Goal: Communication & Community: Answer question/provide support

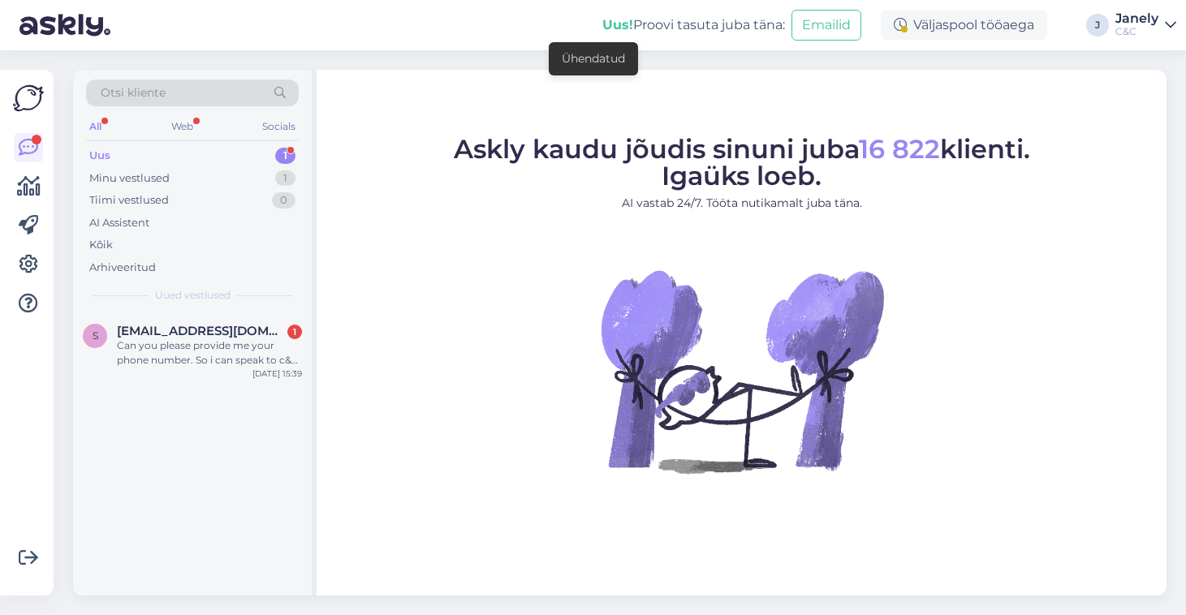
click at [218, 377] on div "s [EMAIL_ADDRESS][DOMAIN_NAME] 1 Can you please provide me your phone number. S…" at bounding box center [192, 348] width 239 height 73
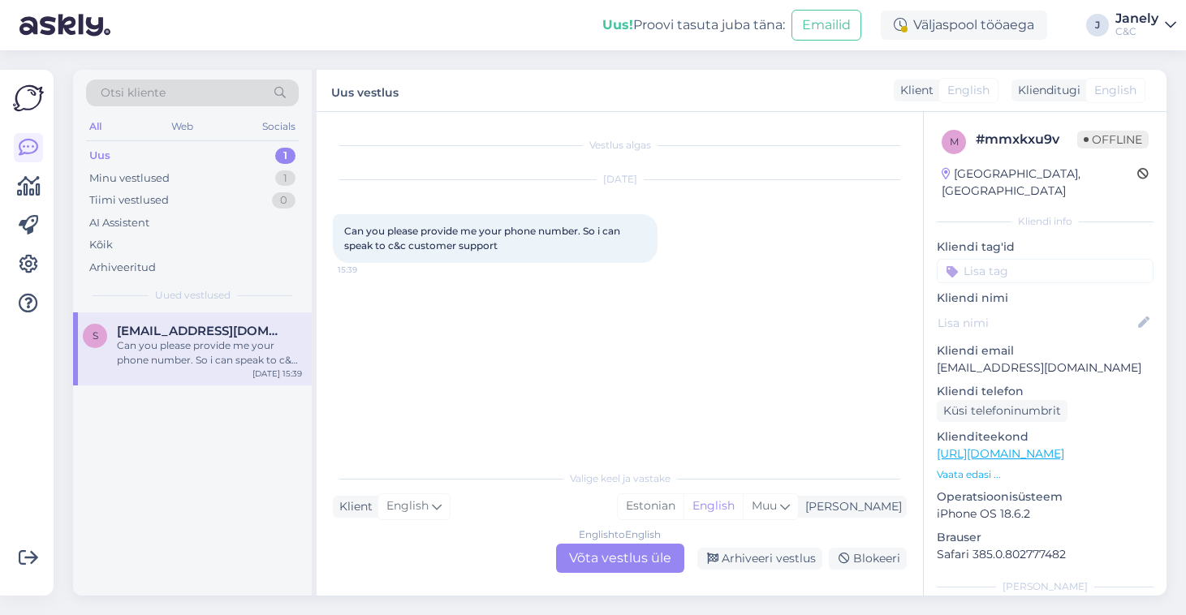
click at [629, 562] on div "English to English Võta vestlus üle" at bounding box center [620, 558] width 128 height 29
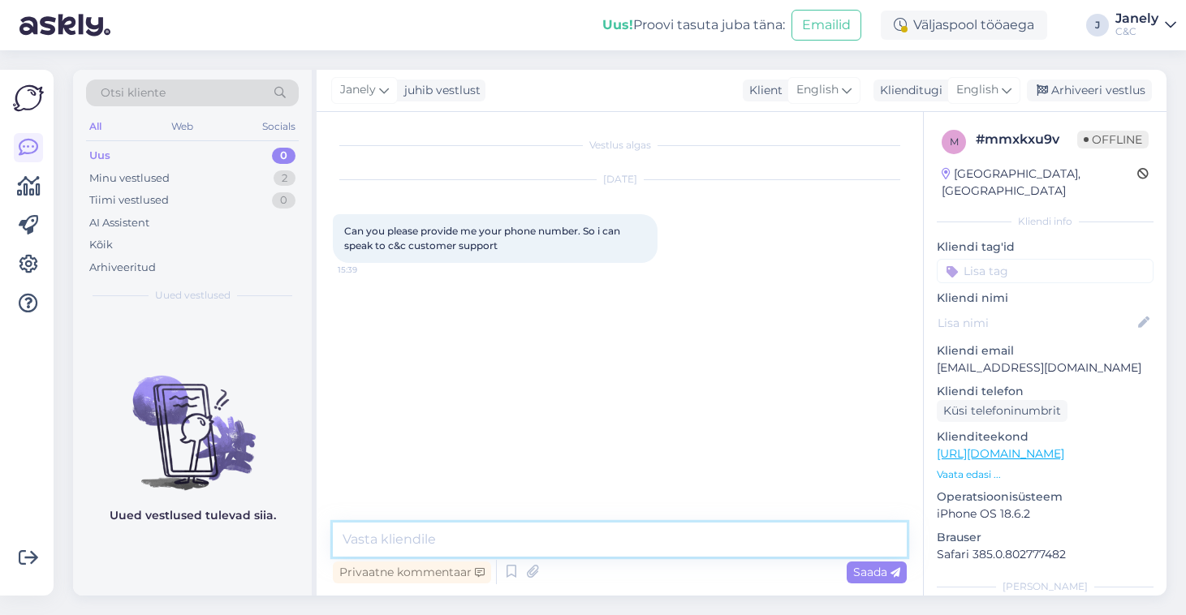
click at [532, 542] on textarea at bounding box center [620, 540] width 574 height 34
paste textarea "[PHONE_NUMBER] Kõnedele vastame E–R 9:00–18:00"
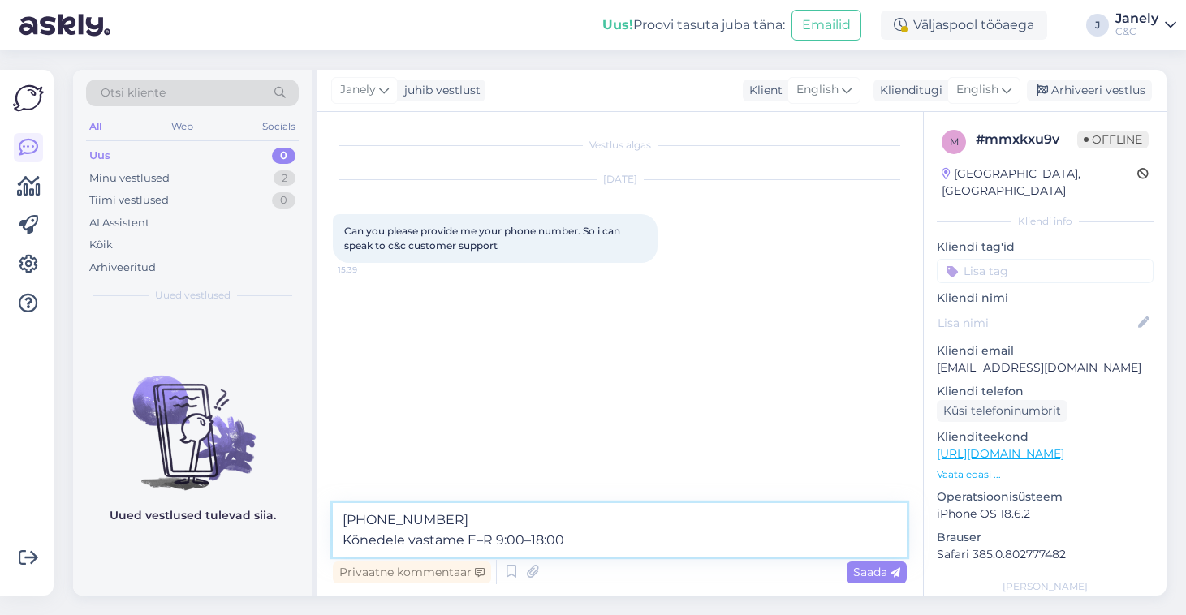
click at [345, 524] on textarea "[PHONE_NUMBER] Kõnedele vastame E–R 9:00–18:00" at bounding box center [620, 530] width 574 height 54
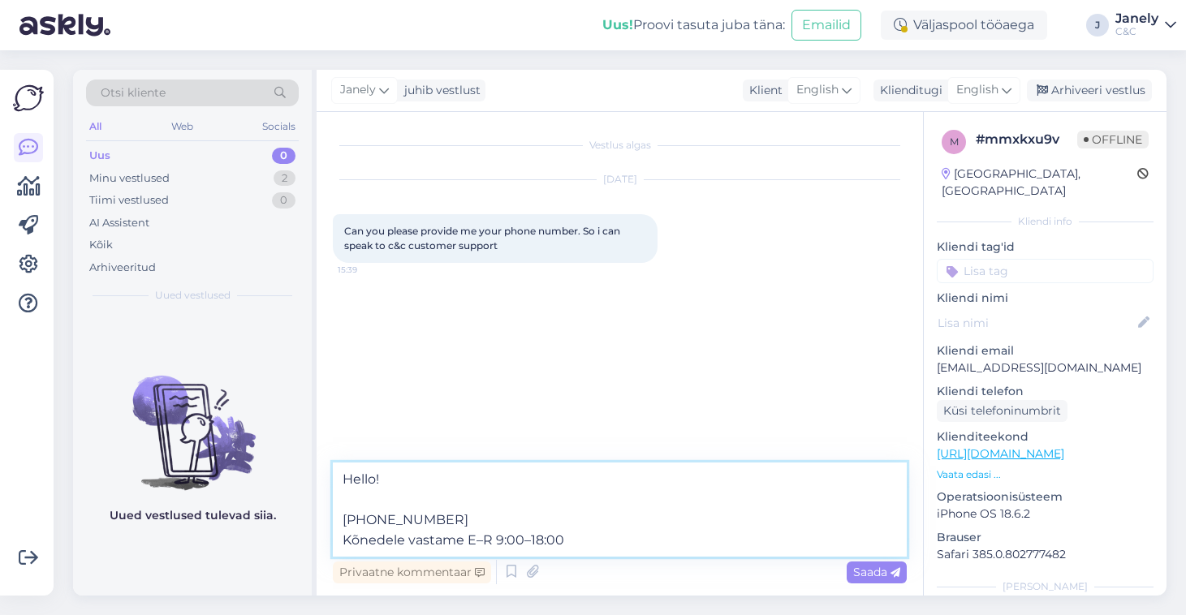
drag, startPoint x: 466, startPoint y: 540, endPoint x: 312, endPoint y: 540, distance: 153.4
click at [312, 540] on div "Otsi kliente All Web Socials Uus 0 Minu vestlused 2 Tiimi vestlused 0 AI Assist…" at bounding box center [619, 333] width 1093 height 526
click at [500, 543] on textarea "Hello! [PHONE_NUMBER] C&C customer support E–R 9:00–18:00" at bounding box center [620, 510] width 574 height 94
type textarea "Hello! [PHONE_NUMBER] C&C customer support M–F 9:00–18:00"
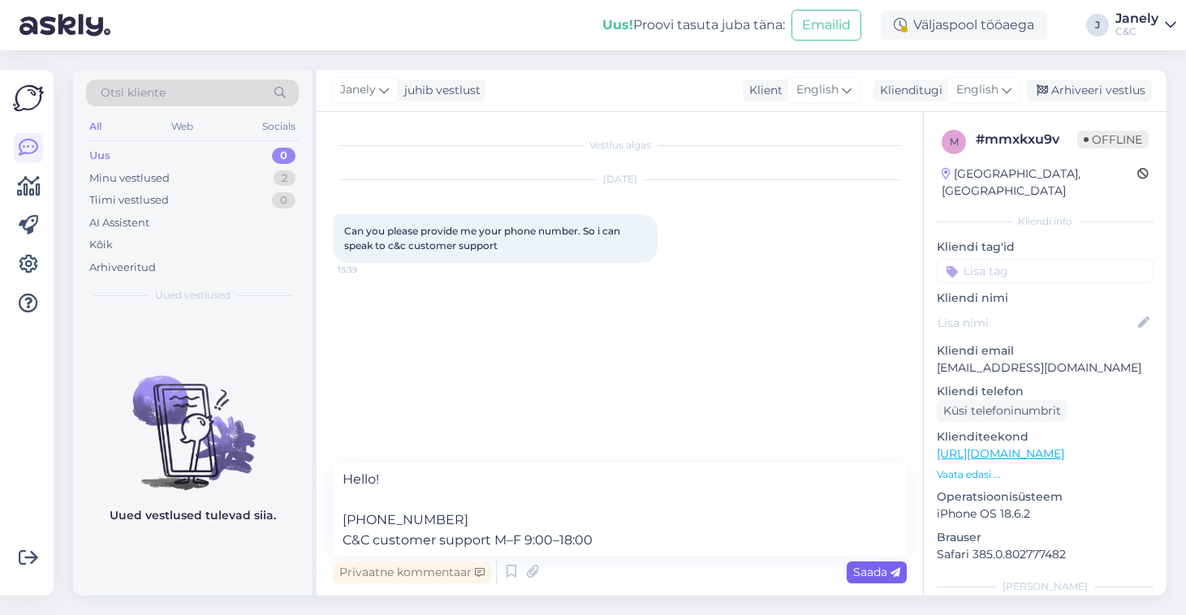
click at [860, 581] on div "Saada" at bounding box center [877, 573] width 60 height 22
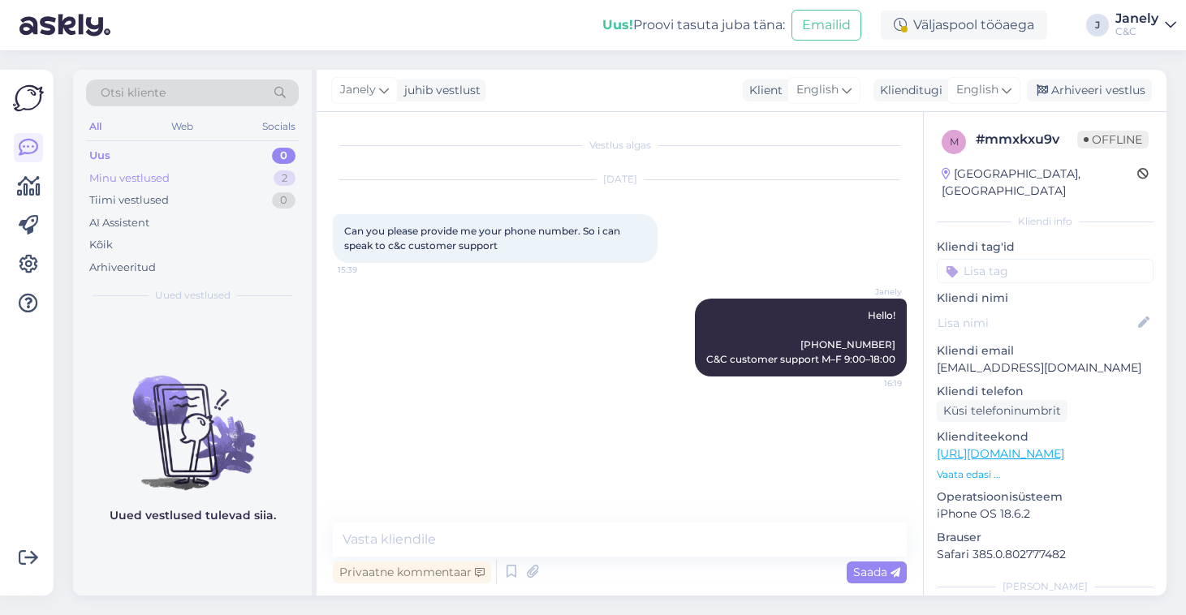
click at [242, 180] on div "Minu vestlused 2" at bounding box center [192, 178] width 213 height 23
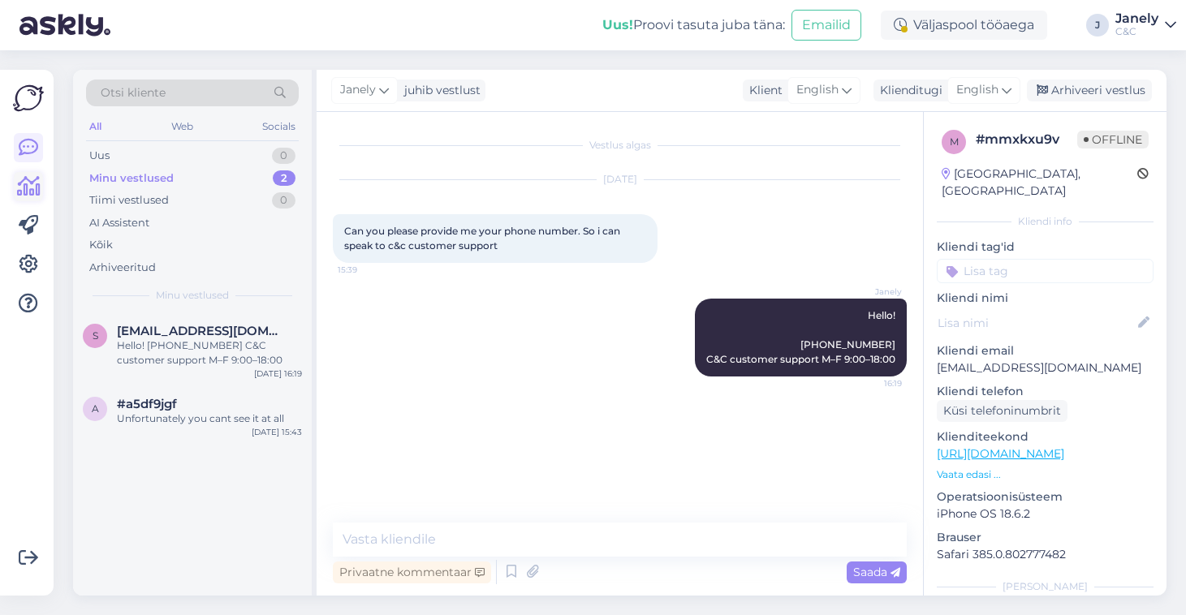
click at [30, 177] on icon at bounding box center [29, 186] width 24 height 19
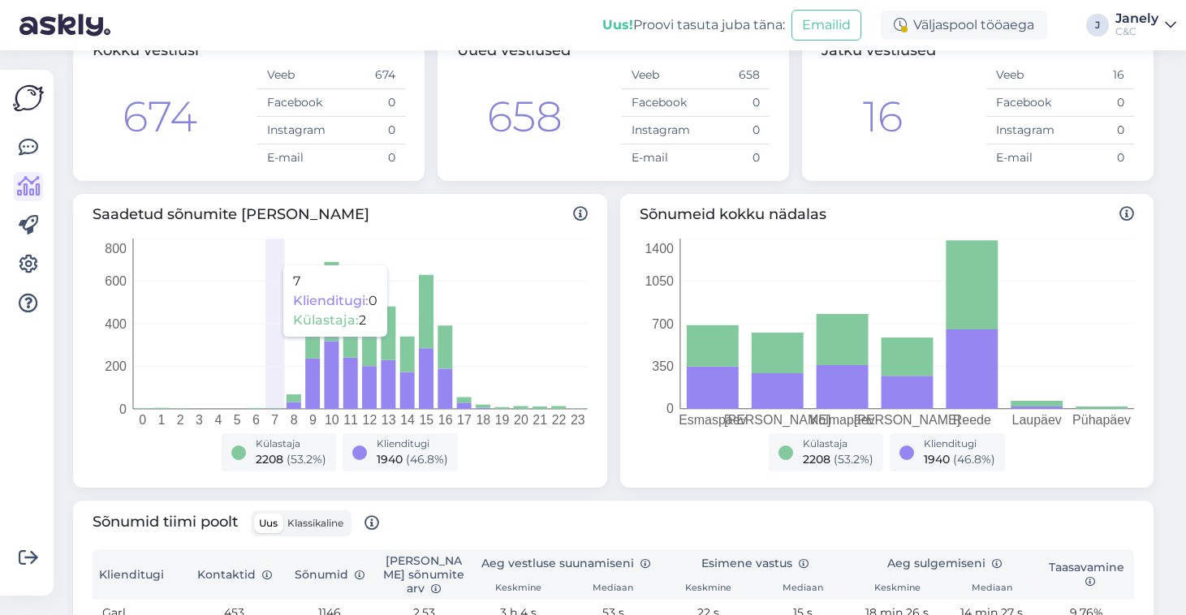
scroll to position [538, 0]
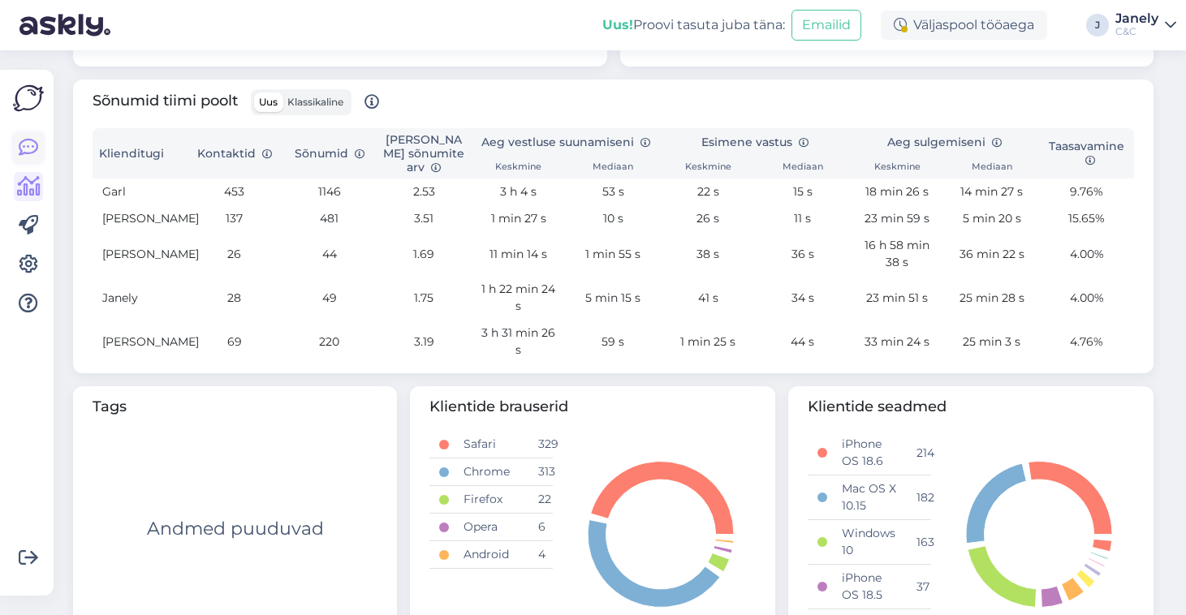
click at [27, 146] on icon at bounding box center [28, 147] width 19 height 19
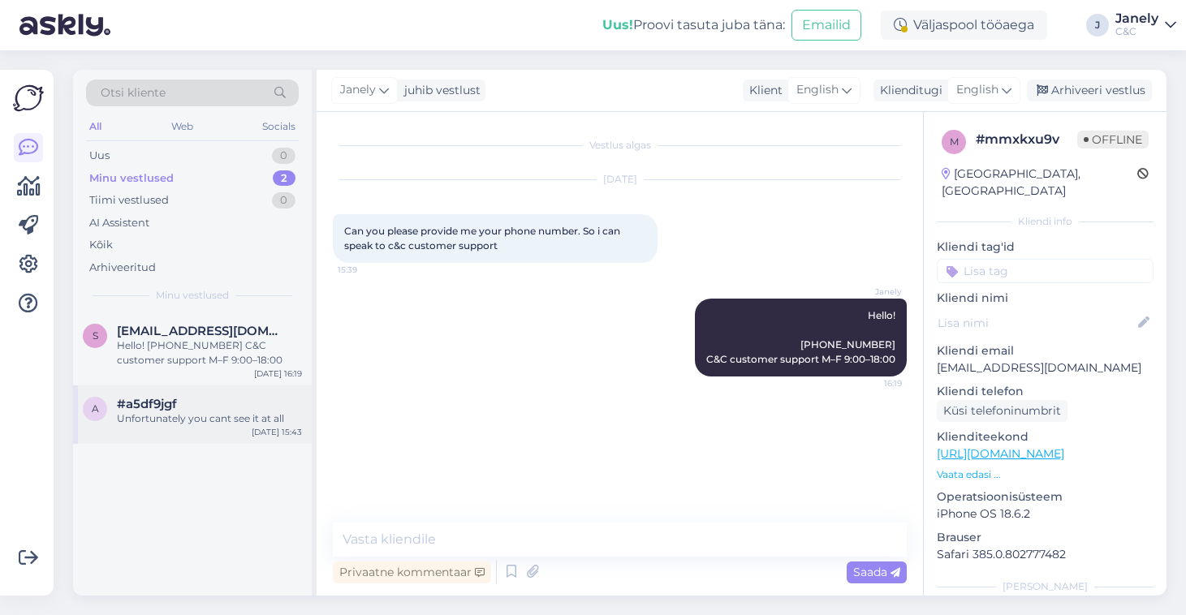
click at [252, 429] on div "a #a5df9jgf Unfortunately you cant see it at all Sep 20 15:43" at bounding box center [192, 415] width 239 height 58
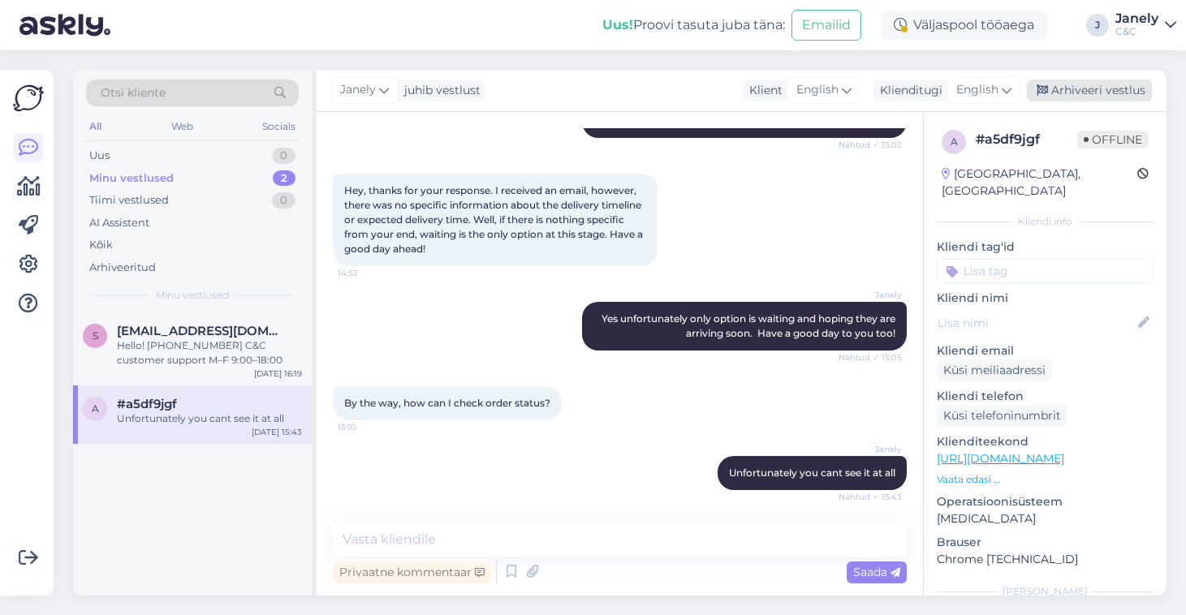
click at [1081, 91] on div "Arhiveeri vestlus" at bounding box center [1089, 91] width 125 height 22
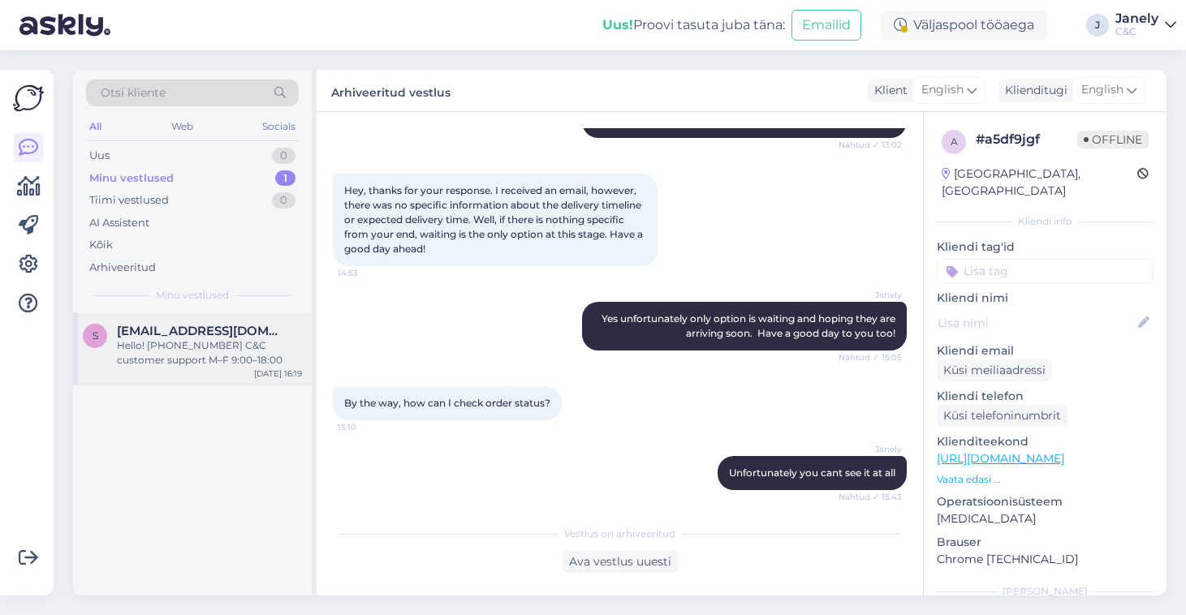
click at [228, 314] on div "s smritydolly07@gmail.com Hello! +372 686 9007 C&C customer support M–F 9:00–18…" at bounding box center [192, 348] width 239 height 73
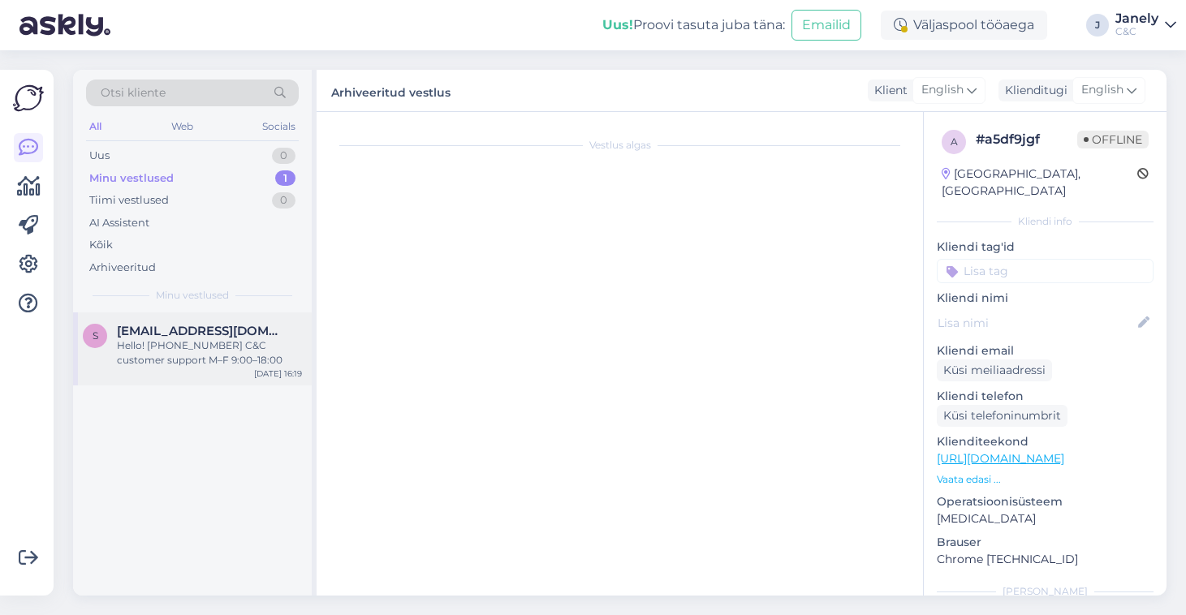
scroll to position [0, 0]
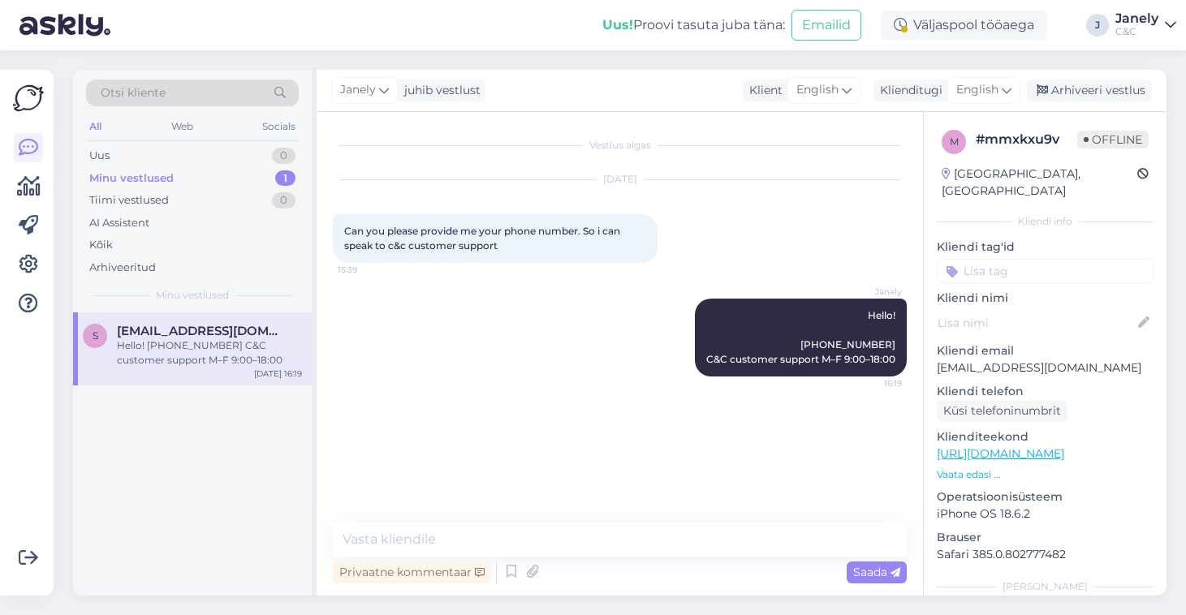
click at [253, 487] on div "s smritydolly07@gmail.com Hello! +372 686 9007 C&C customer support M–F 9:00–18…" at bounding box center [192, 453] width 239 height 283
click at [244, 166] on div "Uus 1" at bounding box center [192, 155] width 213 height 23
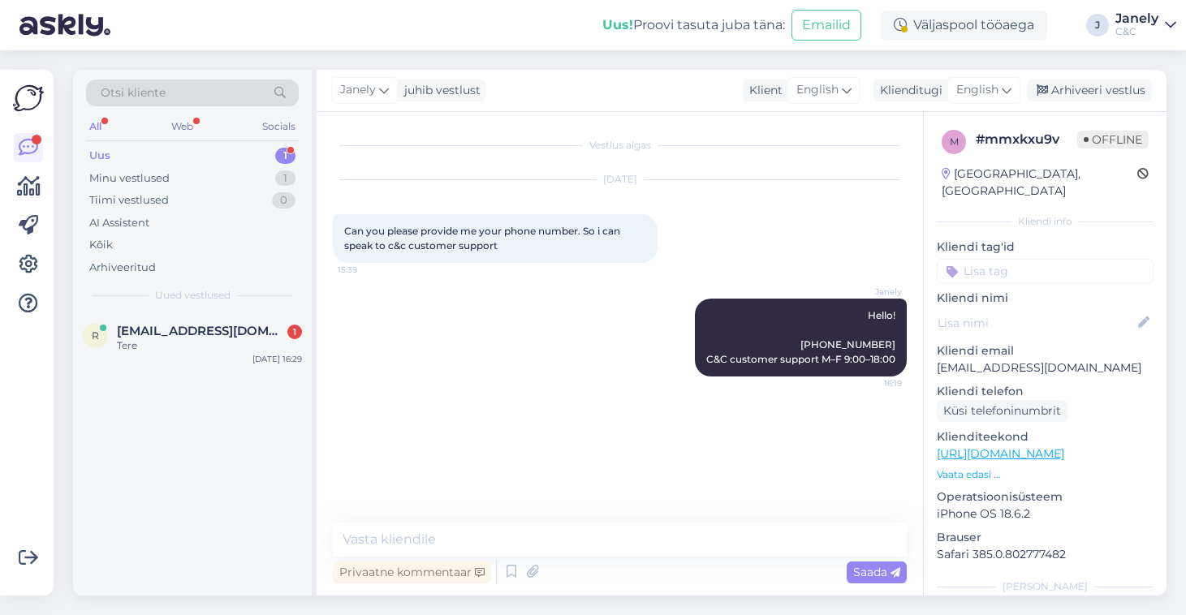
click at [244, 159] on div "Uus 1" at bounding box center [192, 155] width 213 height 23
click at [231, 335] on span "remo.reinsalu@hotmail.com" at bounding box center [201, 331] width 169 height 15
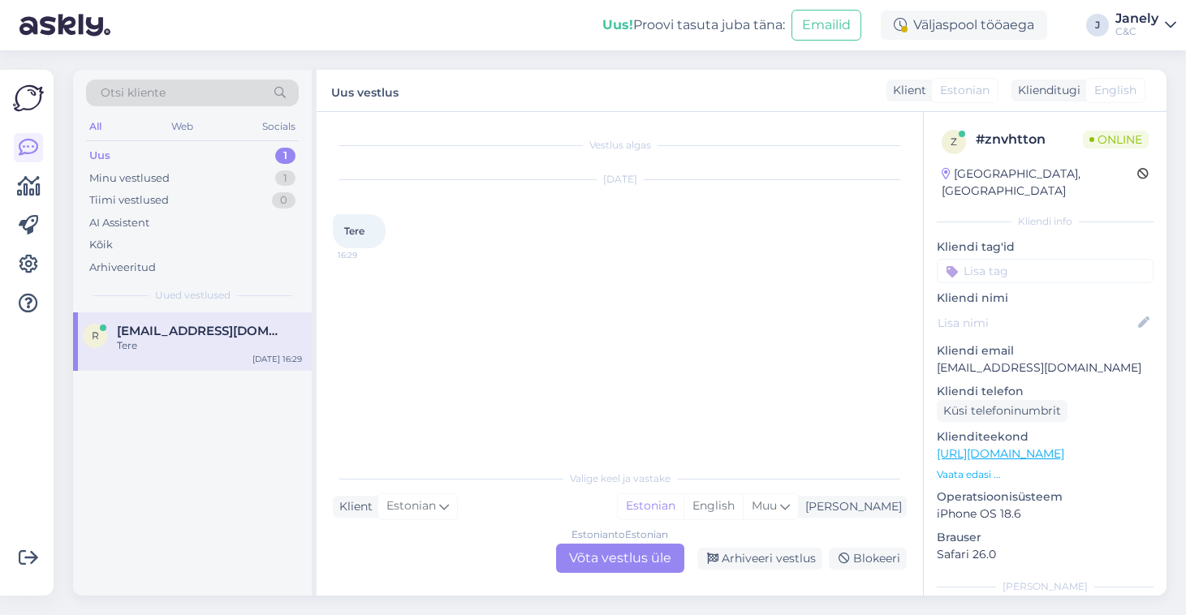
click at [635, 563] on div "Estonian to Estonian Võta vestlus üle" at bounding box center [620, 558] width 128 height 29
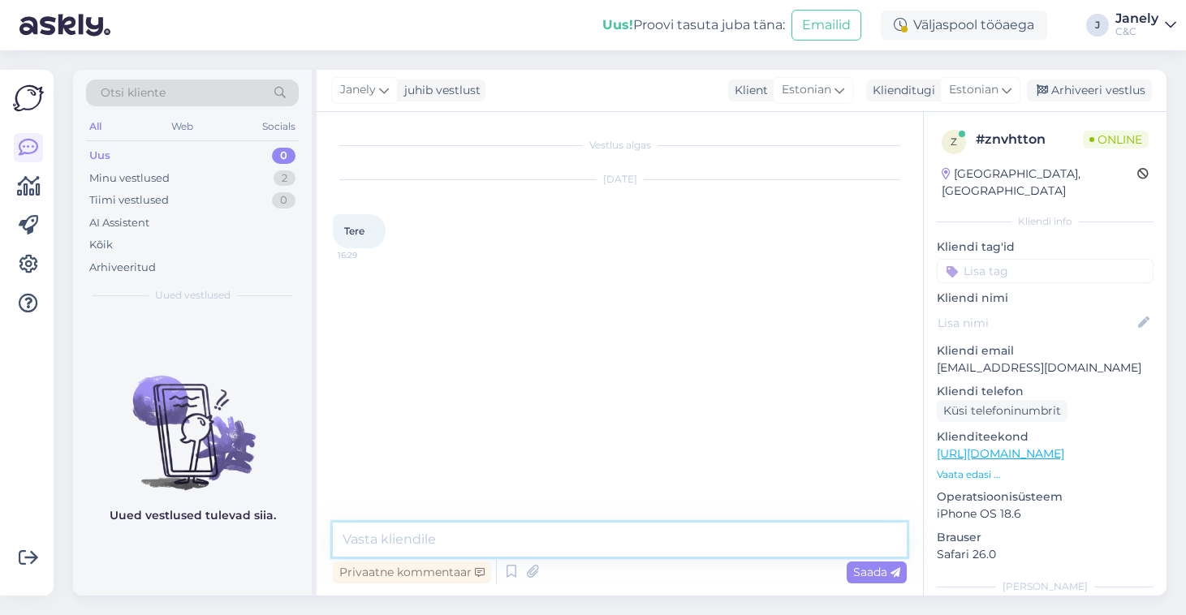
click at [375, 537] on textarea at bounding box center [620, 540] width 574 height 34
type textarea "Tere, kuidas saan teile abiks olla"
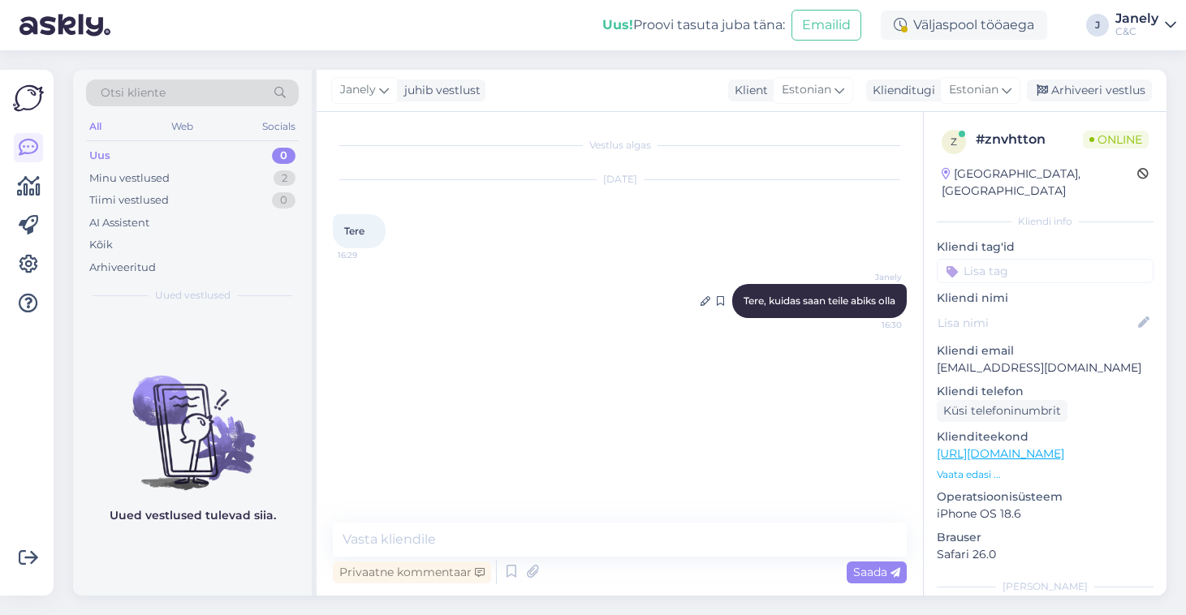
click at [896, 303] on div "Janely Tere, kuidas saan teile abiks olla 16:30" at bounding box center [819, 301] width 175 height 34
click at [700, 302] on icon at bounding box center [705, 301] width 10 height 10
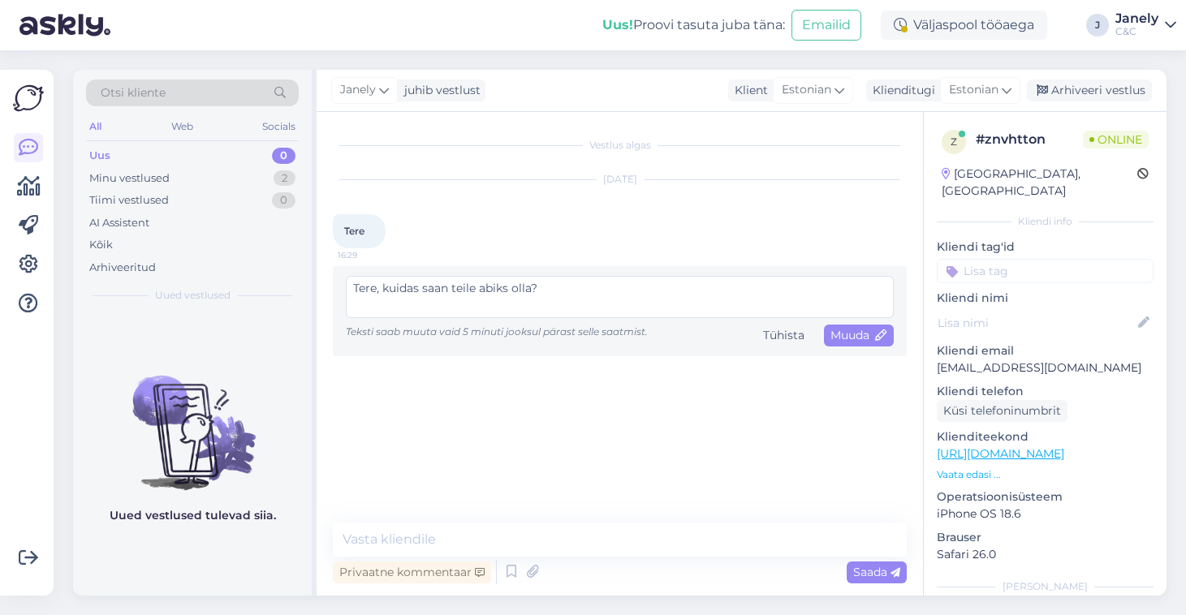
click at [386, 288] on textarea "Tere, kuidas saan teile abiks olla?" at bounding box center [620, 297] width 548 height 42
type textarea "Tere! Kuidas saan teile abiks olla?"
click at [851, 339] on span "Muuda" at bounding box center [858, 335] width 57 height 15
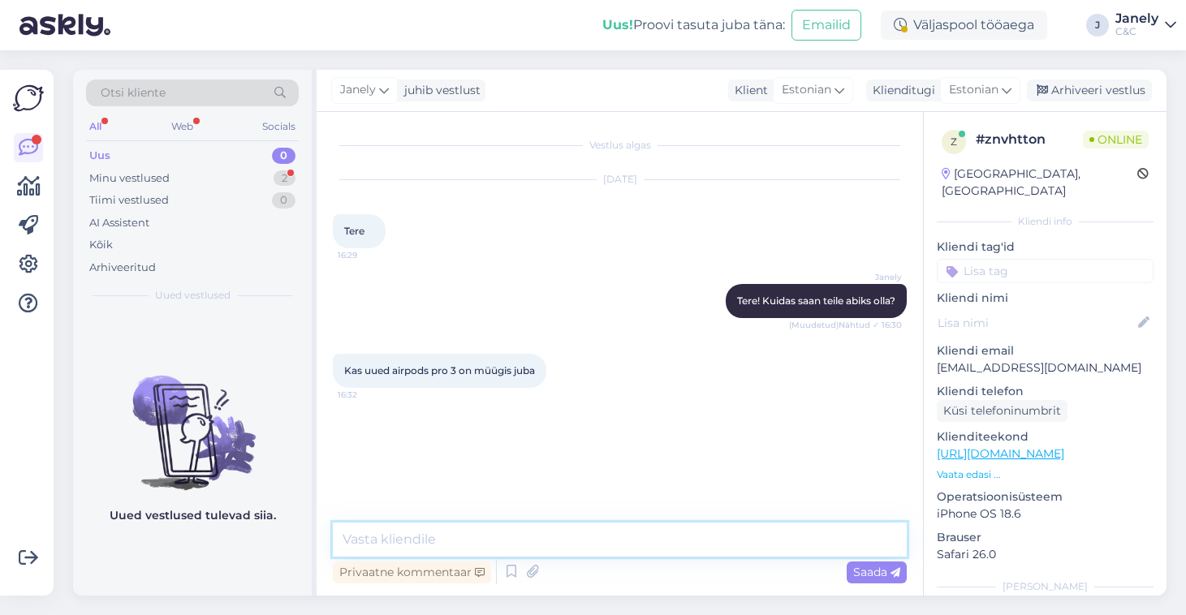
click at [455, 534] on textarea at bounding box center [620, 540] width 574 height 34
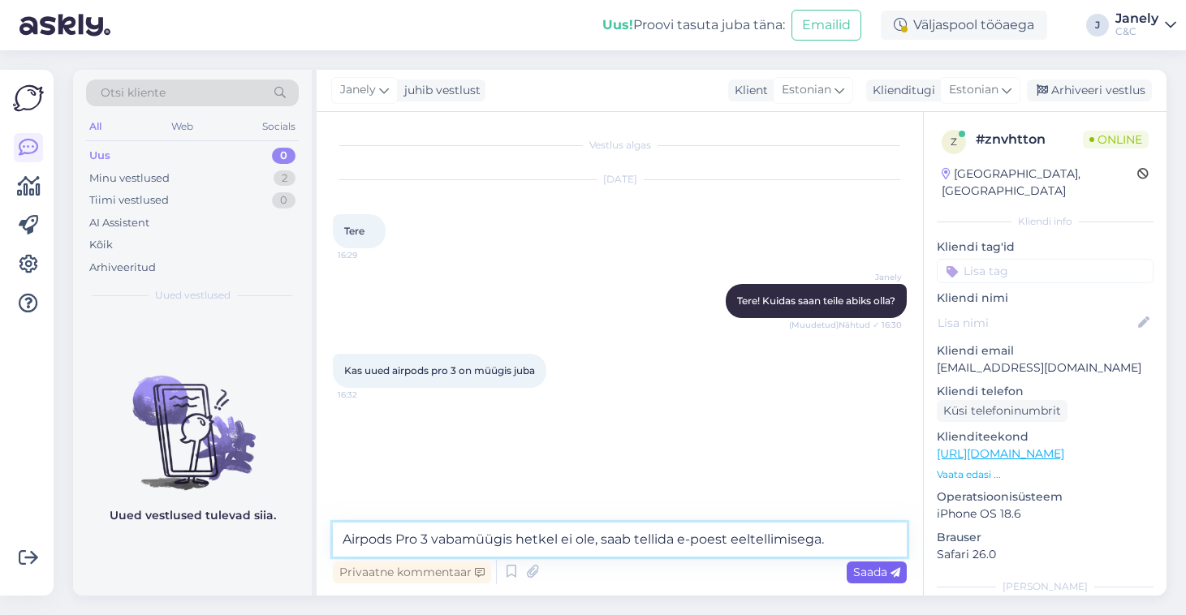
type textarea "Airpods Pro 3 vabamüügis hetkel ei ole, saab tellida e-poest eeltellimisega."
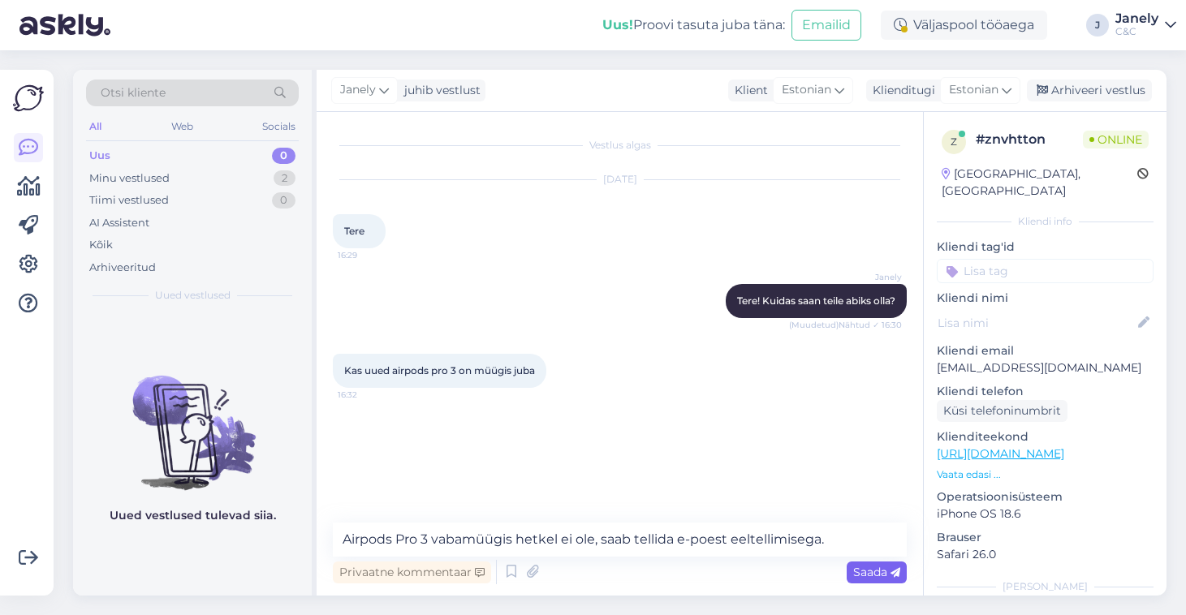
click at [868, 574] on span "Saada" at bounding box center [876, 572] width 47 height 15
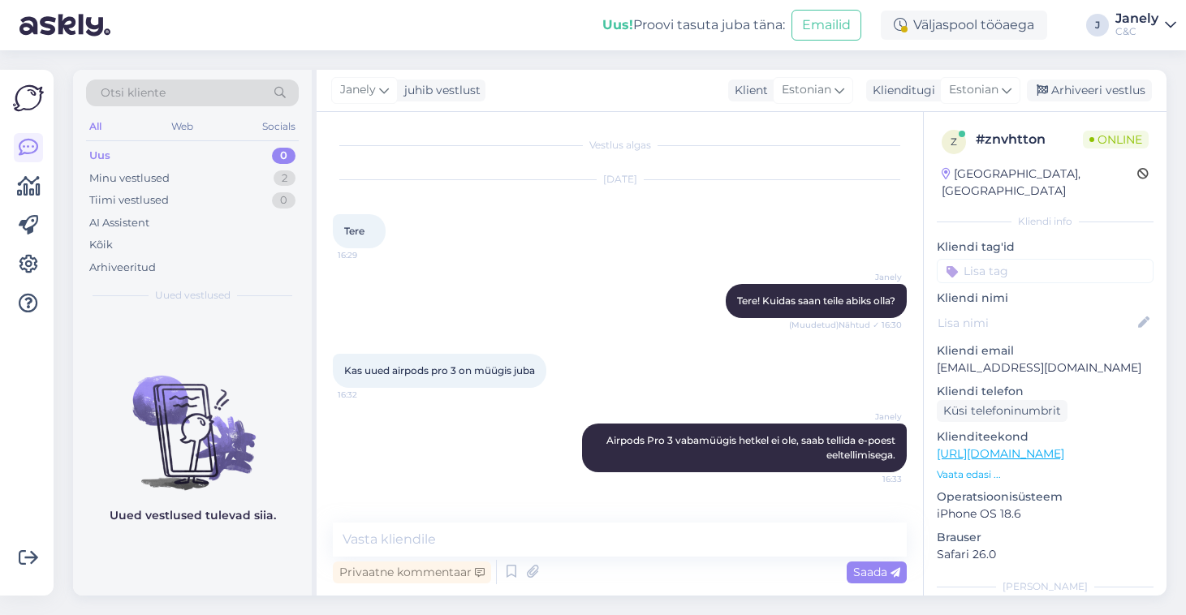
click at [540, 31] on div "Uus! Proovi tasuta juba täna: Emailid Väljaspool tööaega J Janely C&C" at bounding box center [593, 25] width 1186 height 50
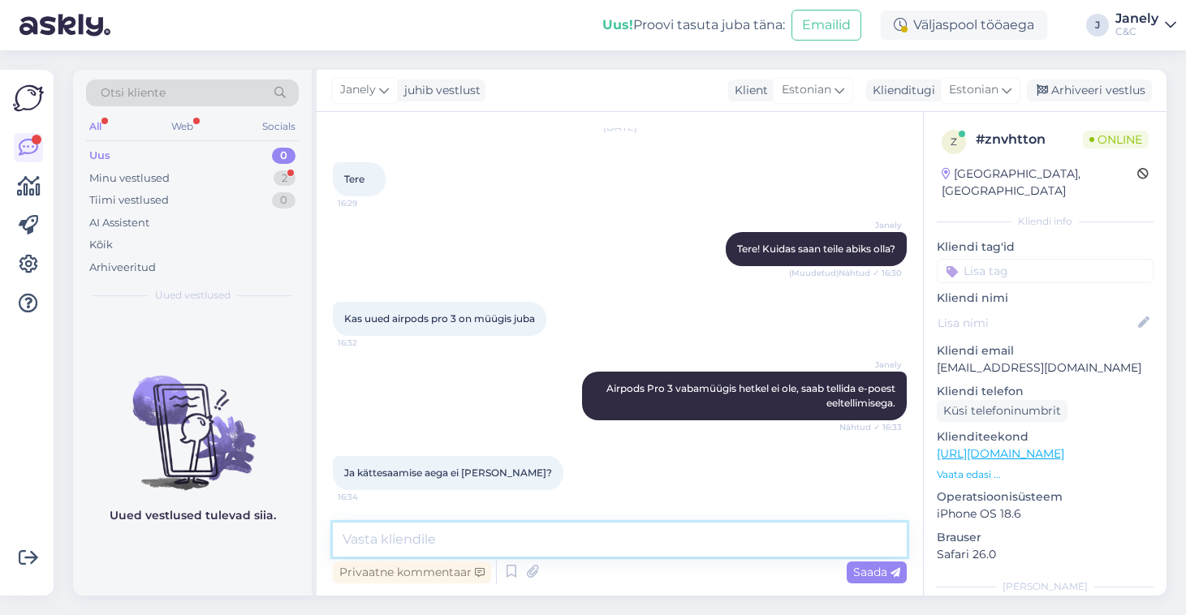
click at [456, 545] on textarea at bounding box center [620, 540] width 574 height 34
paste textarea "Hetkel on väga keeruline hinnata tarneaega aga prognoosime hetkel, et võiks arv…"
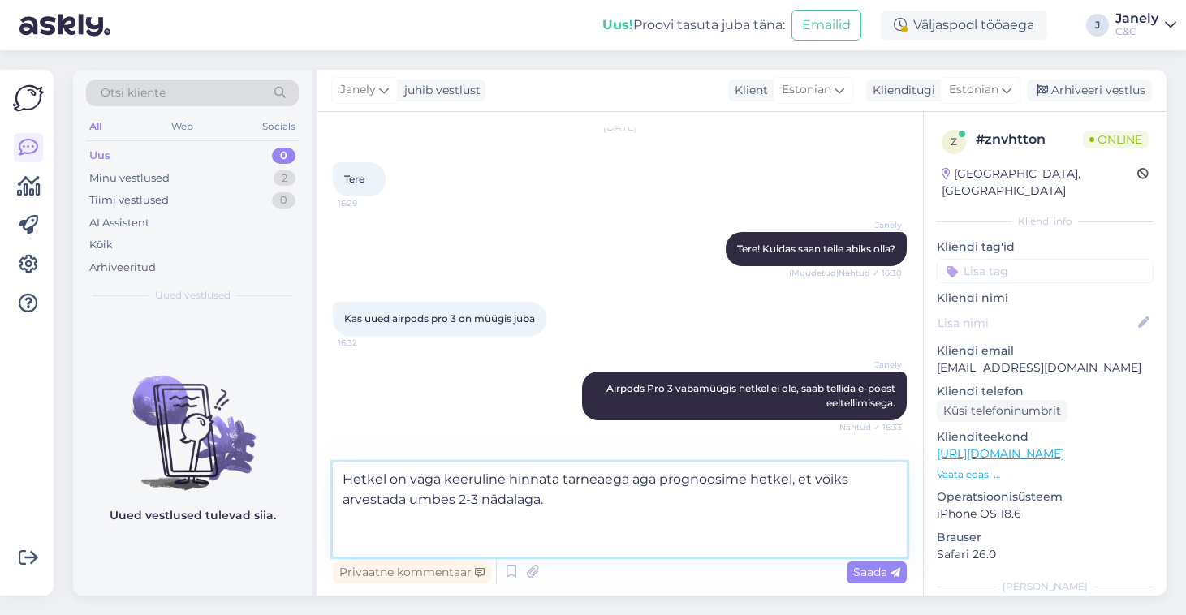
click at [369, 468] on textarea "Hetkel on väga keeruline hinnata tarneaega aga prognoosime hetkel, et võiks arv…" at bounding box center [620, 510] width 574 height 94
click at [344, 502] on textarea "Hetkel on väga keeruline hinnata tarneaega aga prognoosime hetkel, et võiks arv…" at bounding box center [620, 510] width 574 height 94
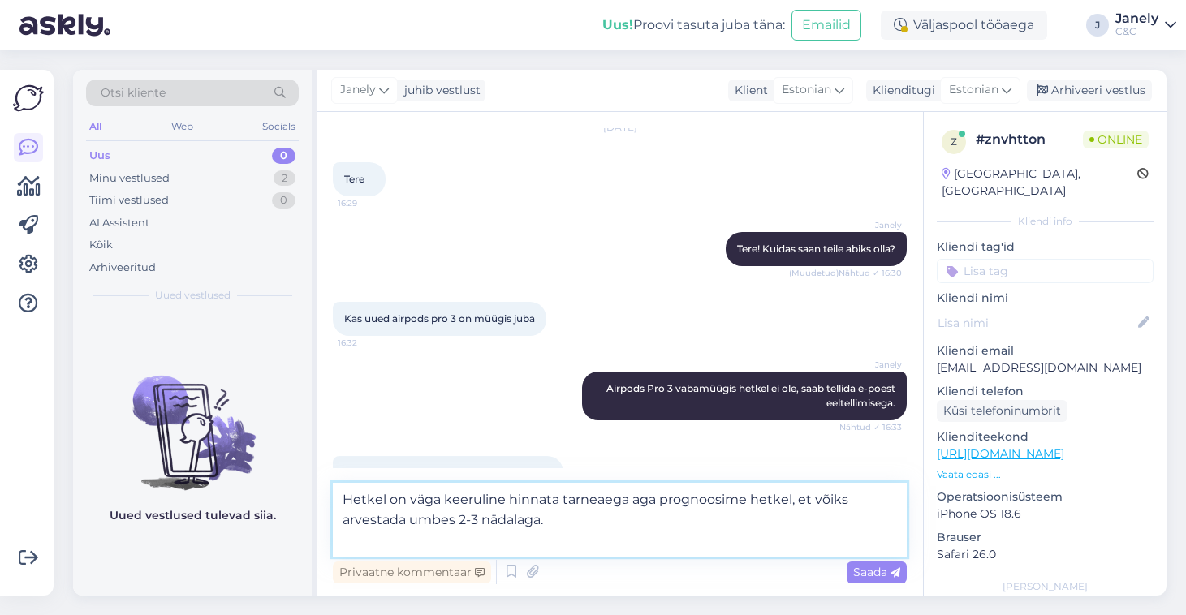
click at [615, 524] on textarea "Hetkel on väga keeruline hinnata tarneaega aga prognoosime hetkel, et võiks arv…" at bounding box center [620, 520] width 574 height 74
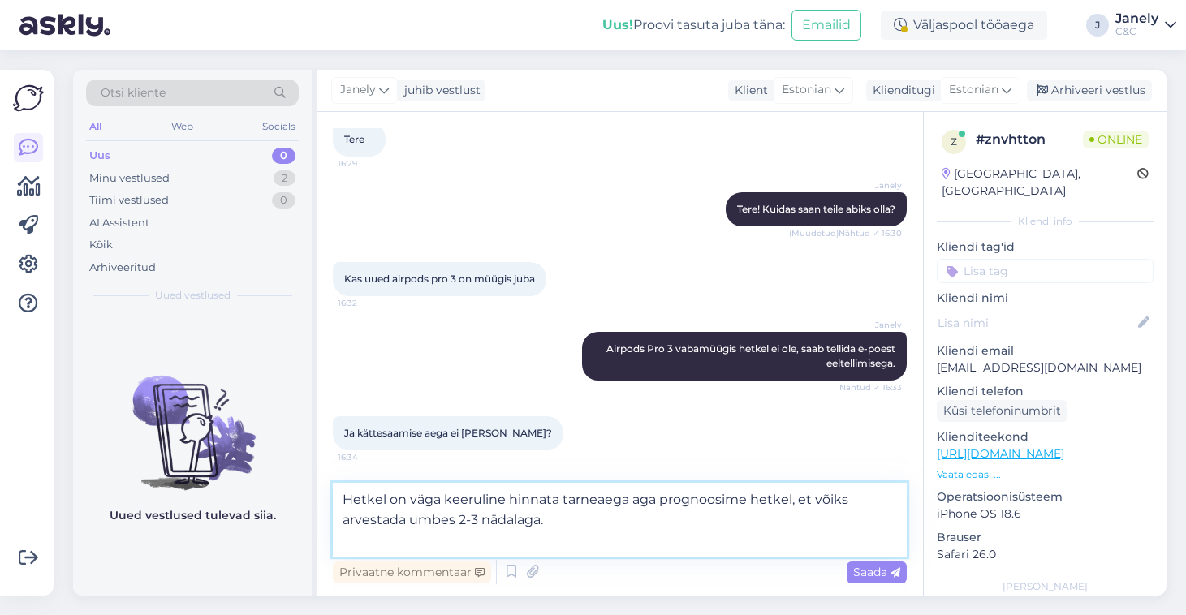
scroll to position [92, 0]
click at [575, 533] on textarea "Hetkel on väga keeruline hinnata tarneaega aga prognoosime hetkel, et võiks arv…" at bounding box center [620, 520] width 574 height 74
click at [562, 521] on textarea "Hetkel on väga keeruline hinnata tarneaega aga prognoosime hetkel, et võiks arv…" at bounding box center [620, 520] width 574 height 74
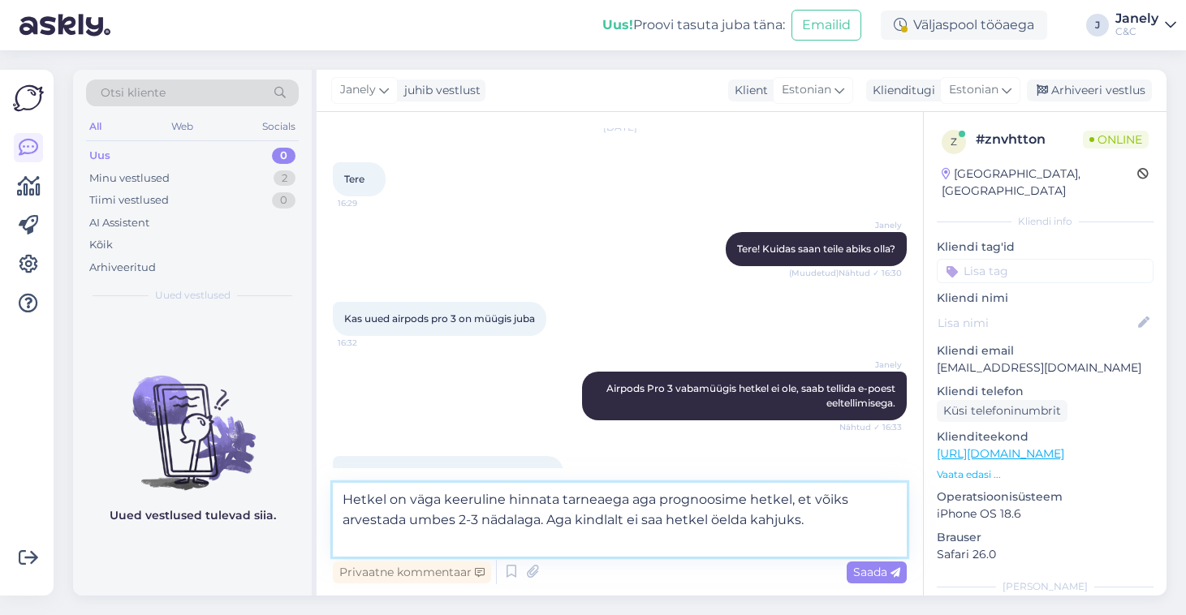
type textarea "Hetkel on väga keeruline hinnata tarneaega aga prognoosime hetkel, et võiks arv…"
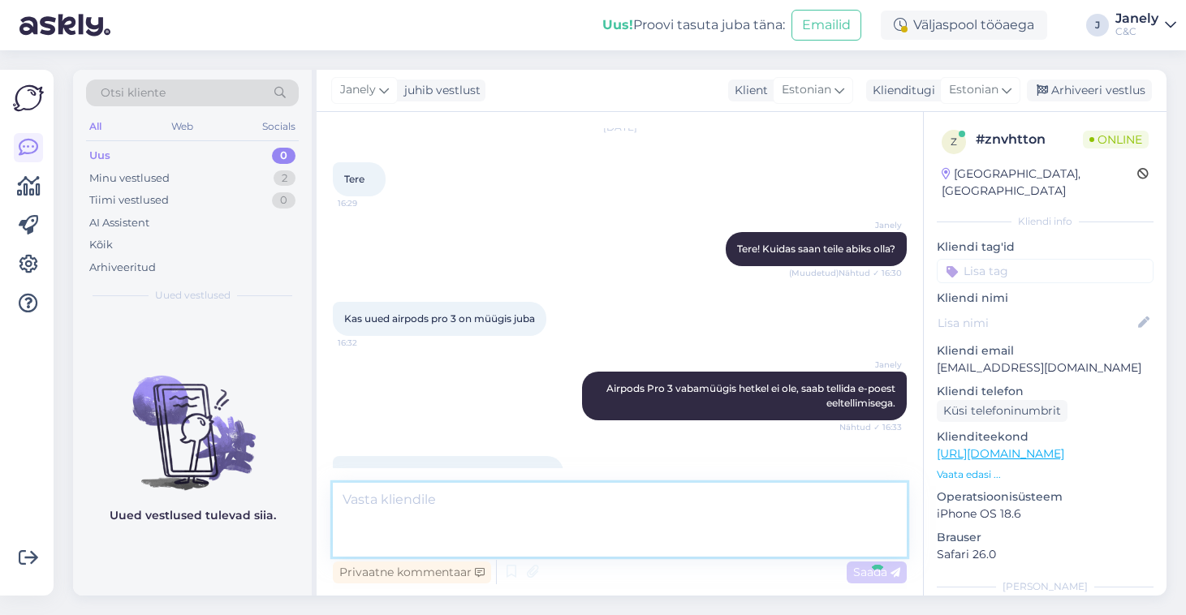
scroll to position [151, 0]
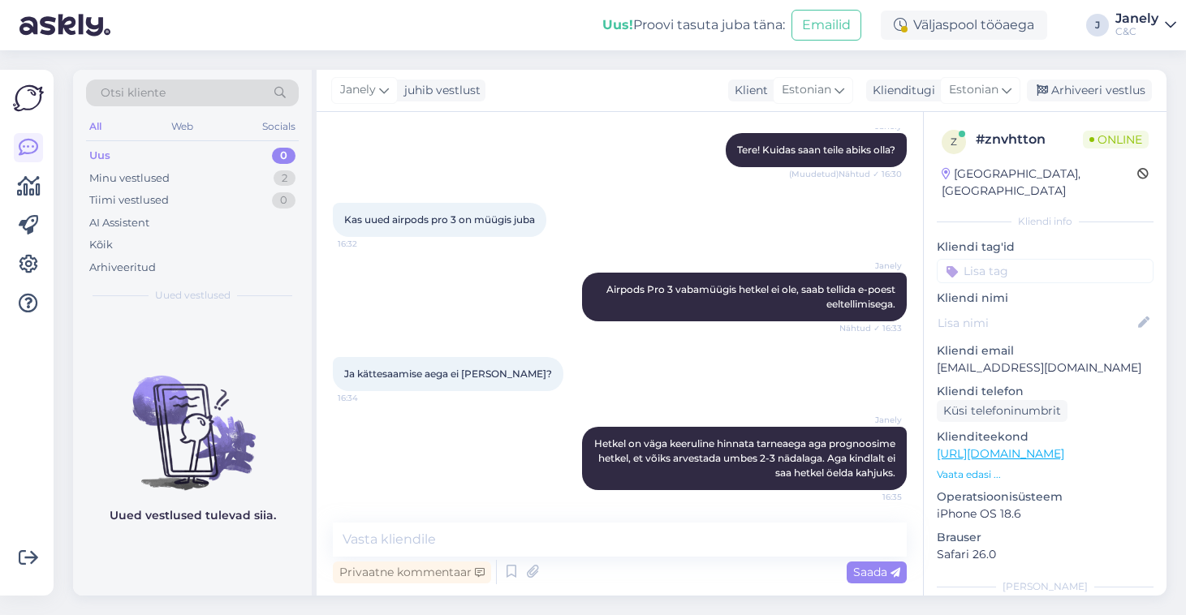
click at [442, 8] on div "Uus! Proovi tasuta juba täna: Emailid Väljaspool tööaega J Janely C&C" at bounding box center [593, 25] width 1186 height 50
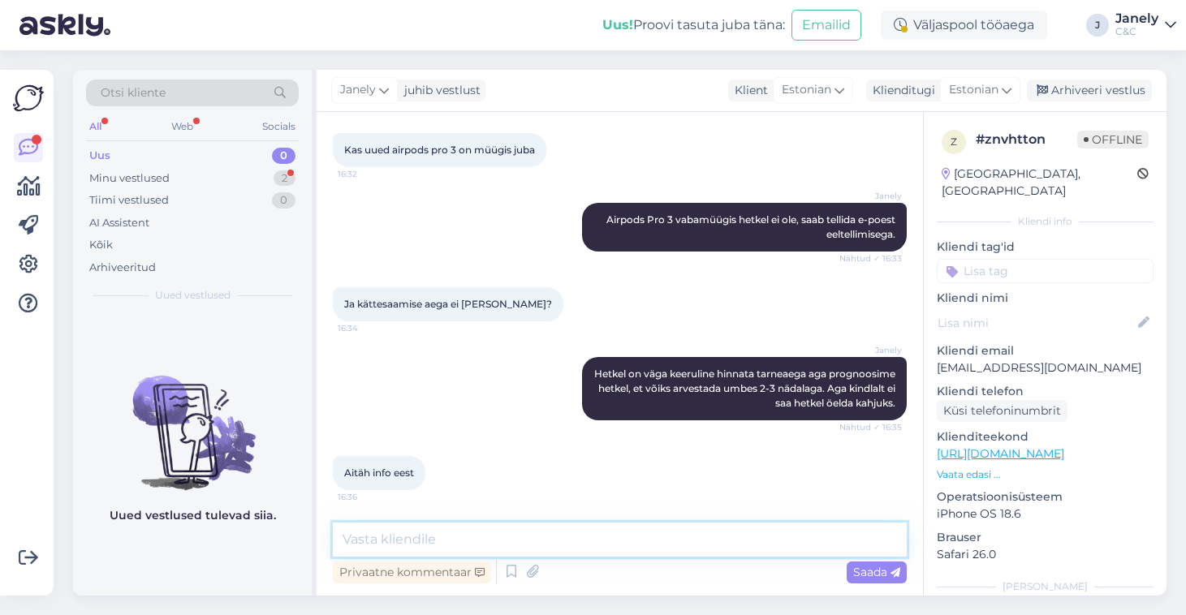
click at [490, 541] on textarea at bounding box center [620, 540] width 574 height 34
type textarea "Aga palun!"
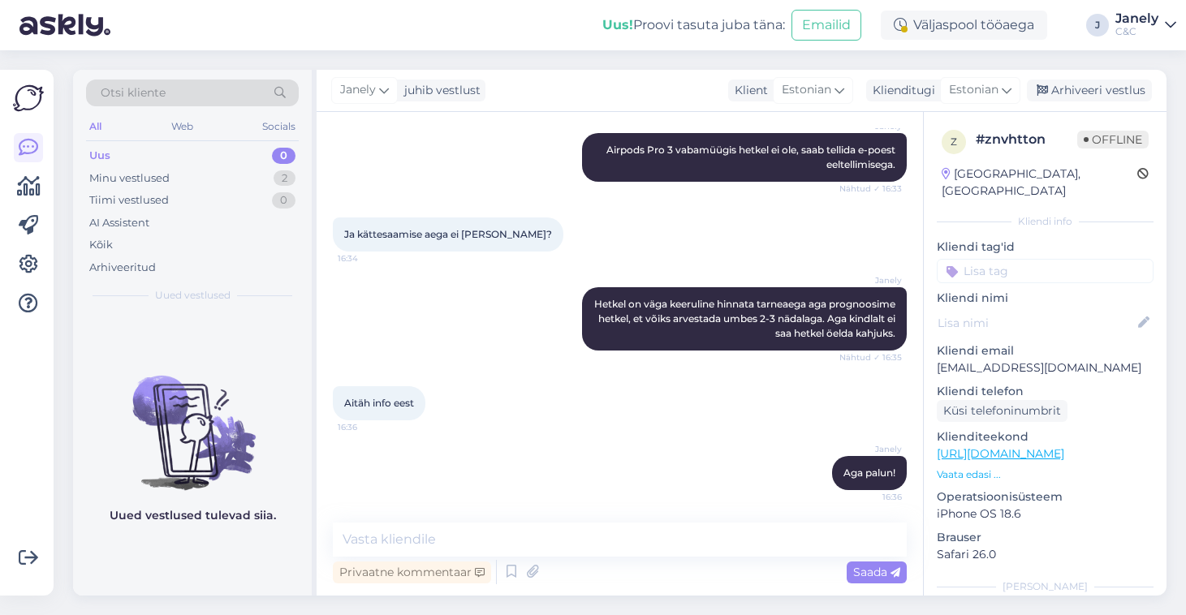
click at [360, 32] on div "Uus! Proovi tasuta juba täna: Emailid Väljaspool tööaega J Janely C&C" at bounding box center [593, 25] width 1186 height 50
click at [1083, 97] on div "Arhiveeri vestlus" at bounding box center [1089, 91] width 125 height 22
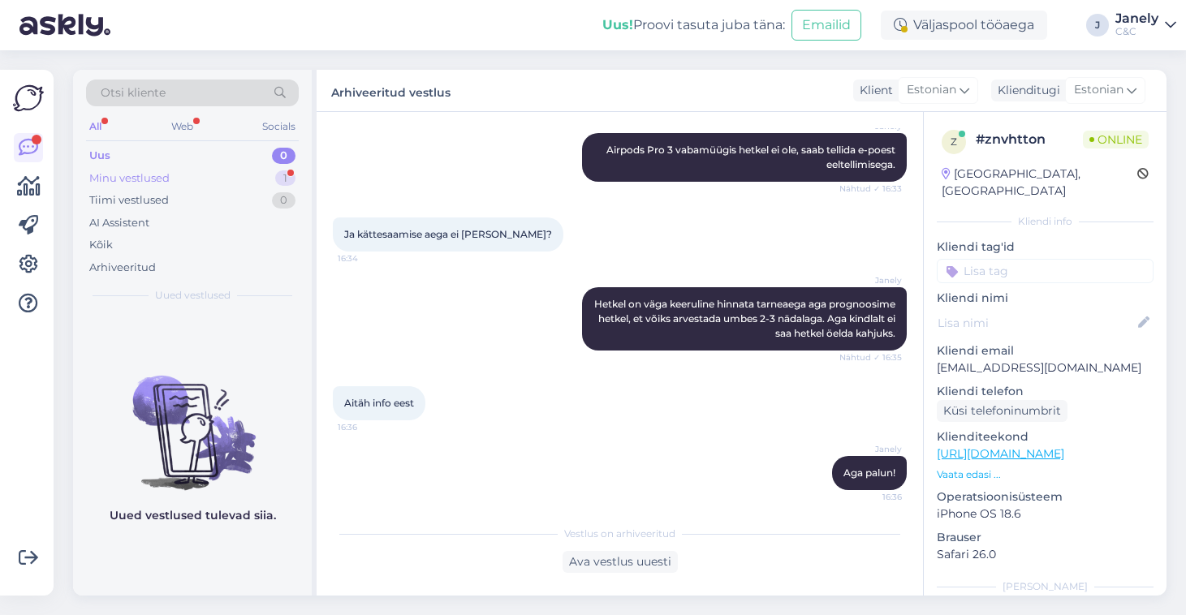
click at [207, 182] on div "Minu vestlused 1" at bounding box center [192, 178] width 213 height 23
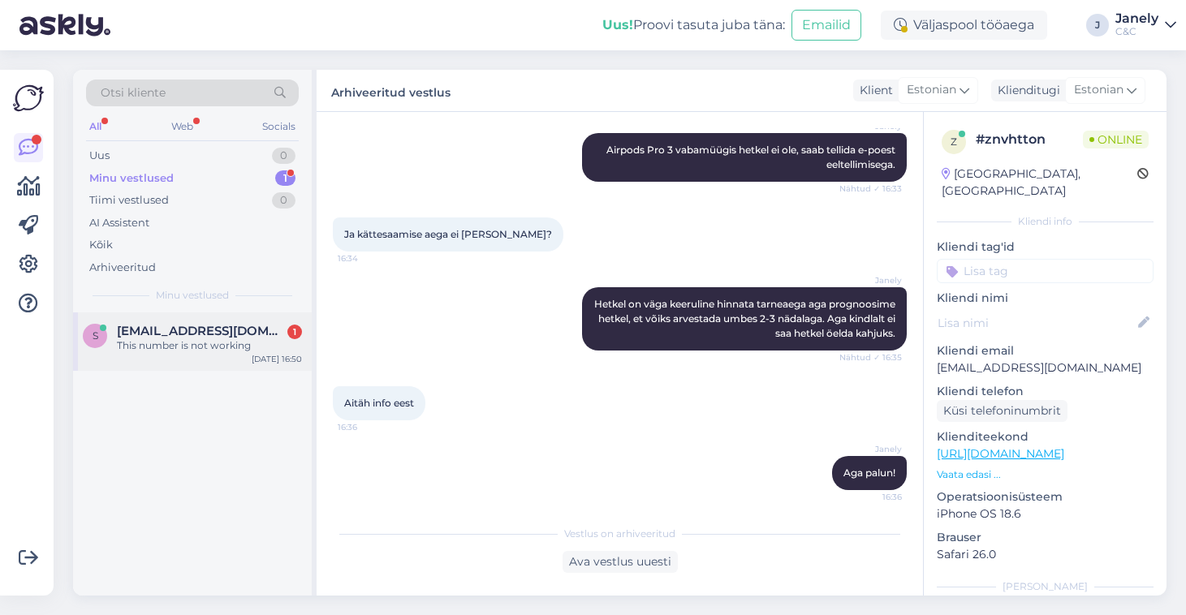
click at [234, 358] on div "s smritydolly07@gmail.com 1 This number is not working Sep 20 16:50" at bounding box center [192, 341] width 239 height 58
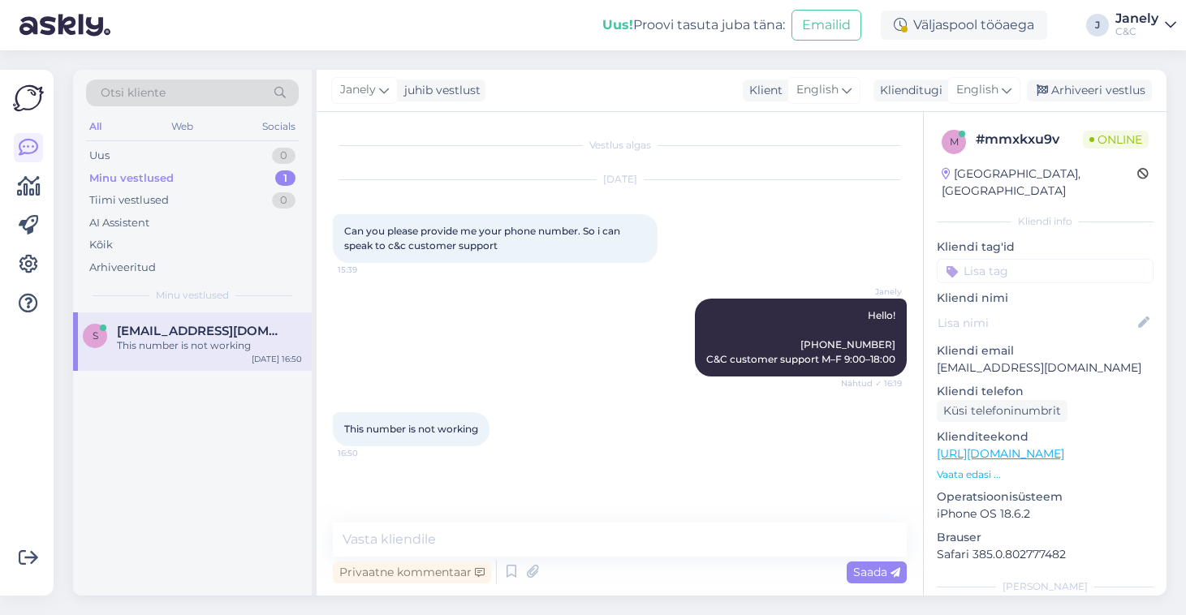
scroll to position [0, 0]
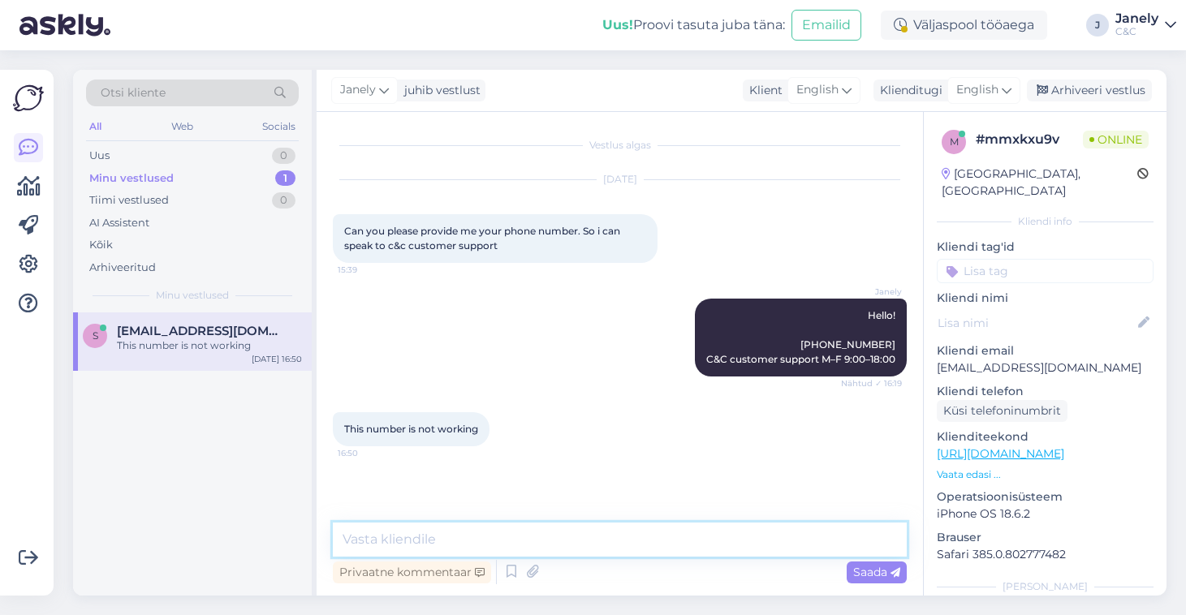
click at [437, 534] on textarea at bounding box center [620, 540] width 574 height 34
click at [403, 543] on textarea "Because customer support" at bounding box center [620, 540] width 574 height 34
click at [579, 541] on textarea "Because C&C customer support" at bounding box center [620, 540] width 574 height 34
type textarea "Because C&C customer support works monday to friday"
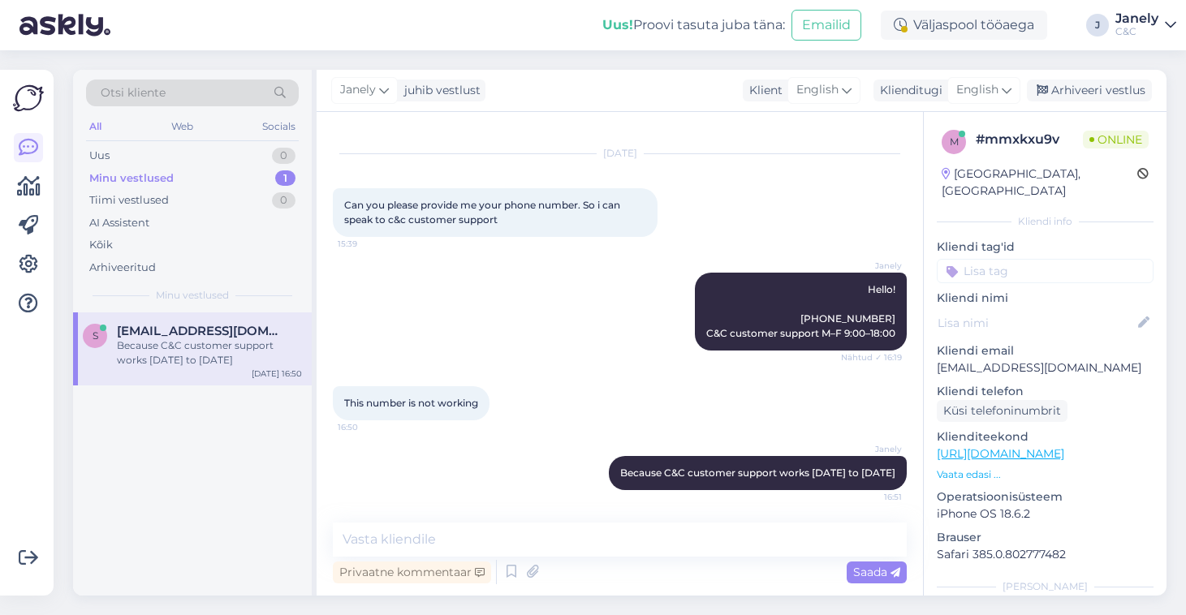
click at [545, 80] on div "Janely juhib vestlust Klient English Klienditugi English Arhiveeri vestlus" at bounding box center [742, 91] width 850 height 42
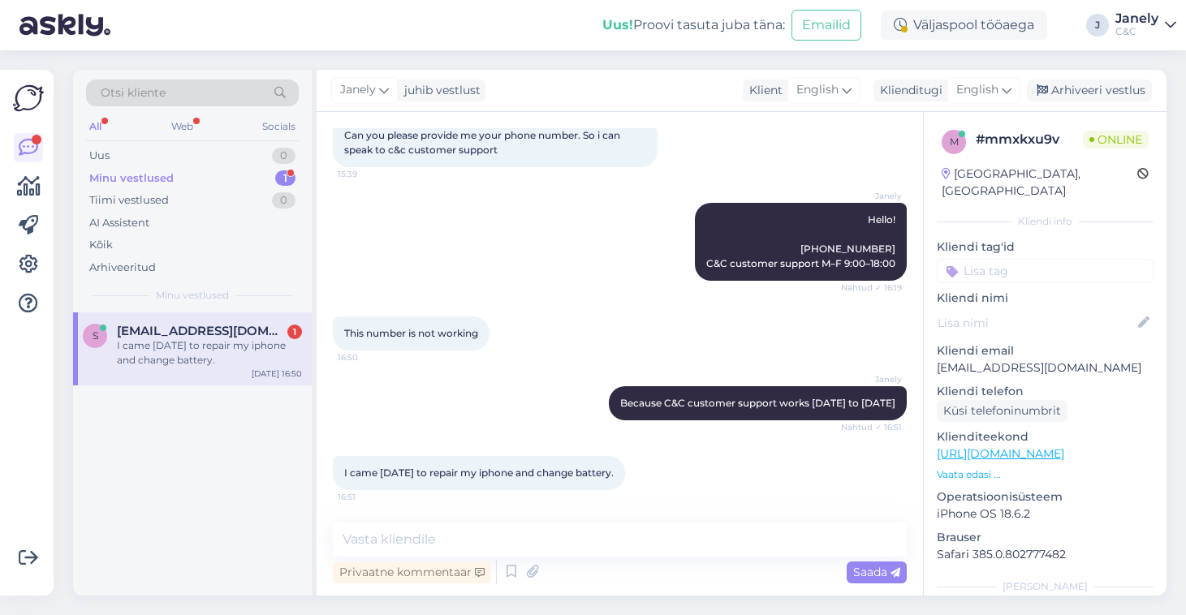
click at [203, 537] on div "s smritydolly07@gmail.com 1 I came today to repair my iphone and change battery…" at bounding box center [192, 453] width 239 height 283
click at [209, 523] on div "s smritydolly07@gmail.com 1 I came today to repair my iphone and change battery…" at bounding box center [192, 453] width 239 height 283
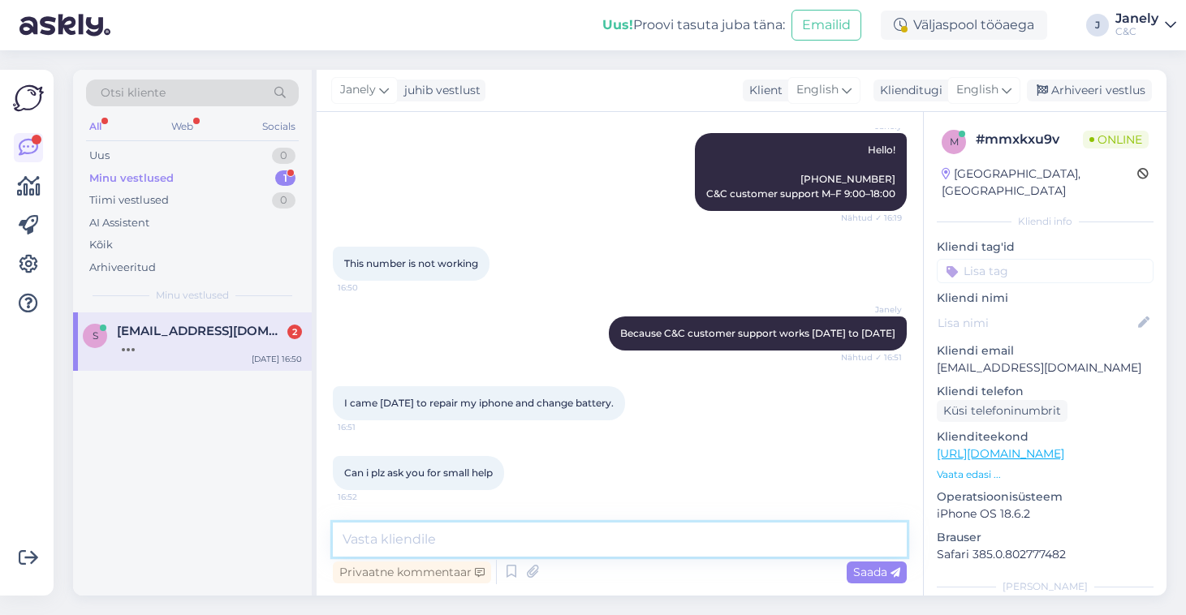
click at [460, 543] on textarea at bounding box center [620, 540] width 574 height 34
type textarea "Yes, describe the pronlem,"
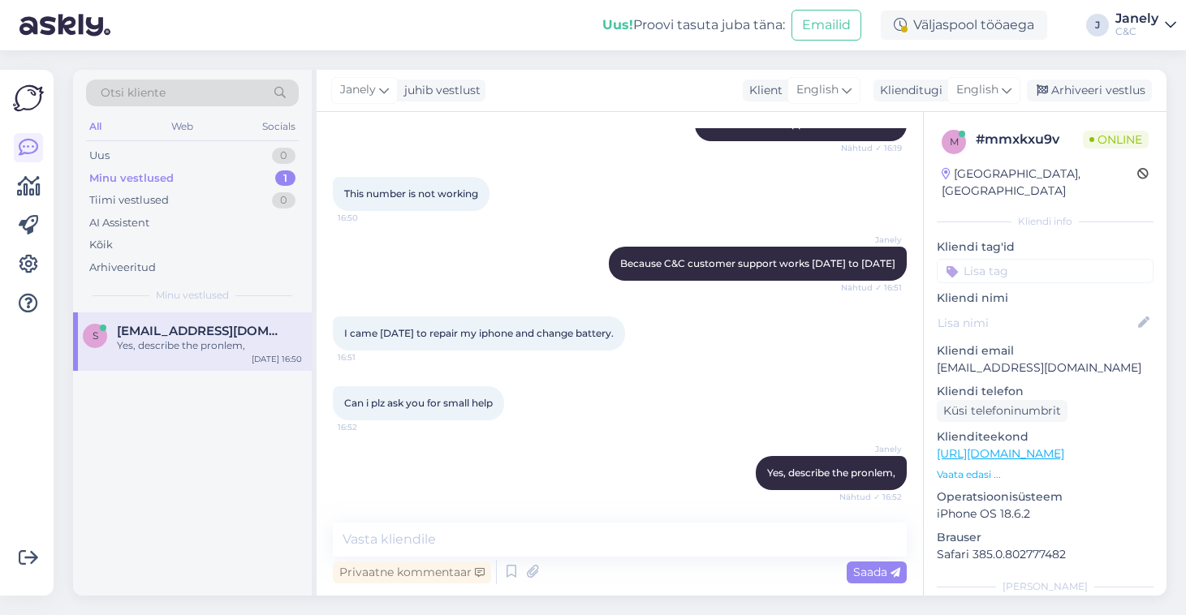
click at [412, 27] on div "Uus! Proovi tasuta juba täna: Emailid Väljaspool tööaega J Janely C&C" at bounding box center [593, 25] width 1186 height 50
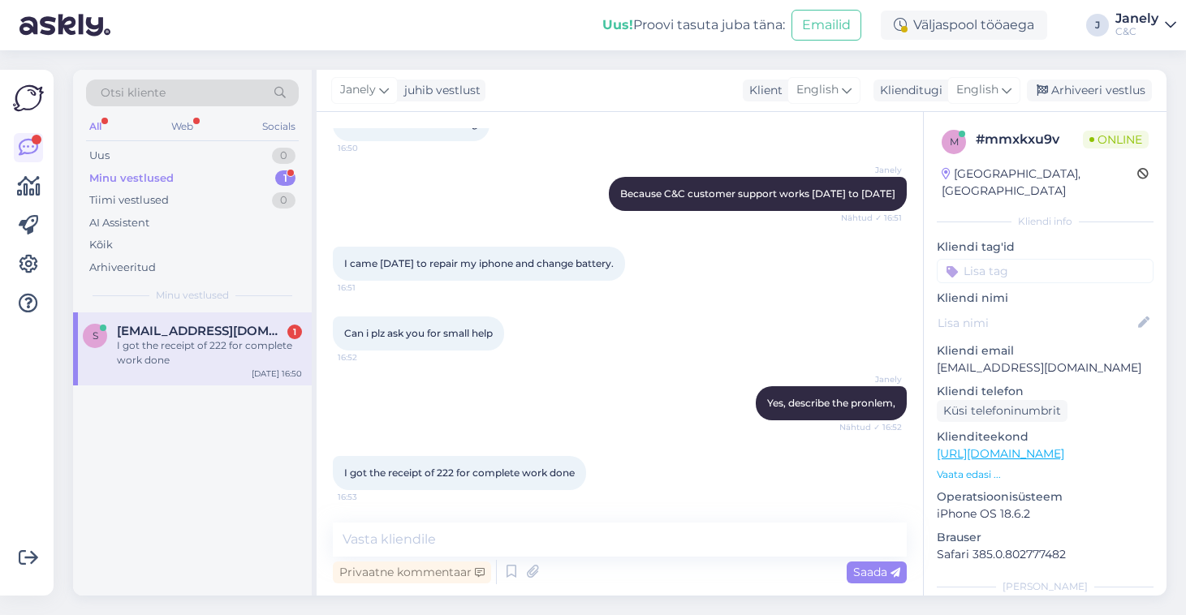
click at [249, 534] on div "s smritydolly07@gmail.com 1 I got the receipt of 222 for complete work done Sep…" at bounding box center [192, 453] width 239 height 283
click at [255, 506] on div "s smritydolly07@gmail.com 1 I got the receipt of 222 for complete work done Sep…" at bounding box center [192, 453] width 239 height 283
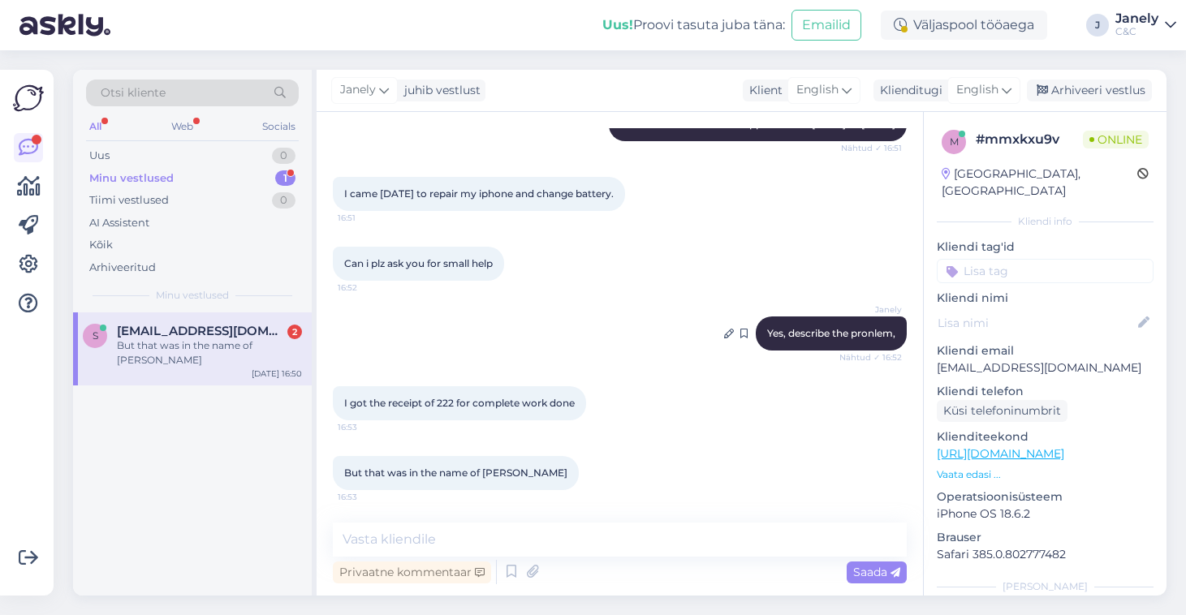
click at [869, 338] on span "Yes, describe the pronlem," at bounding box center [831, 333] width 128 height 12
click at [724, 338] on icon at bounding box center [729, 334] width 10 height 10
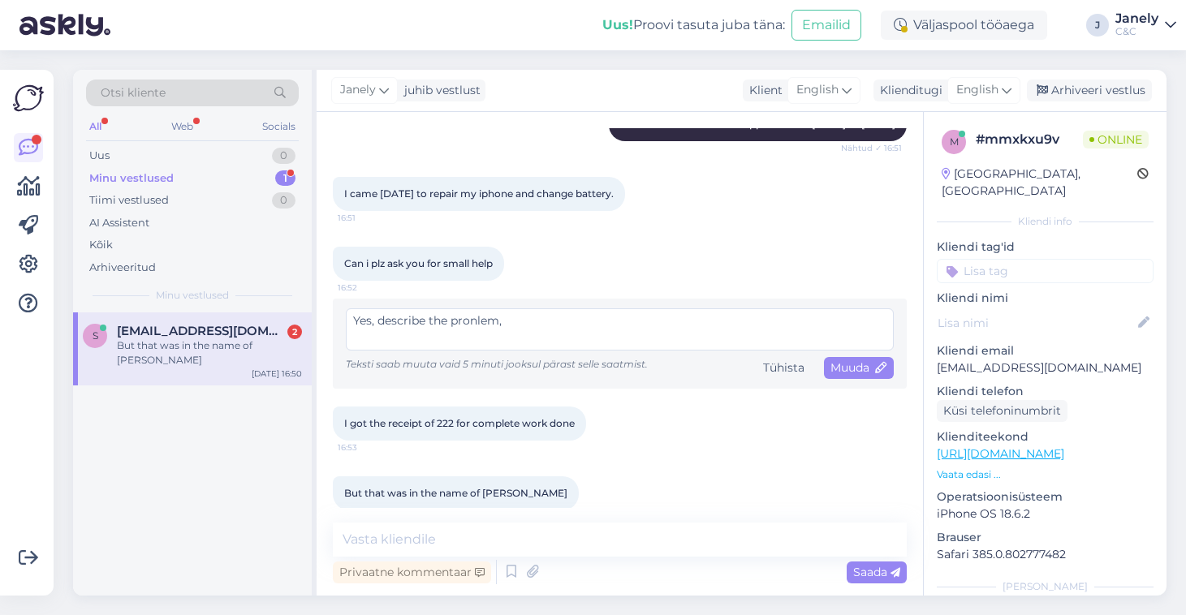
click at [479, 325] on textarea "Yes, describe the pronlem," at bounding box center [620, 329] width 548 height 42
click at [528, 237] on div "Can i plz ask you for small help 16:52" at bounding box center [620, 264] width 574 height 70
click at [781, 371] on div "Tühista" at bounding box center [783, 368] width 54 height 22
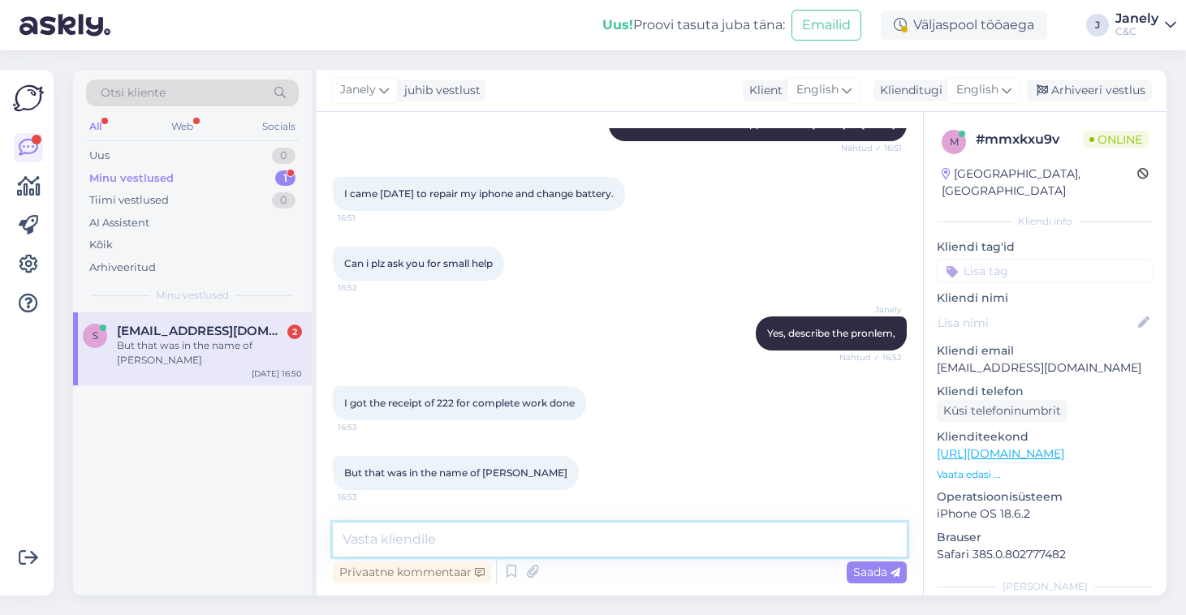
click at [469, 544] on textarea at bounding box center [620, 540] width 574 height 34
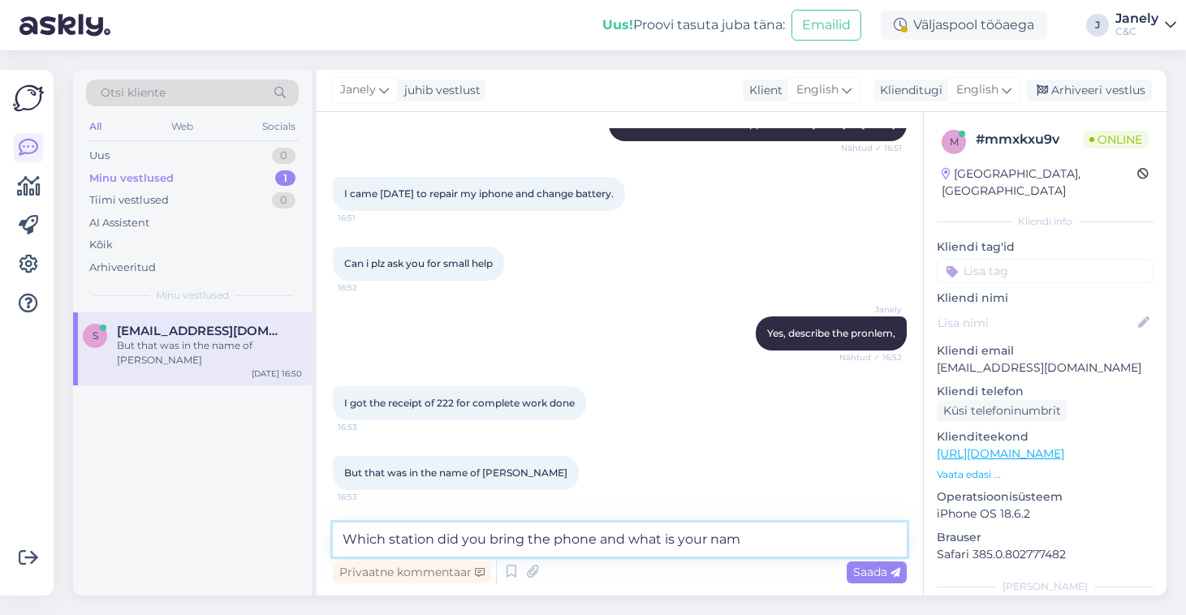
type textarea "Which station did you bring the phone and what is your name"
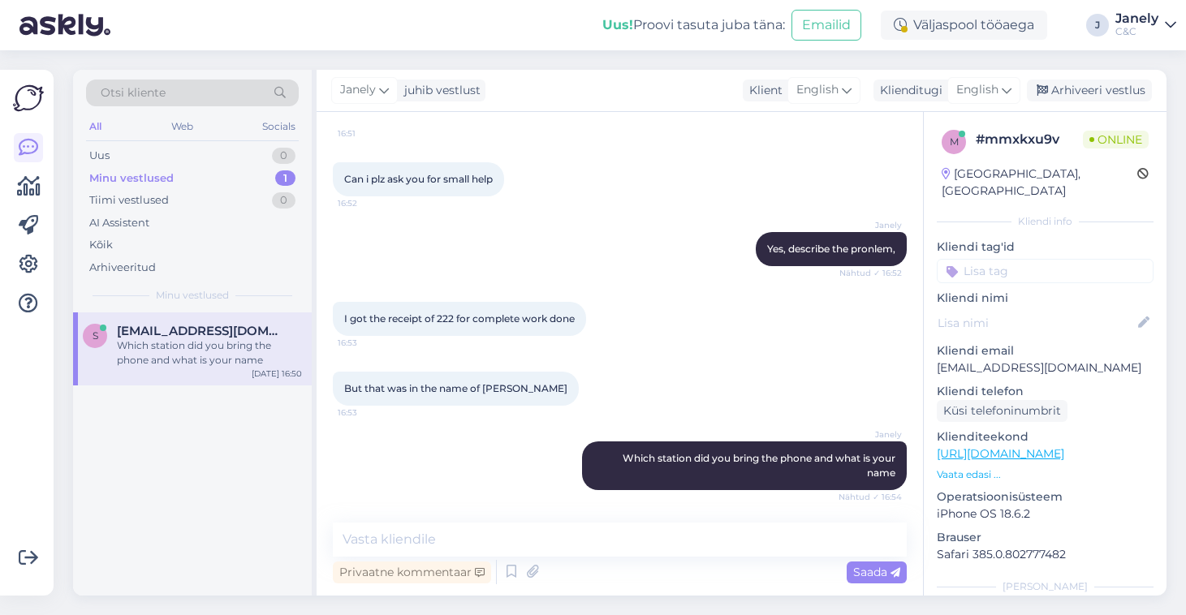
click at [237, 431] on div "s smritydolly07@gmail.com Which station did you bring the phone and what is you…" at bounding box center [192, 453] width 239 height 283
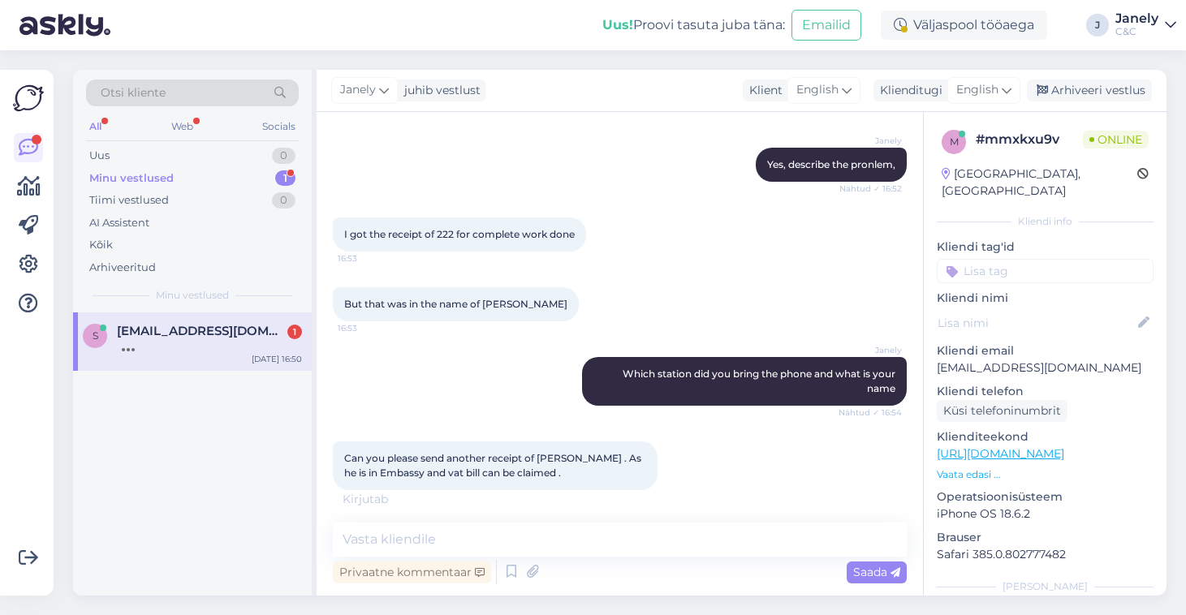
click at [559, 454] on span "Can you please send another receipt of Ashish Kumar Sinha . As he is in Embassy…" at bounding box center [494, 465] width 300 height 27
click at [630, 471] on div "Can you please send another receipt of Ashish Kumar Sinha . As he is in Embassy…" at bounding box center [495, 466] width 325 height 49
drag, startPoint x: 640, startPoint y: 455, endPoint x: 541, endPoint y: 458, distance: 99.1
click at [542, 458] on span "Can you please send another receipt of Ashish Kumar Sinha . As he is in Embassy…" at bounding box center [494, 465] width 300 height 27
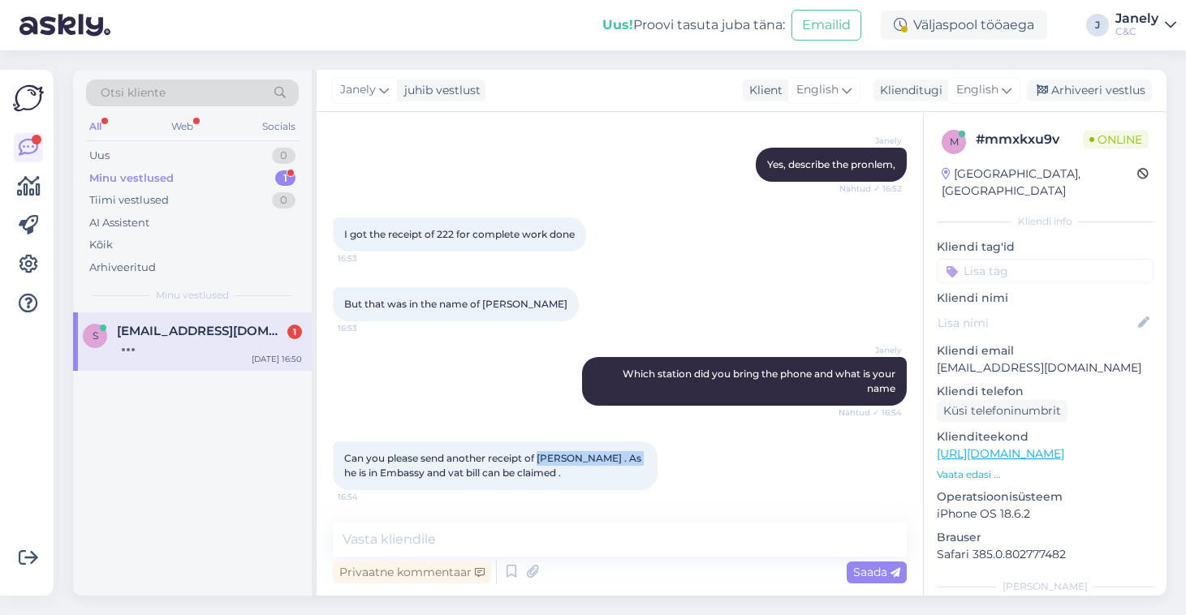
scroll to position [614, 0]
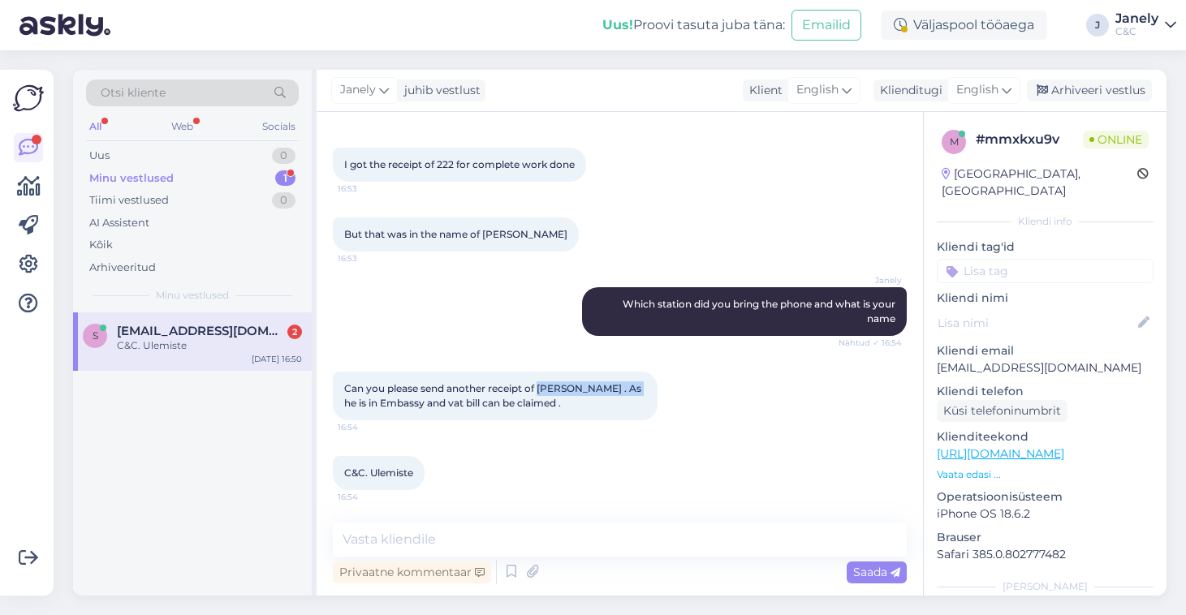
copy span "Ashish Kumar Sinha"
click at [466, 520] on div "Vestlus algas Sep 20 2025 Can you please provide me your phone number. So i can…" at bounding box center [620, 354] width 606 height 484
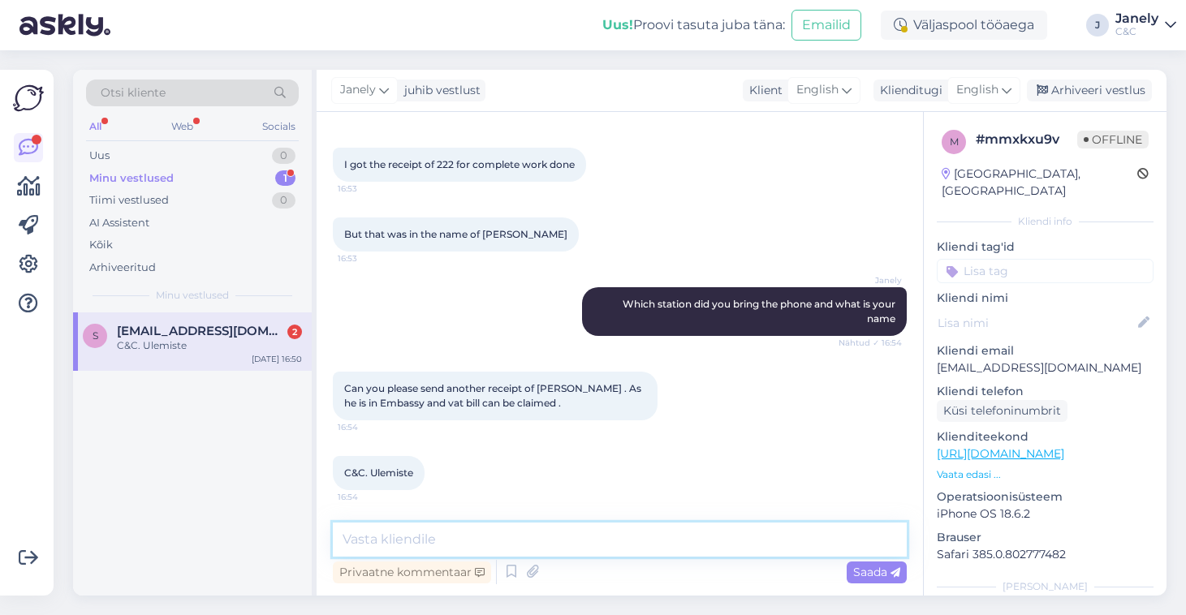
click at [454, 532] on textarea at bounding box center [620, 540] width 574 height 34
click at [432, 541] on textarea at bounding box center [620, 540] width 574 height 34
type textarea "Do you have the work number?"
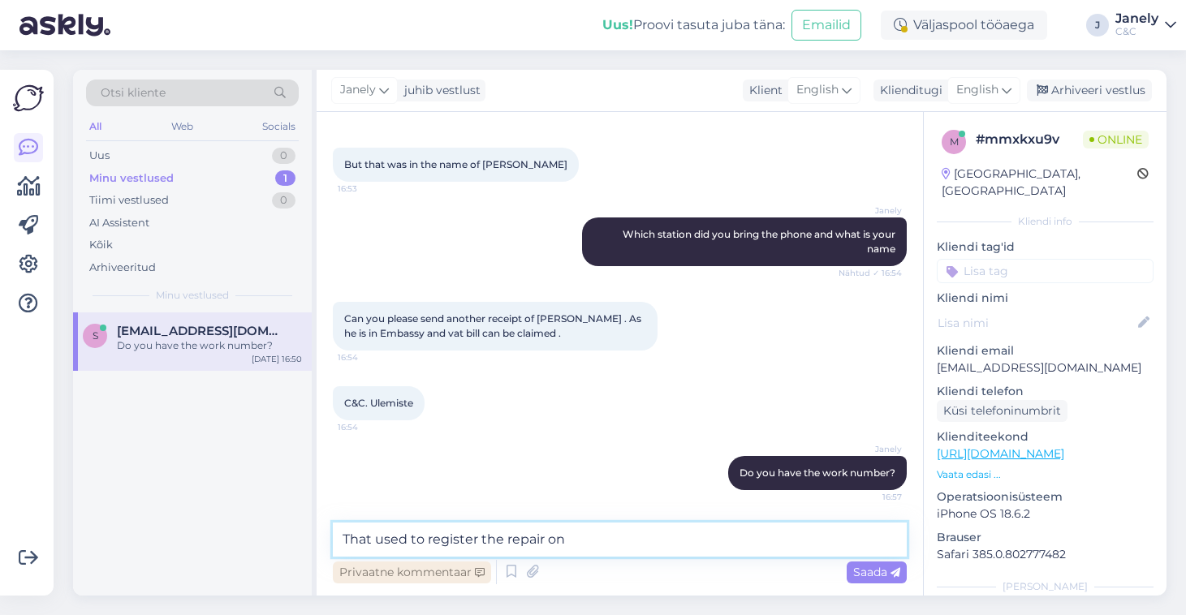
type textarea "That used to register the repair on?"
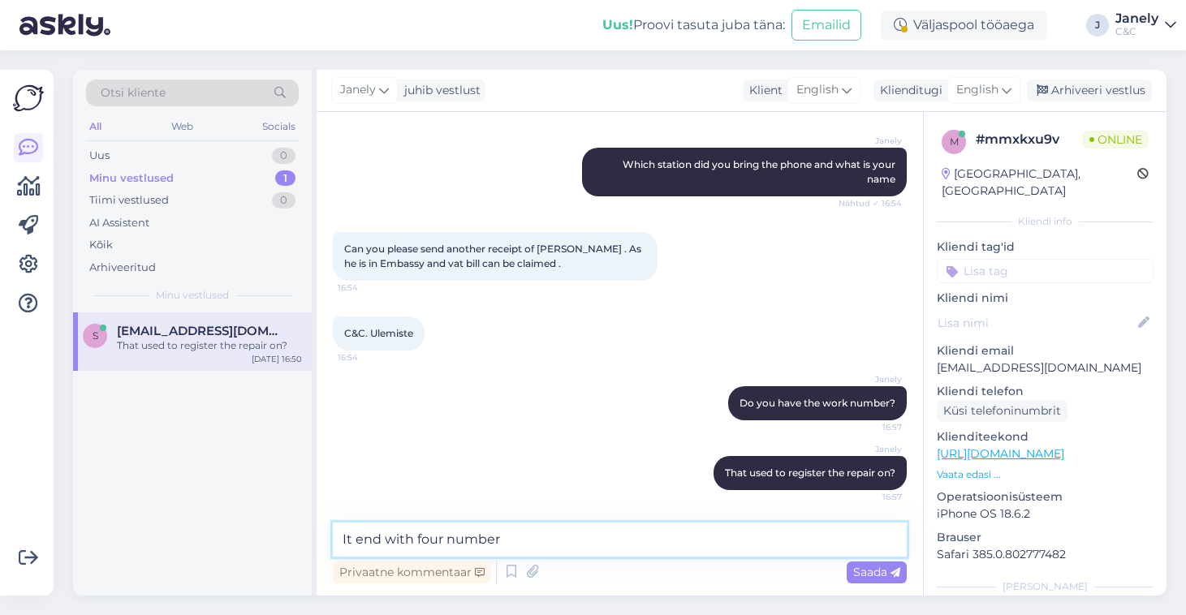
type textarea "It end with four numbers"
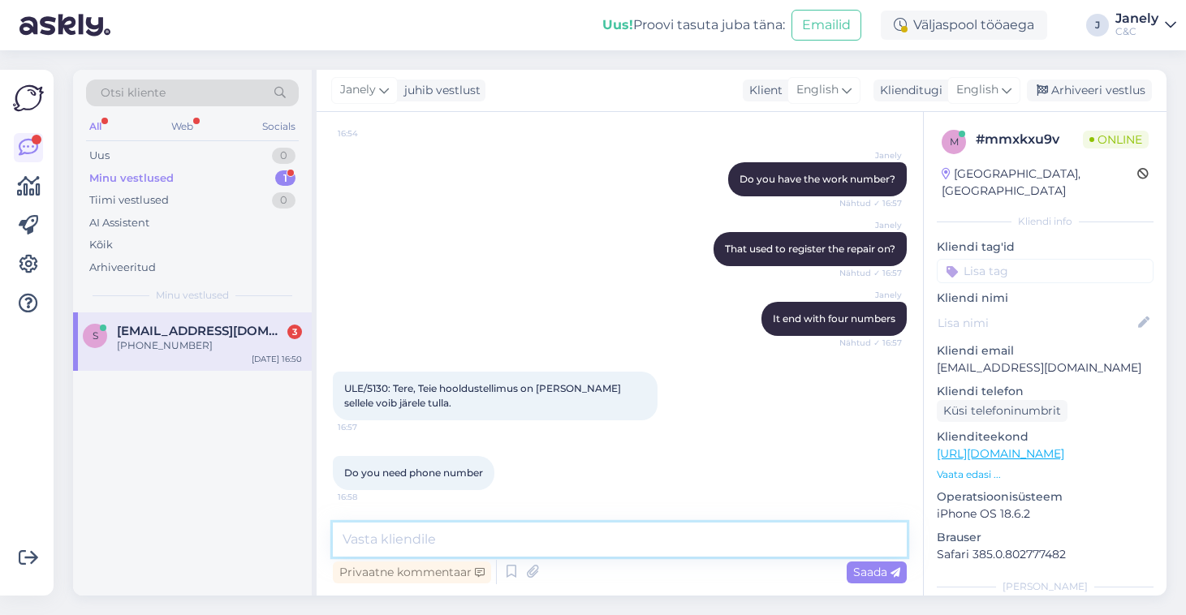
scroll to position [1047, 0]
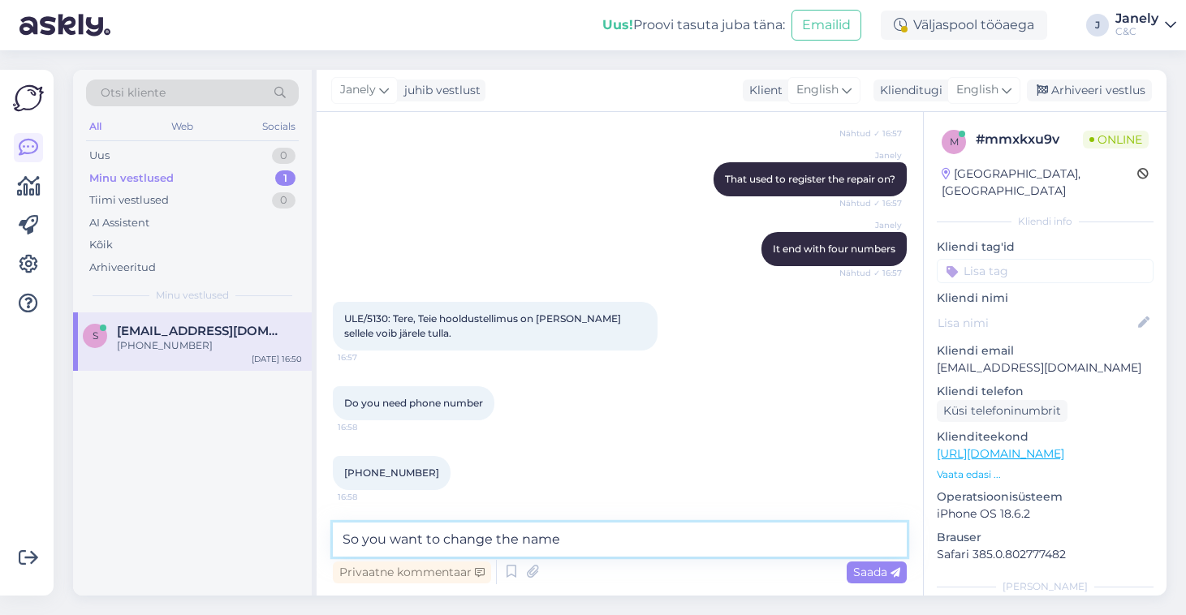
click at [592, 536] on textarea "So you want to change the name" at bounding box center [620, 540] width 574 height 34
type textarea "So you want to change the name of the Invoice, am i correct?"
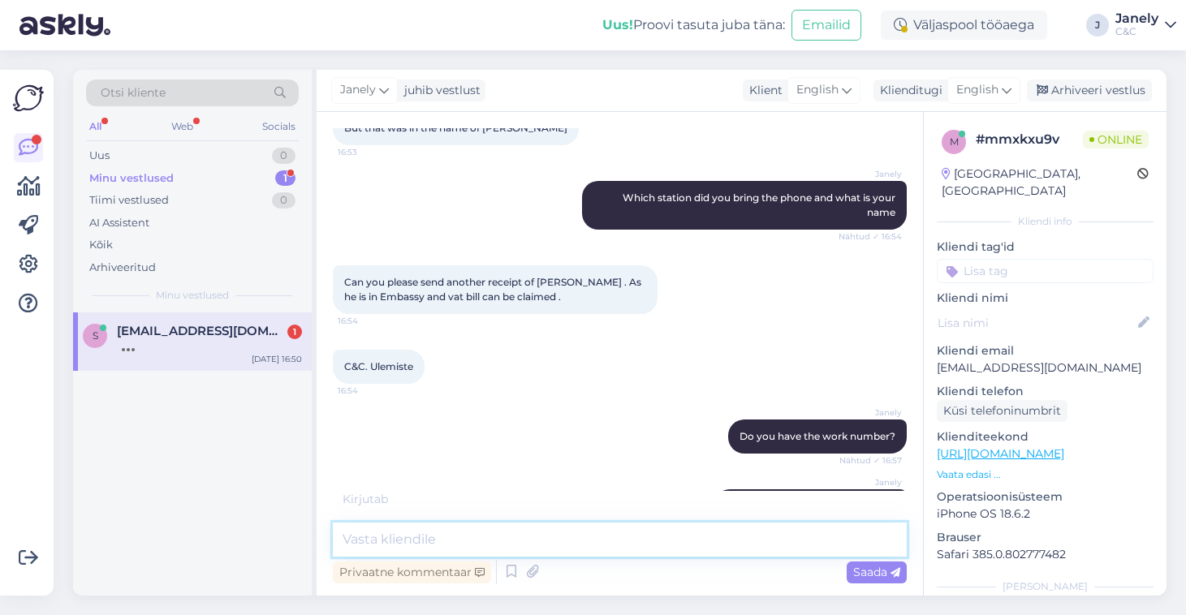
scroll to position [761, 0]
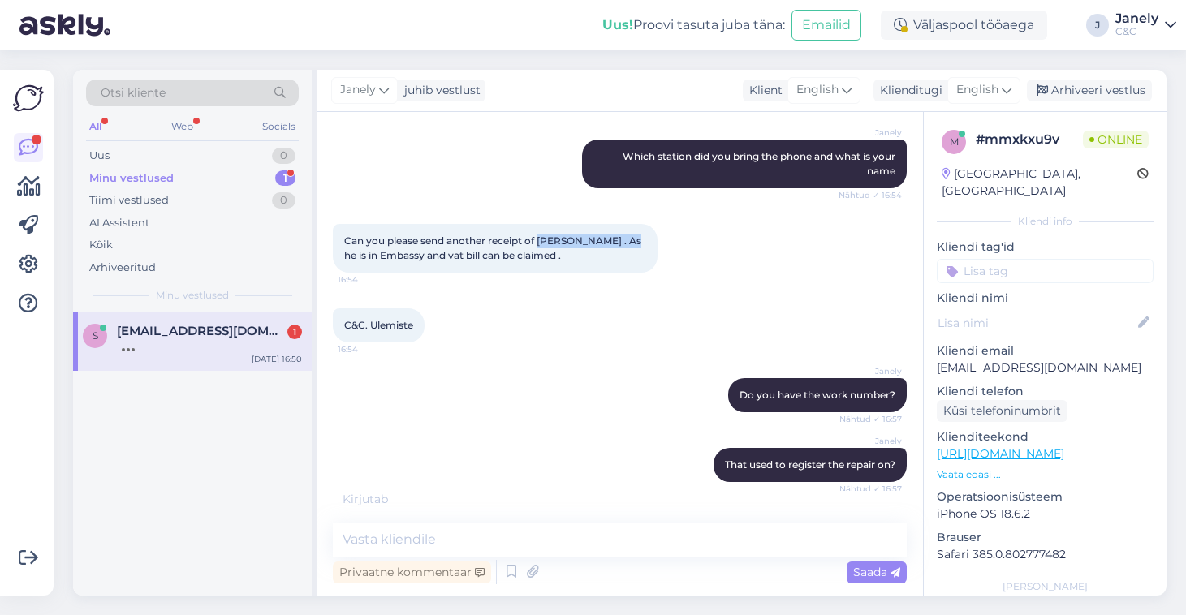
drag, startPoint x: 541, startPoint y: 241, endPoint x: 638, endPoint y: 240, distance: 96.6
click at [638, 240] on span "Can you please send another receipt of Ashish Kumar Sinha . As he is in Embassy…" at bounding box center [494, 248] width 300 height 27
copy span "Ashish Kumar Sinha"
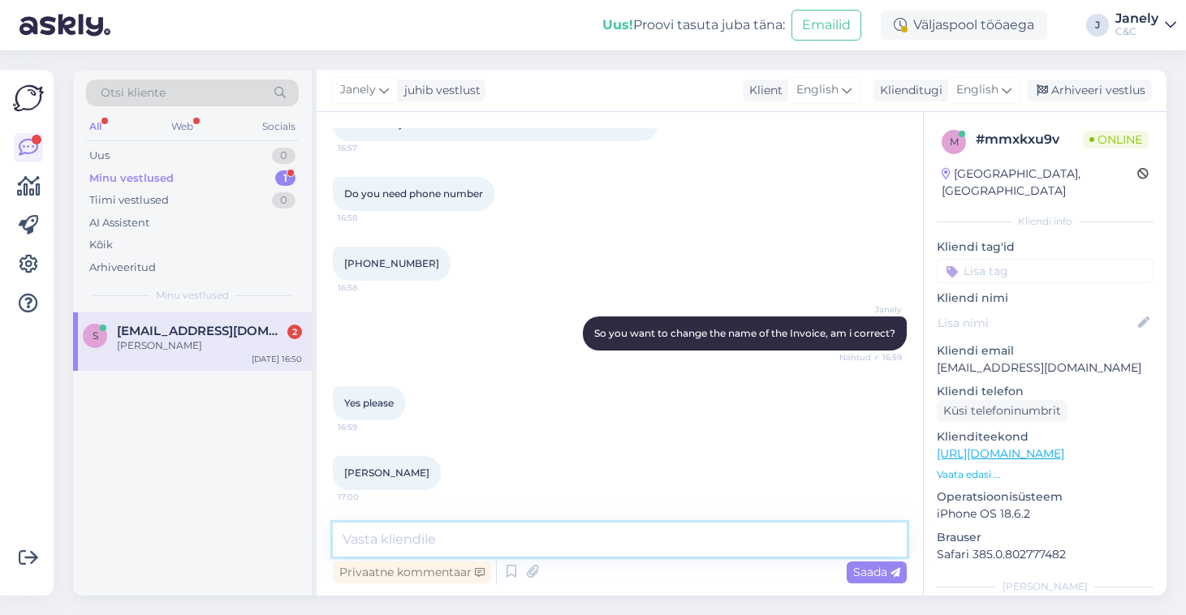
click at [454, 534] on textarea at bounding box center [620, 540] width 574 height 34
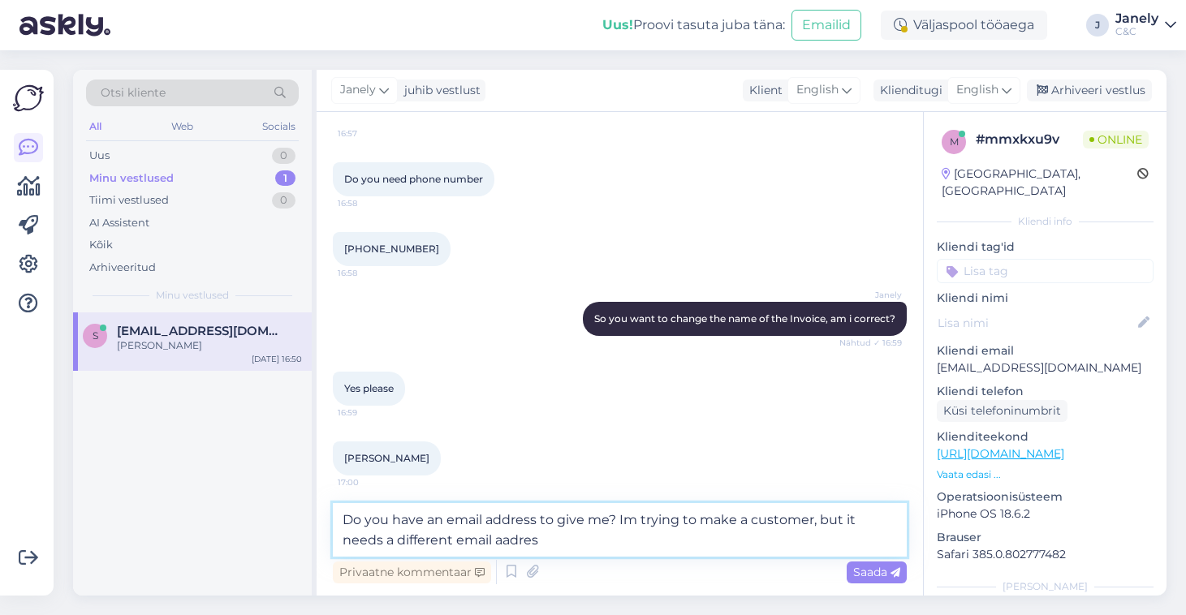
type textarea "Do you have an email address to give me? Im trying to make a customer, but it n…"
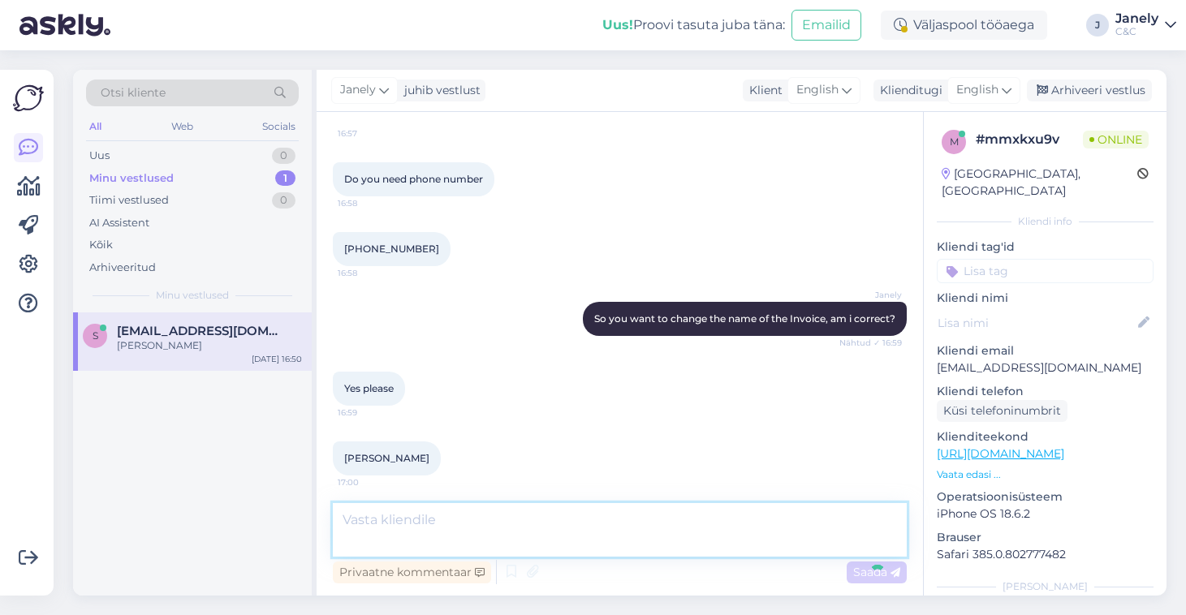
scroll to position [1355, 0]
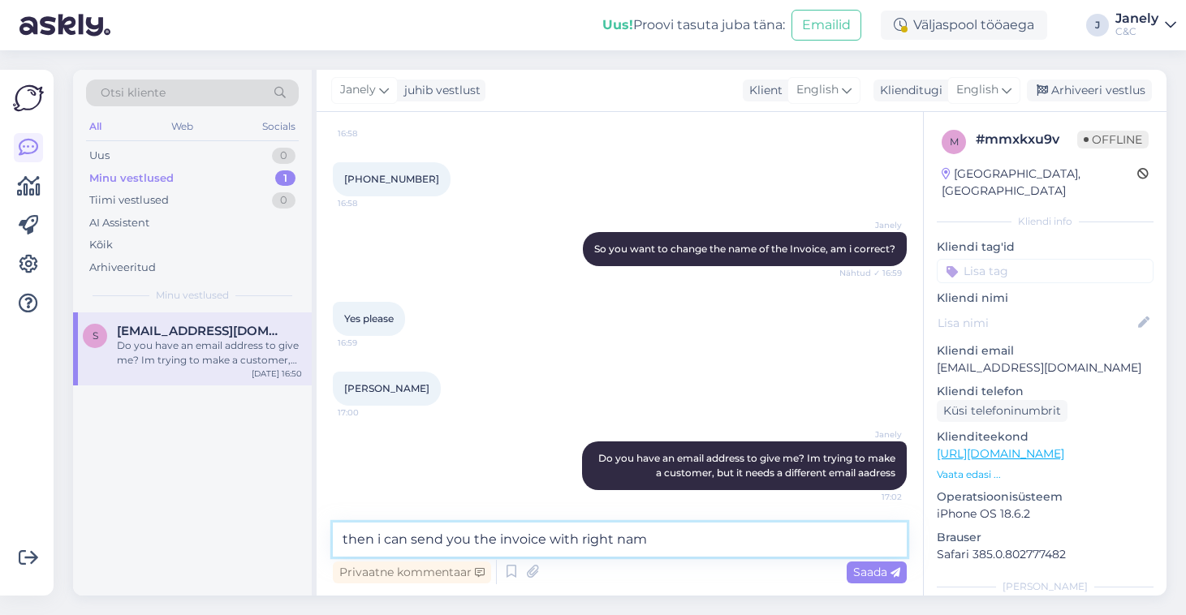
type textarea "then i can send you the invoice with right name"
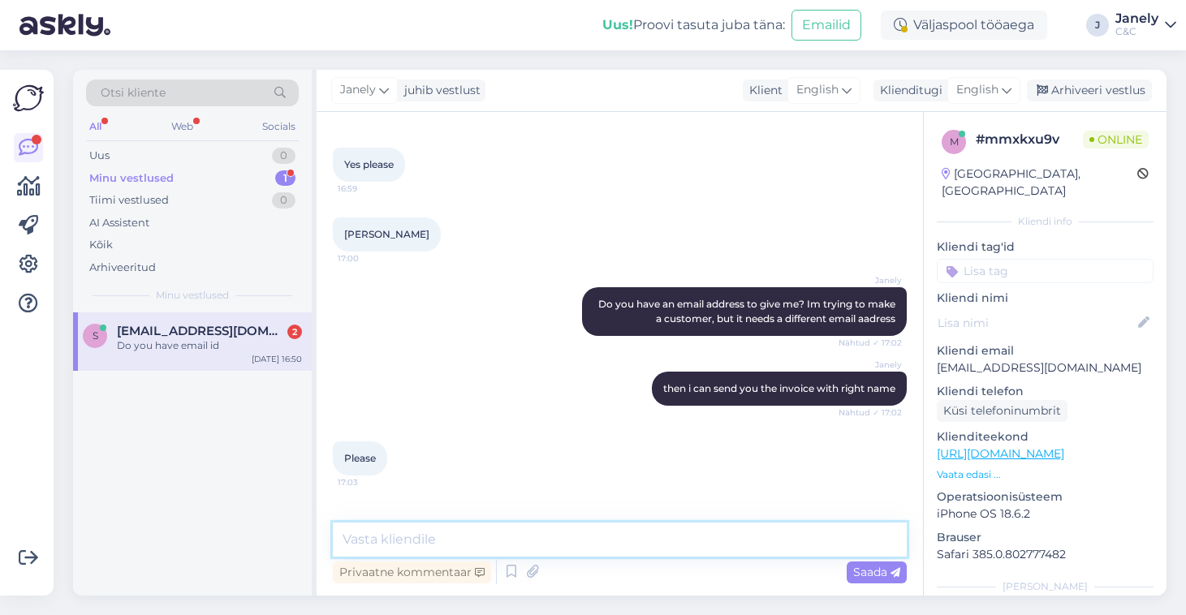
scroll to position [1565, 0]
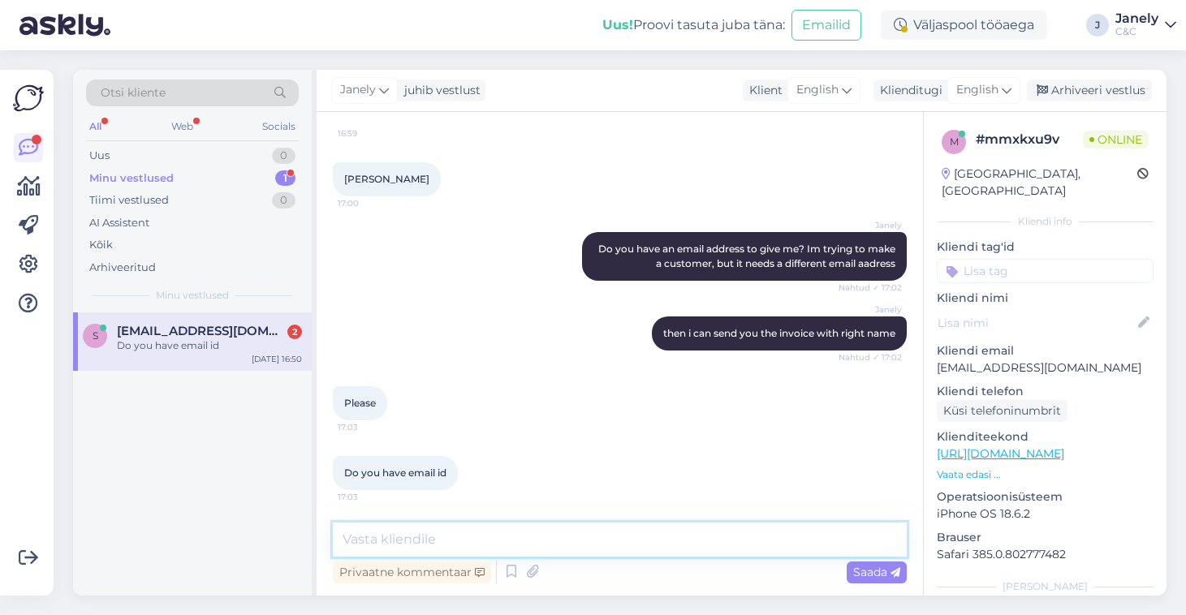
click at [425, 532] on textarea at bounding box center [620, 540] width 574 height 34
type textarea "No"
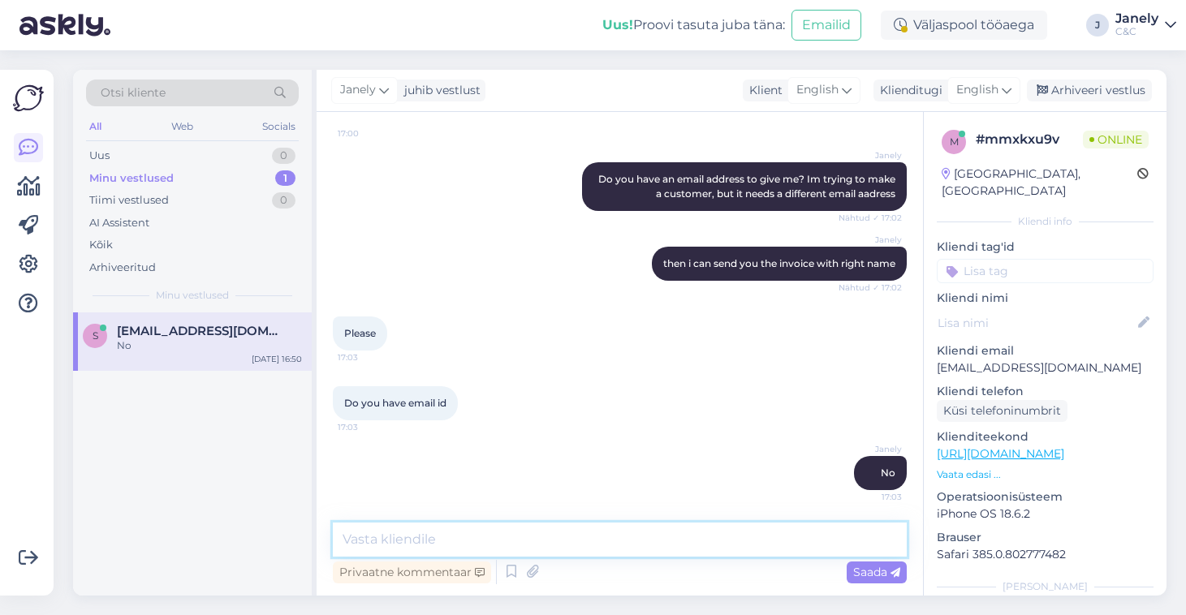
click at [581, 528] on textarea at bounding box center [620, 540] width 574 height 34
click at [450, 531] on textarea at bounding box center [620, 540] width 574 height 34
type textarea "Y"
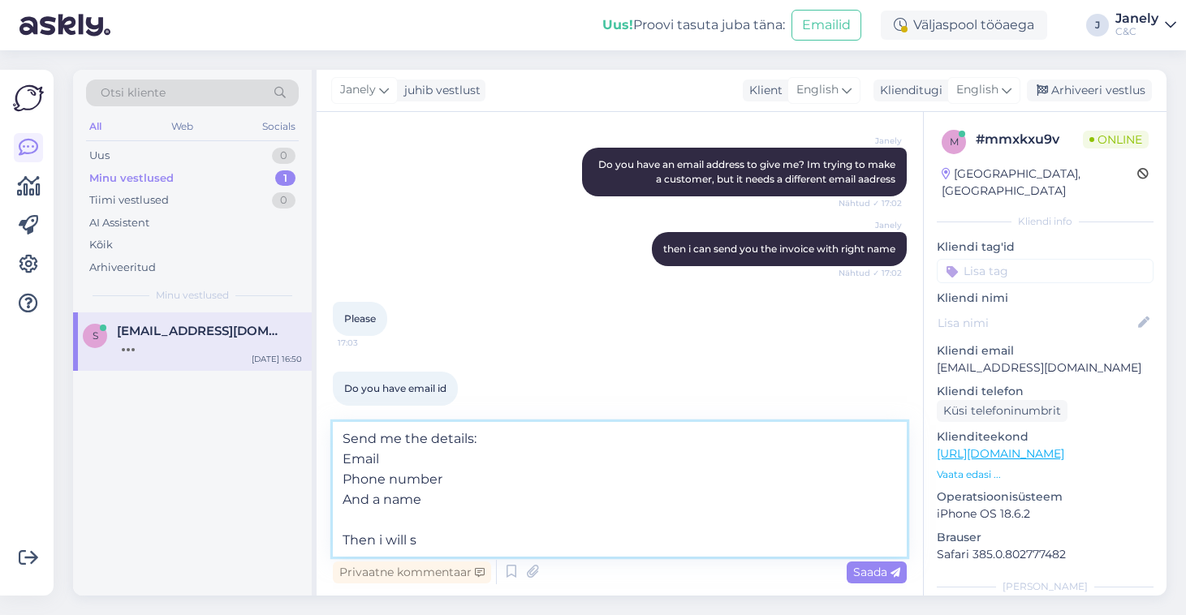
scroll to position [1705, 0]
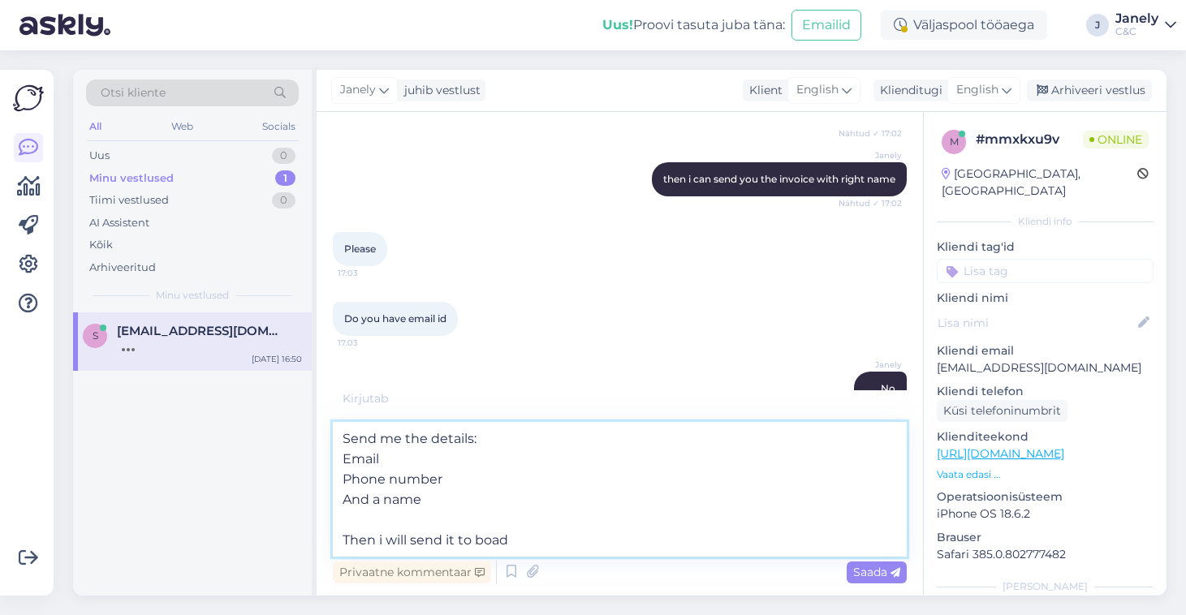
drag, startPoint x: 460, startPoint y: 528, endPoint x: 325, endPoint y: 427, distance: 168.8
click at [325, 427] on div "Vestlus algas Sep 20 2025 Can you please provide me your phone number. So i can…" at bounding box center [620, 354] width 606 height 484
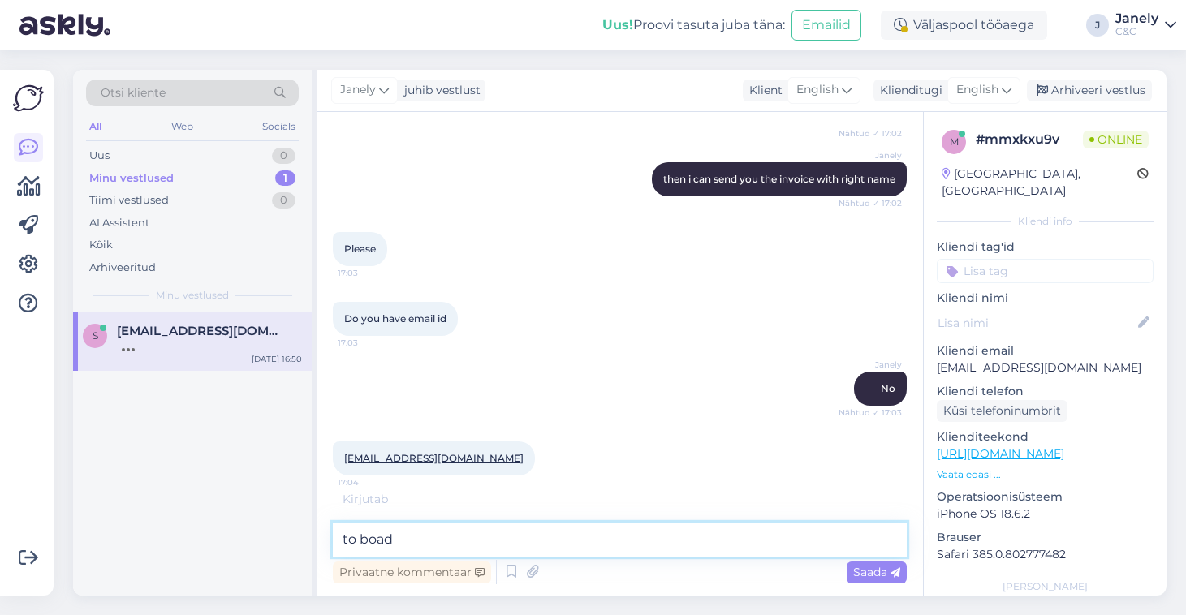
drag, startPoint x: 407, startPoint y: 549, endPoint x: 342, endPoint y: 544, distance: 65.1
click at [342, 544] on textarea "to boad" at bounding box center [620, 540] width 574 height 34
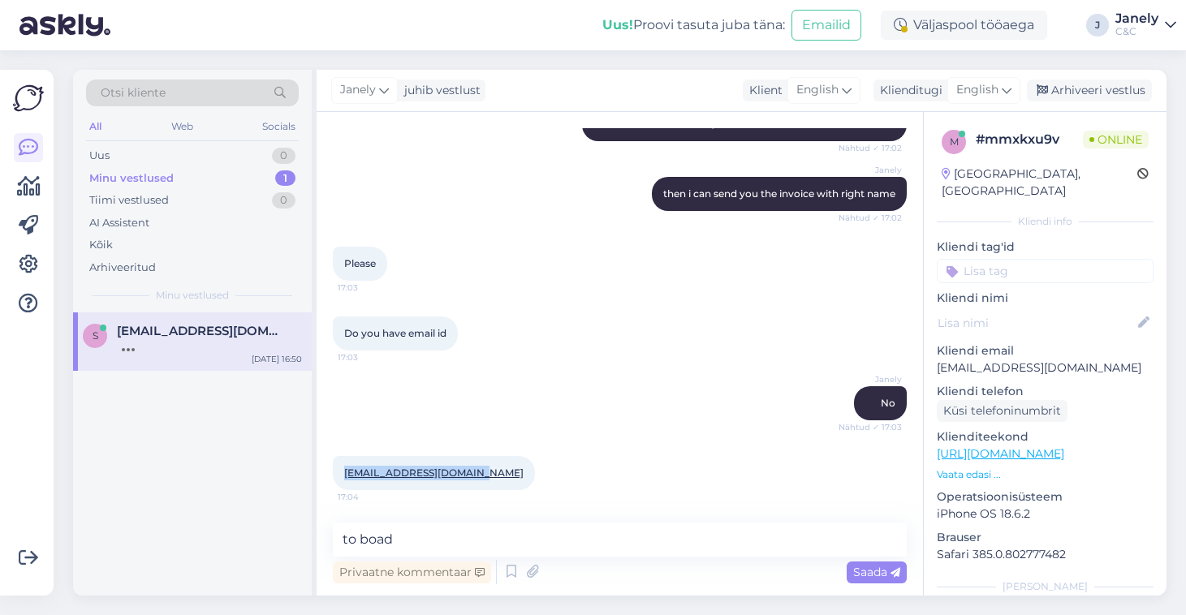
drag, startPoint x: 480, startPoint y: 472, endPoint x: 341, endPoint y: 474, distance: 138.8
click at [341, 474] on div "smritydolly07@gmail.com 17:04" at bounding box center [434, 473] width 202 height 34
copy link "smritydolly07@gmail.com"
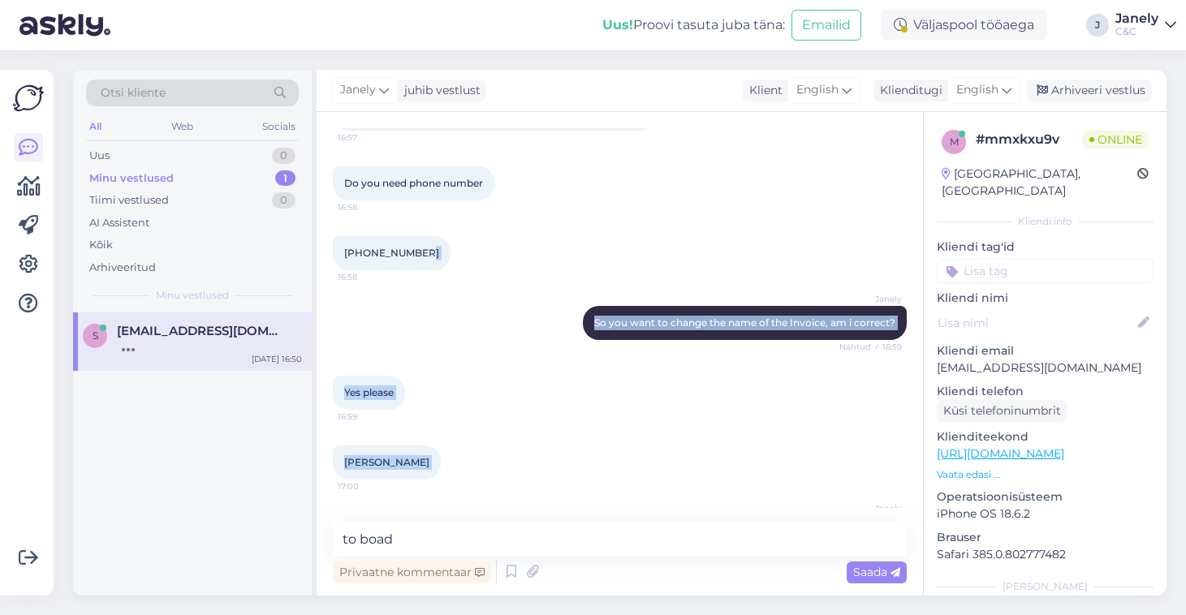
scroll to position [1774, 0]
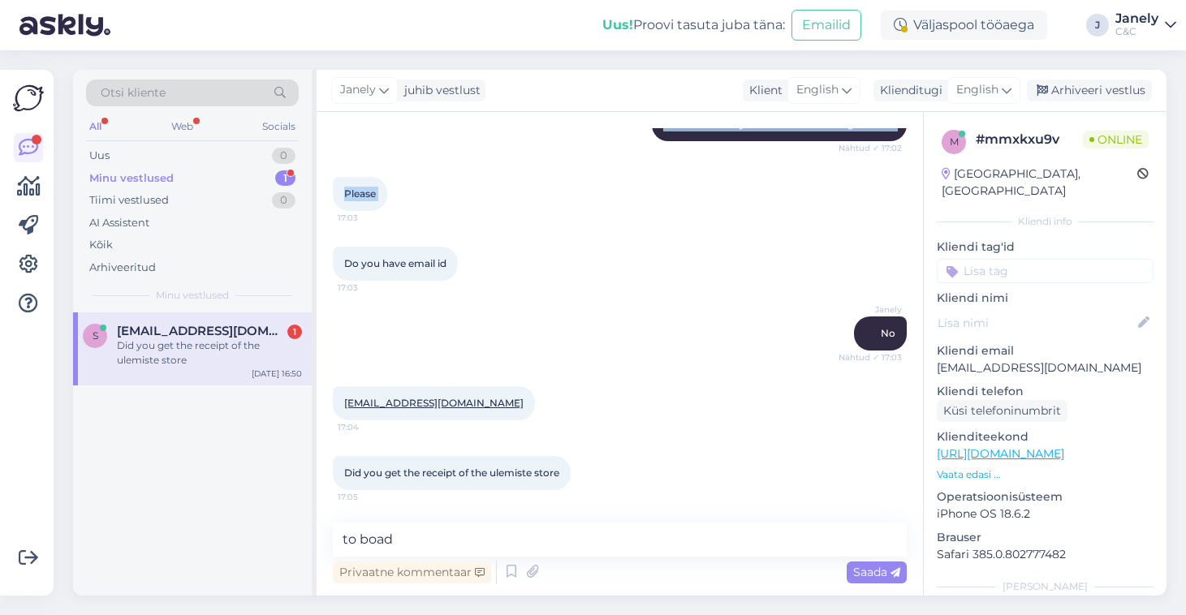
drag, startPoint x: 416, startPoint y: 250, endPoint x: 354, endPoint y: 256, distance: 61.9
click at [354, 256] on div "Vestlus algas Sep 20 2025 Can you please provide me your phone number. So i can…" at bounding box center [627, 318] width 588 height 380
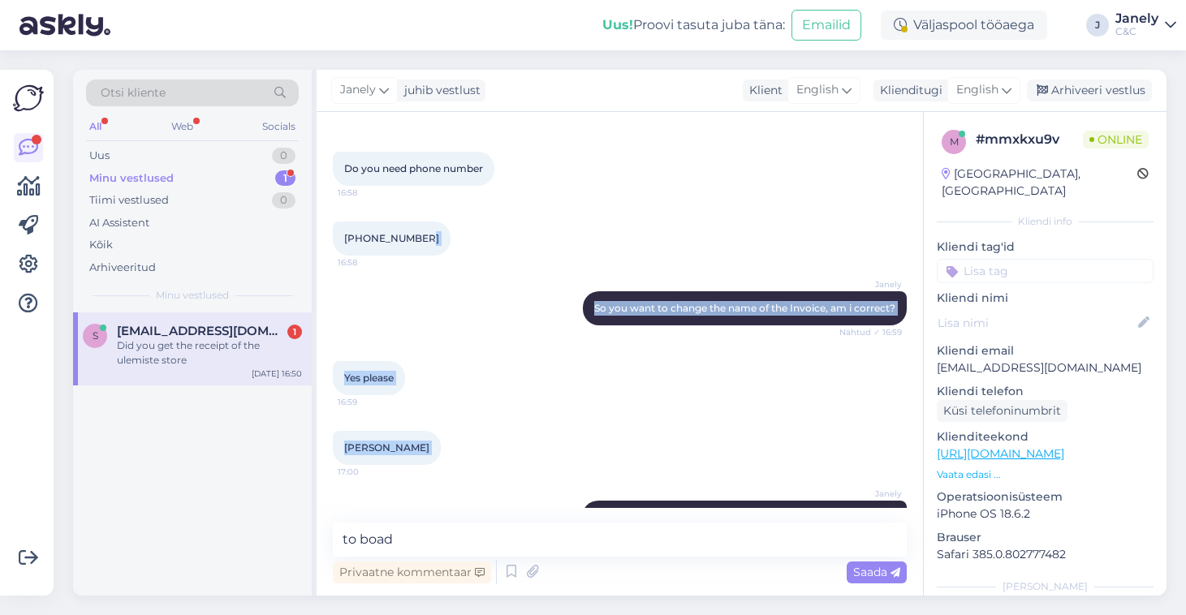
scroll to position [1281, 0]
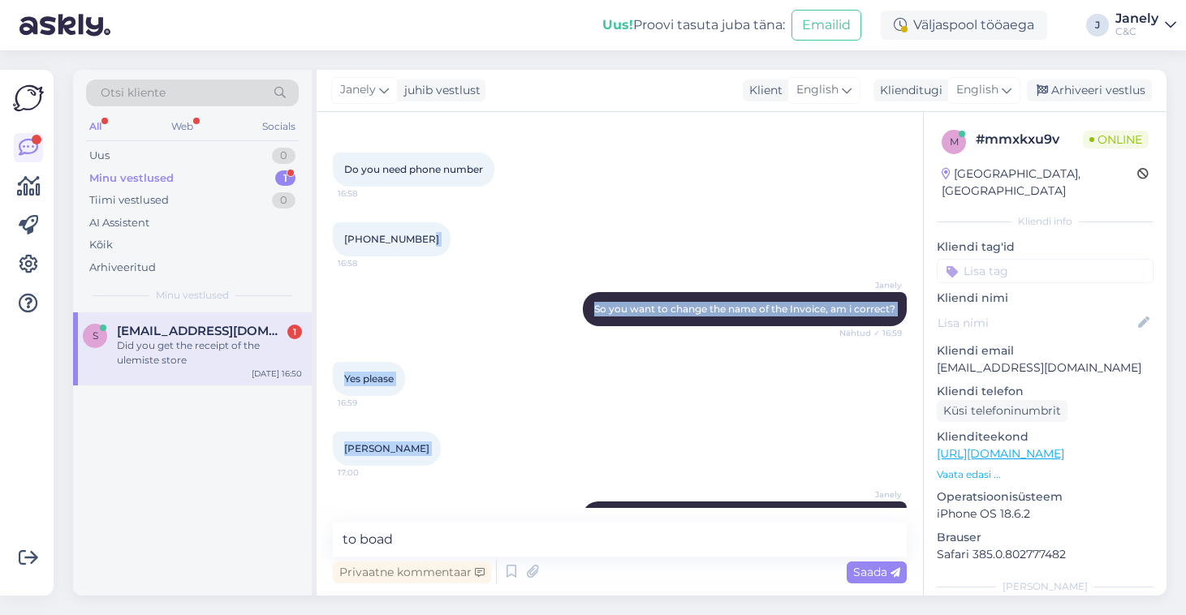
click at [472, 306] on div "Janely So you want to change the name of the Invoice, am i correct? Nähtud ✓ 16…" at bounding box center [620, 309] width 574 height 70
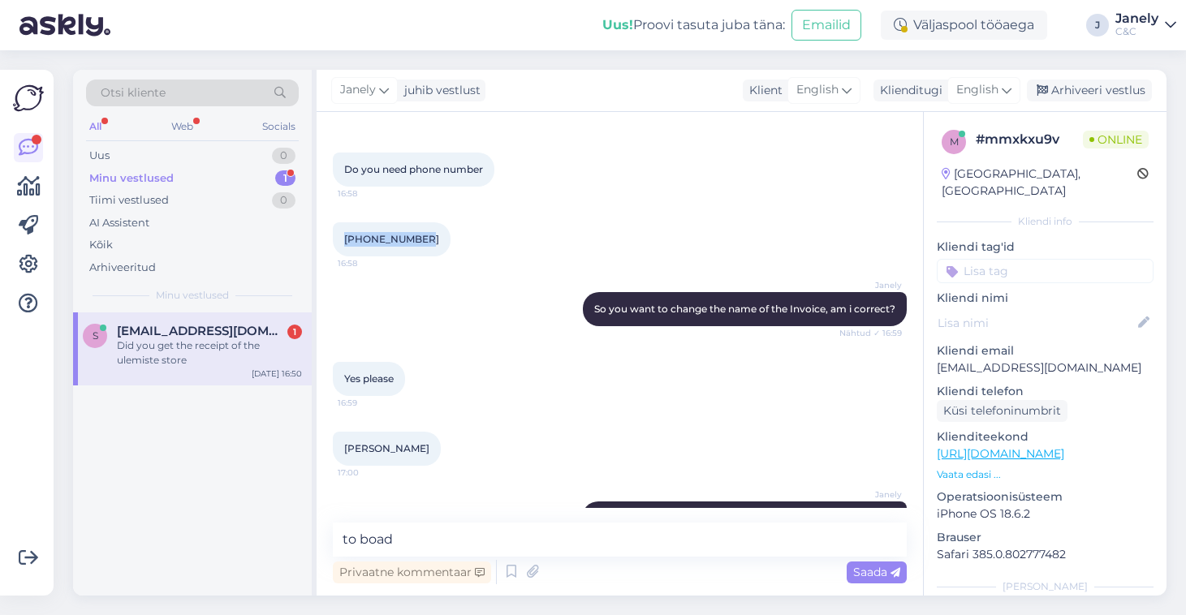
drag, startPoint x: 417, startPoint y: 236, endPoint x: 343, endPoint y: 238, distance: 73.9
click at [343, 238] on div "+372 53652252 16:58" at bounding box center [392, 239] width 118 height 34
copy span "+372 53652252"
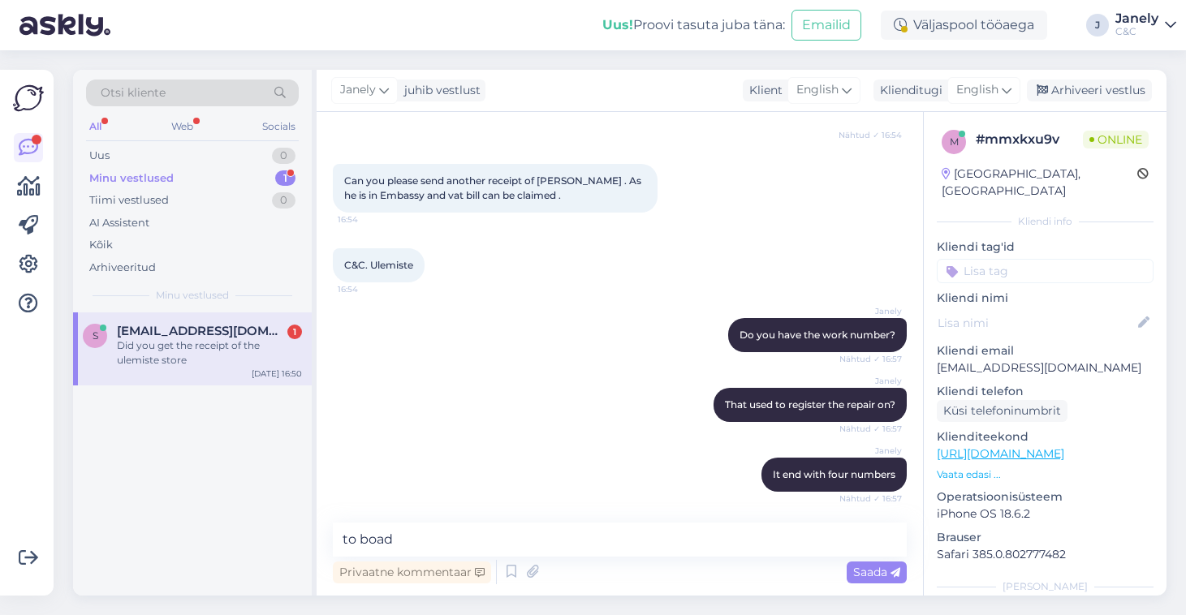
scroll to position [829, 0]
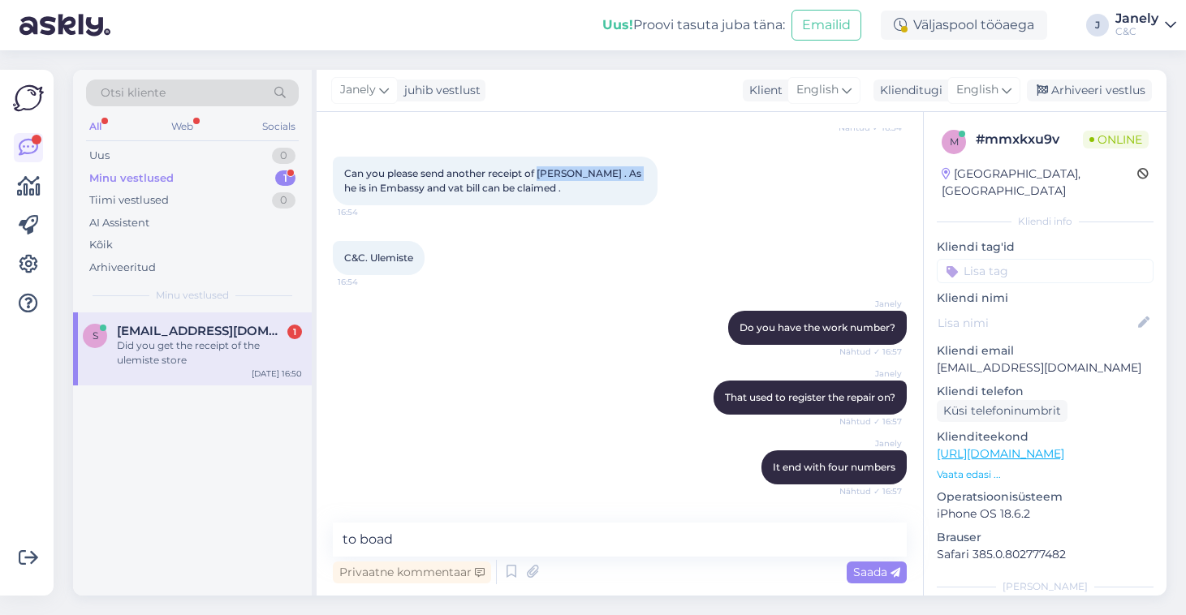
drag, startPoint x: 541, startPoint y: 173, endPoint x: 640, endPoint y: 170, distance: 99.1
click at [640, 170] on span "Can you please send another receipt of Ashish Kumar Sinha . As he is in Embassy…" at bounding box center [494, 180] width 300 height 27
copy span "Ashish Kumar Sinha"
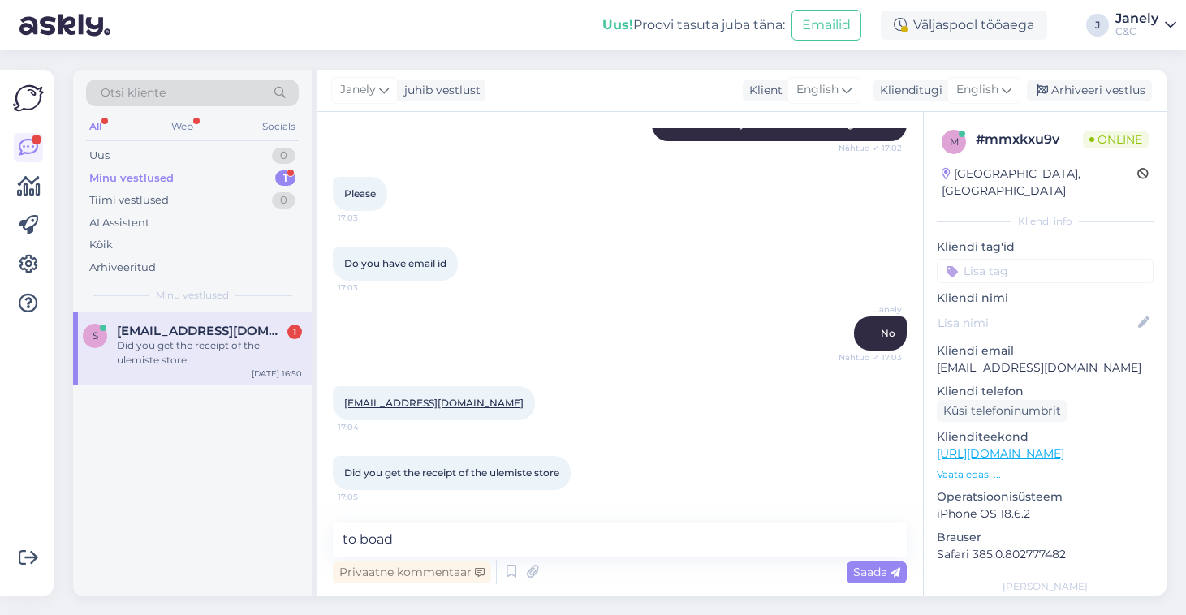
scroll to position [1780, 0]
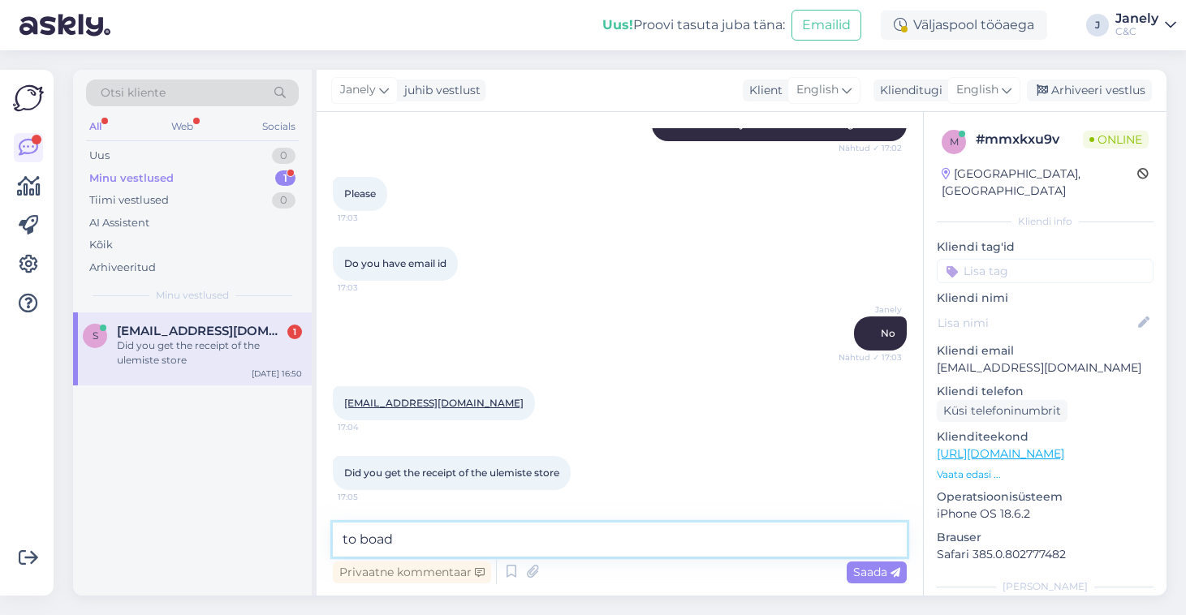
click at [429, 543] on textarea "to boad" at bounding box center [620, 540] width 574 height 34
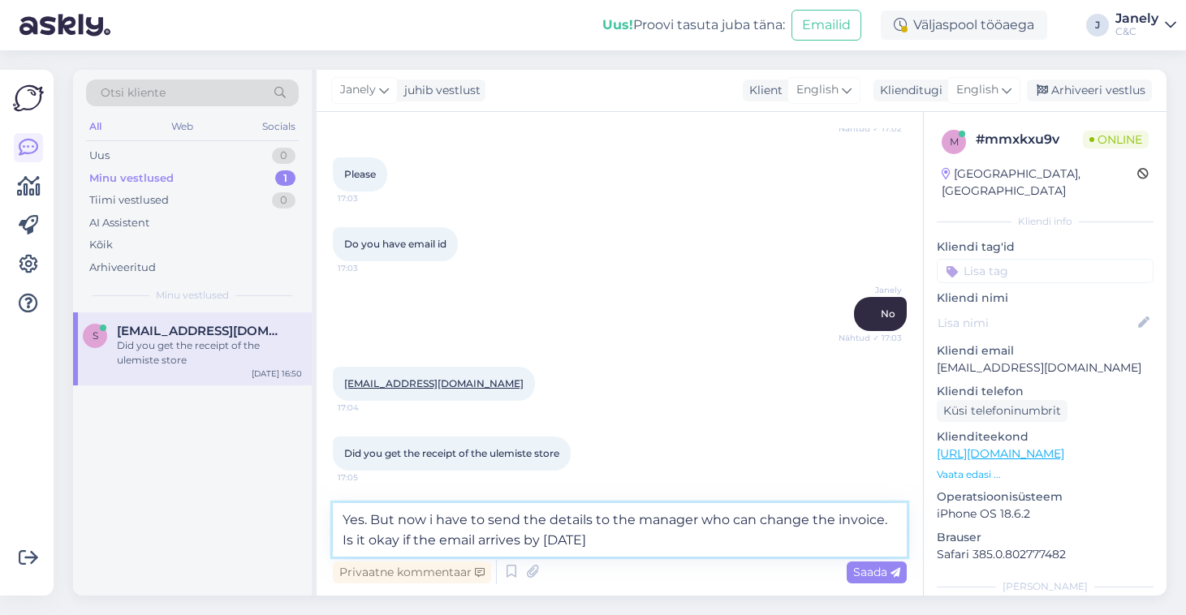
type textarea "Yes. But now i have to send the details to the manager who can change the invoi…"
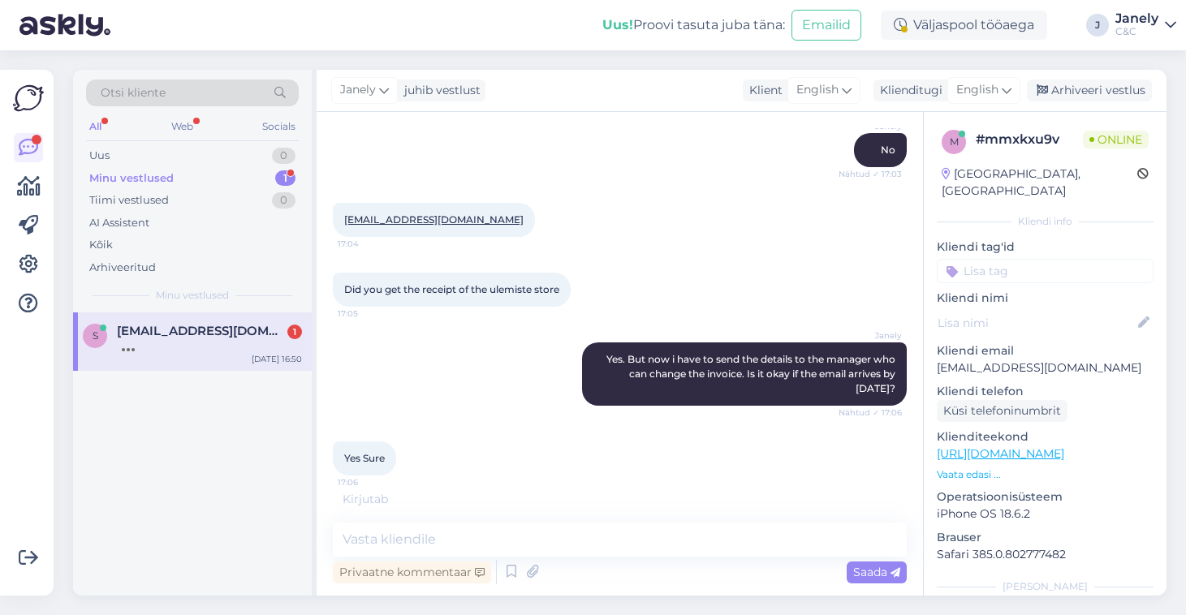
scroll to position [2013, 0]
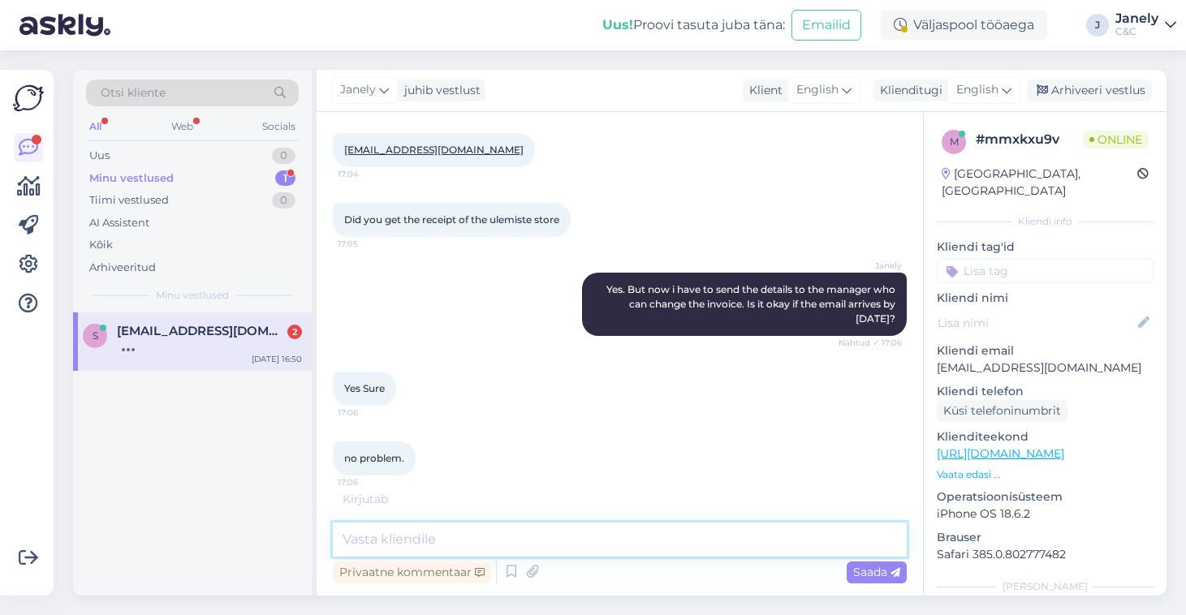
click at [500, 537] on textarea at bounding box center [620, 540] width 574 height 34
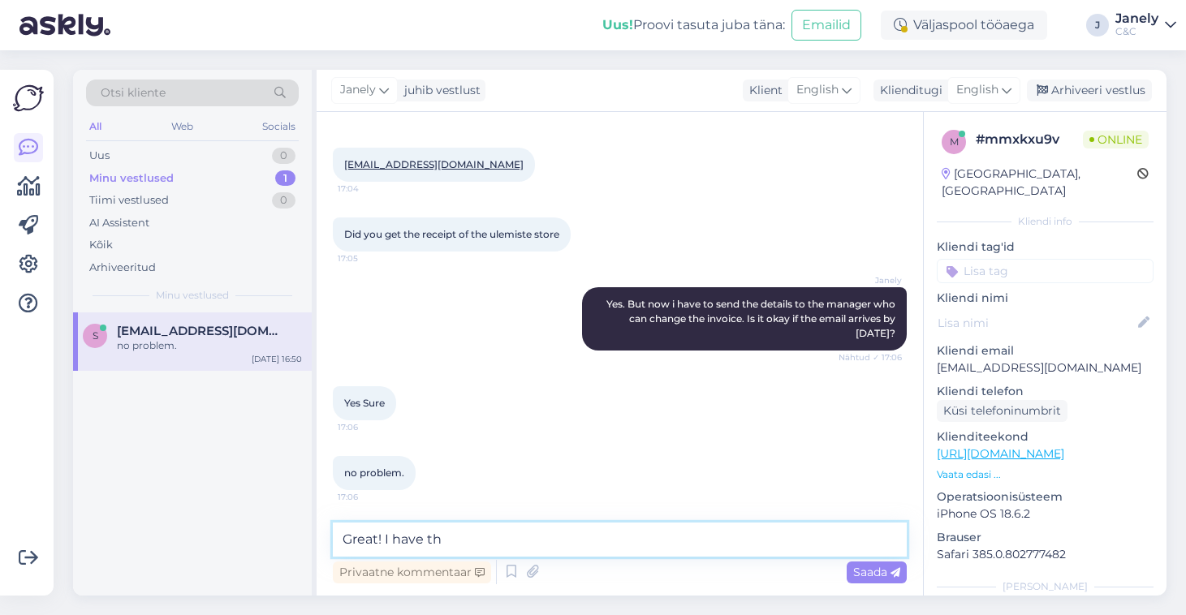
scroll to position [2083, 0]
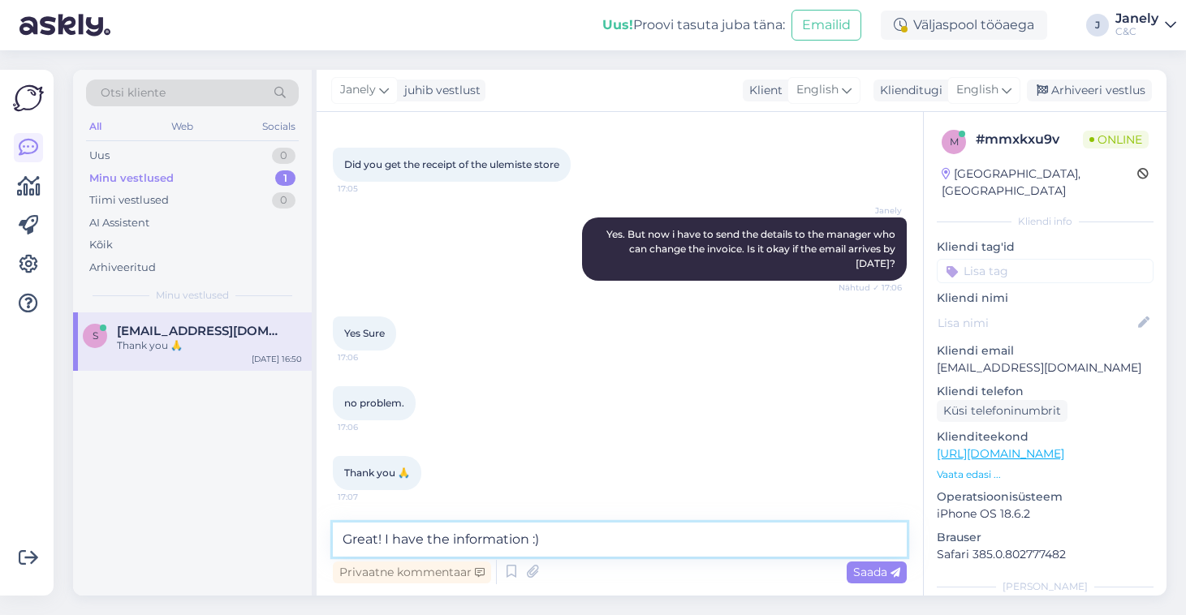
type textarea "Great! I have the information :)"
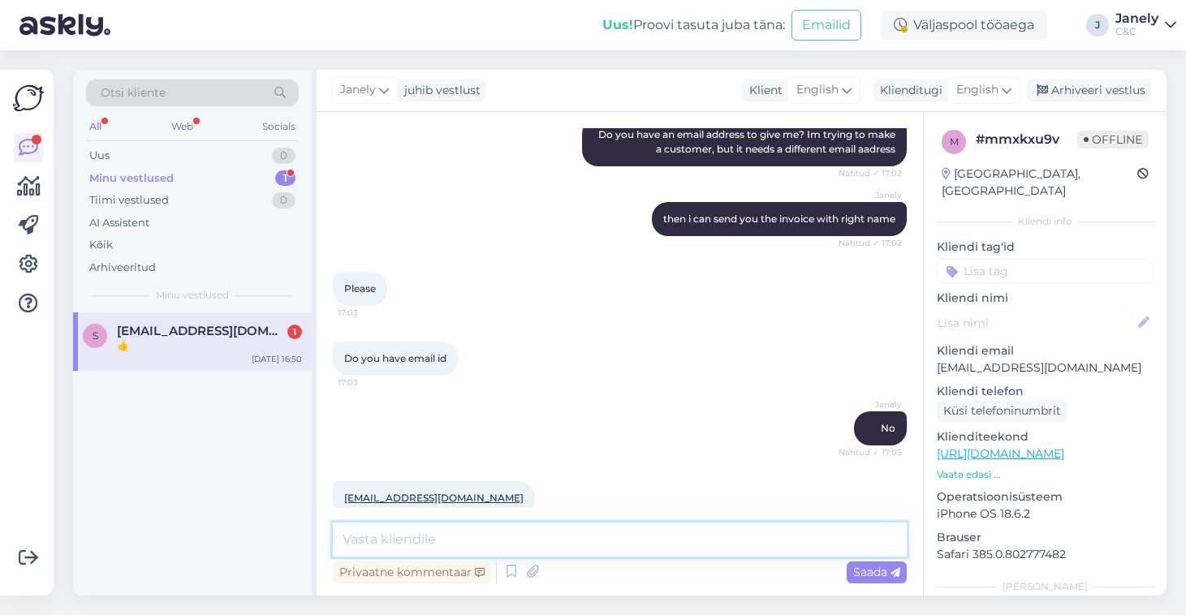
scroll to position [2222, 0]
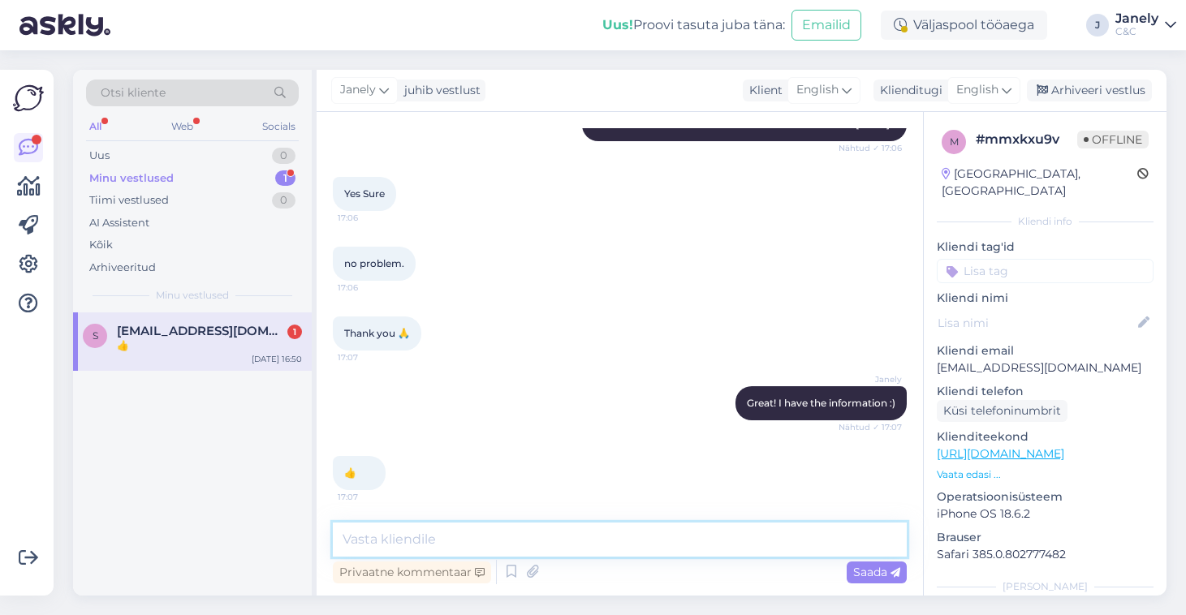
click at [418, 536] on textarea at bounding box center [620, 540] width 574 height 34
type textarea "I"
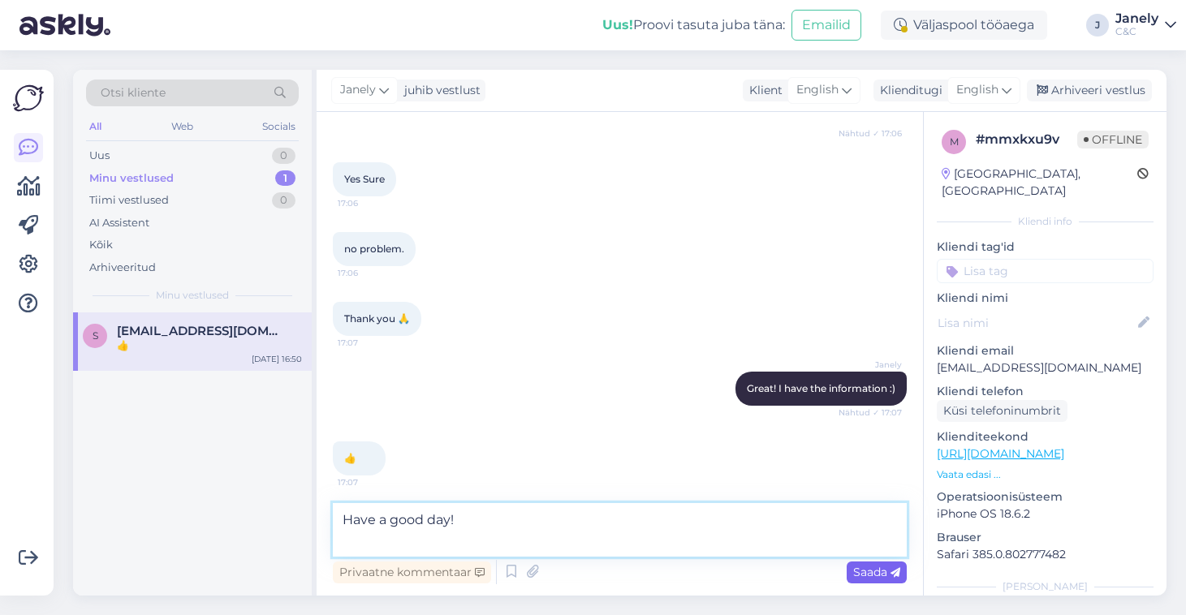
type textarea "Have a good day!"
click at [868, 575] on span "Saada" at bounding box center [876, 572] width 47 height 15
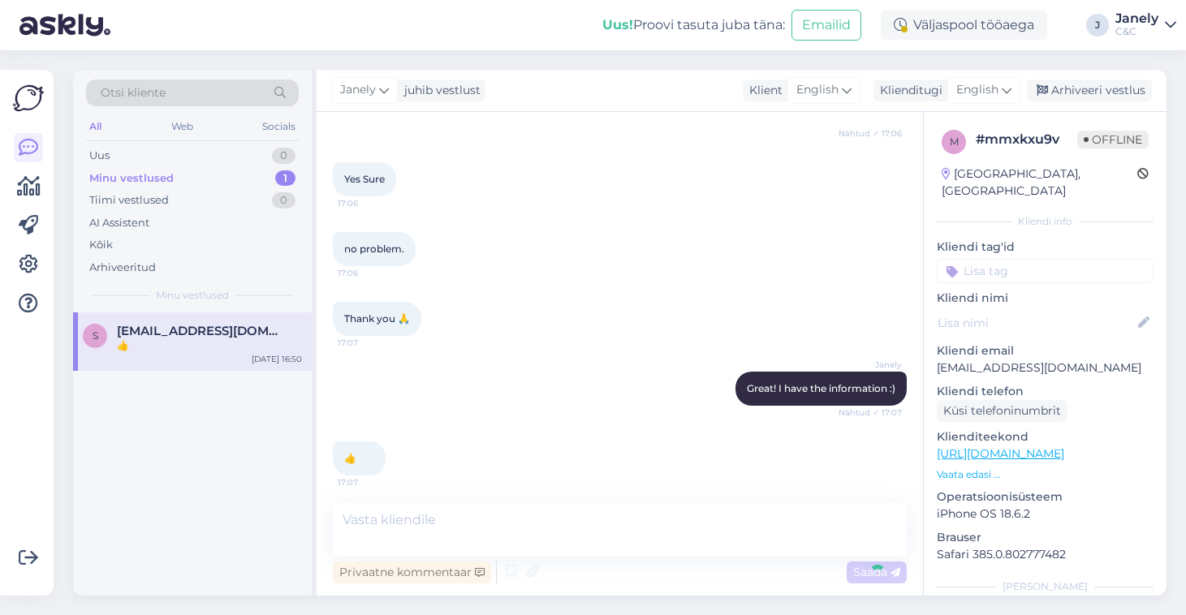
scroll to position [2292, 0]
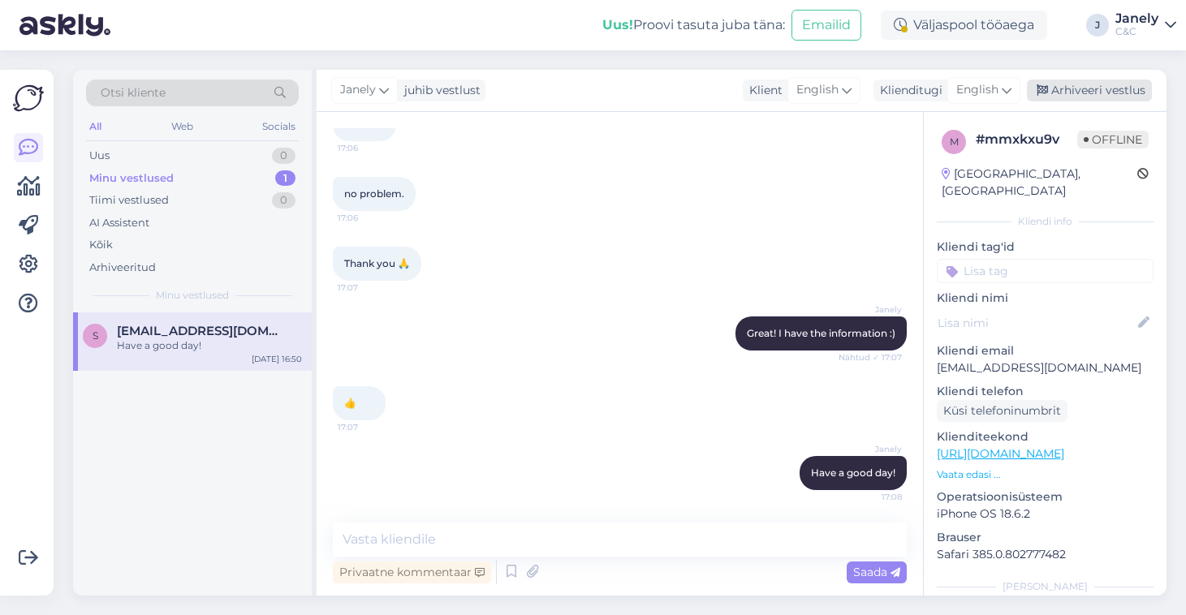
click at [1089, 96] on div "Arhiveeri vestlus" at bounding box center [1089, 91] width 125 height 22
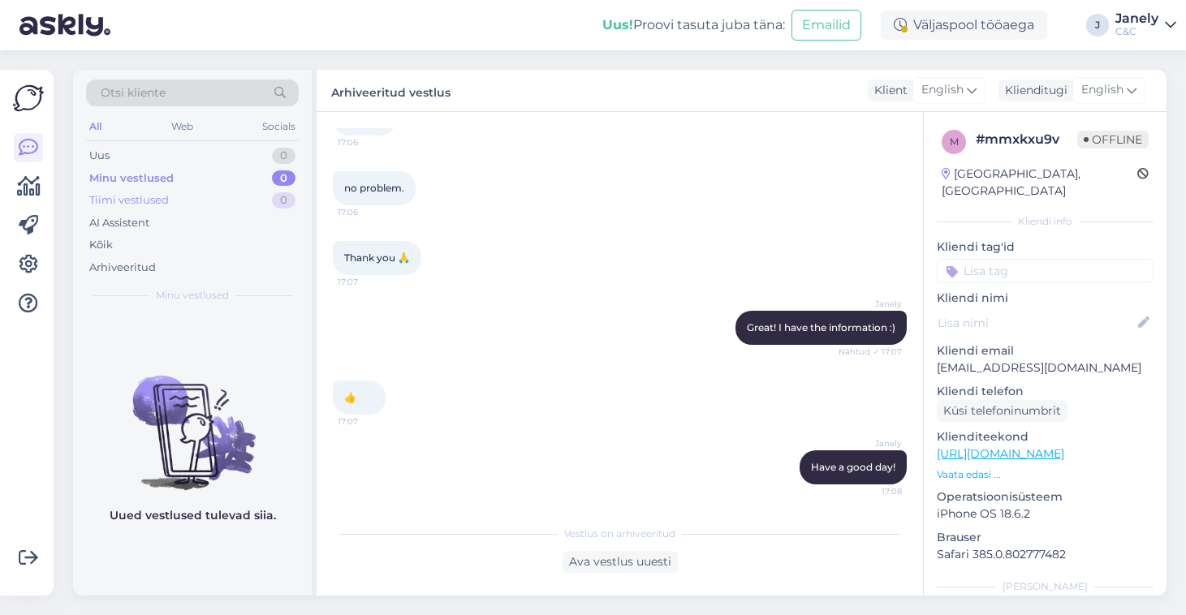
click at [155, 200] on div "Tiimi vestlused" at bounding box center [129, 200] width 80 height 16
click at [193, 149] on div "Uus 1" at bounding box center [192, 155] width 213 height 23
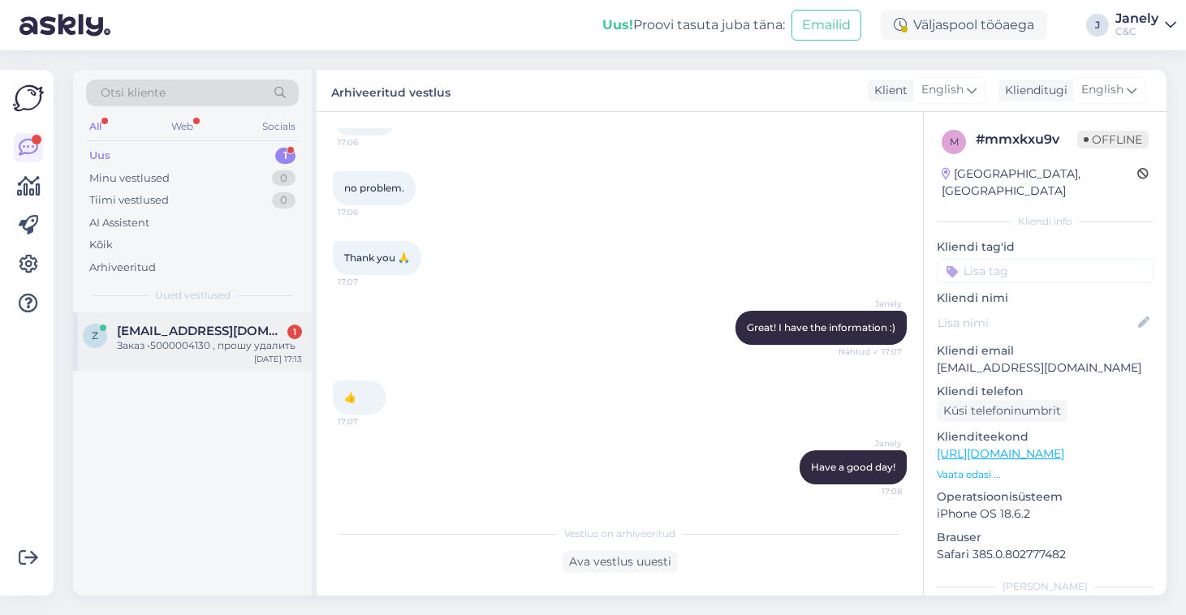
click at [239, 330] on span "[EMAIL_ADDRESS][DOMAIN_NAME]" at bounding box center [201, 331] width 169 height 15
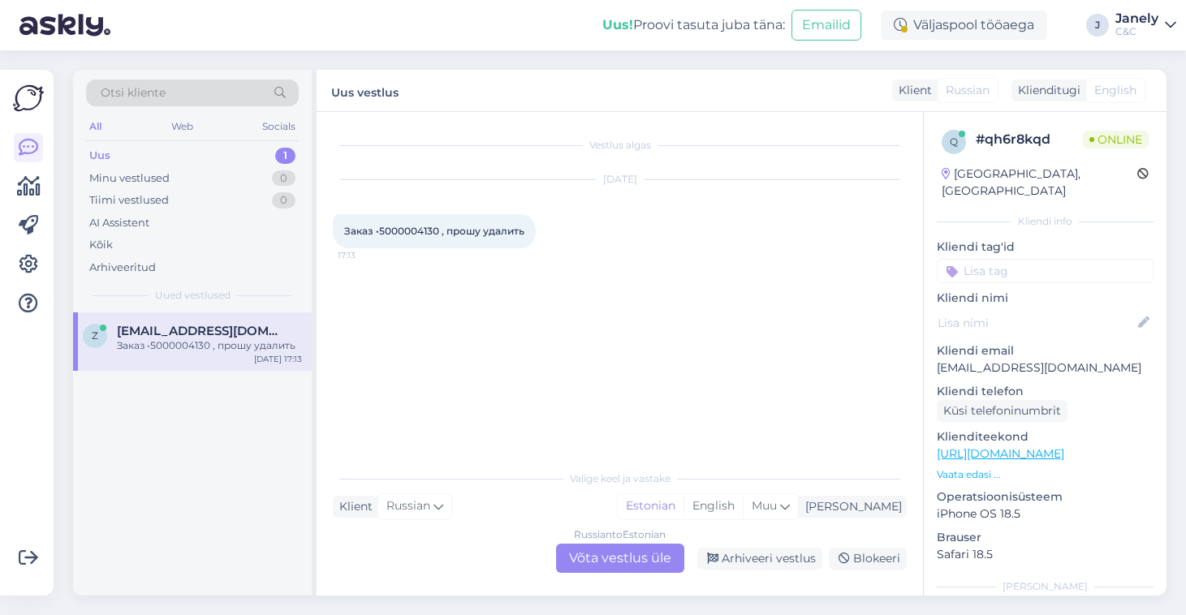
drag, startPoint x: 448, startPoint y: 231, endPoint x: 524, endPoint y: 230, distance: 76.3
click at [524, 230] on span "Заказ •5000004130 , прошу удалить" at bounding box center [434, 231] width 180 height 12
copy span "прошу удалить"
click at [412, 226] on span "Заказ •5000004130 , прошу удалить" at bounding box center [434, 231] width 180 height 12
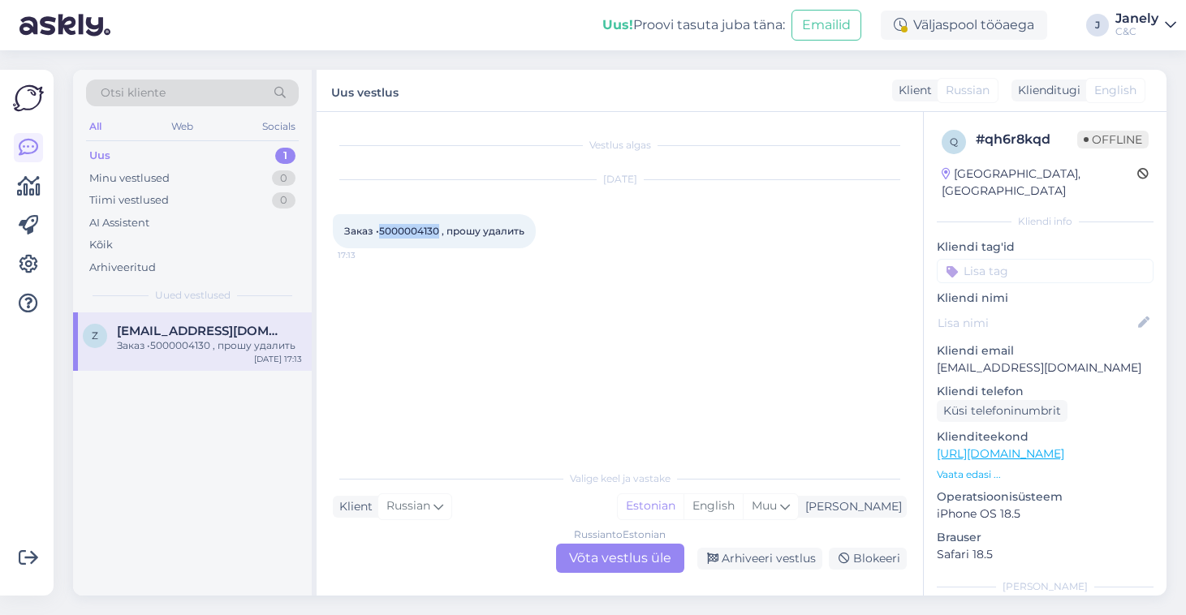
copy span "5000004130"
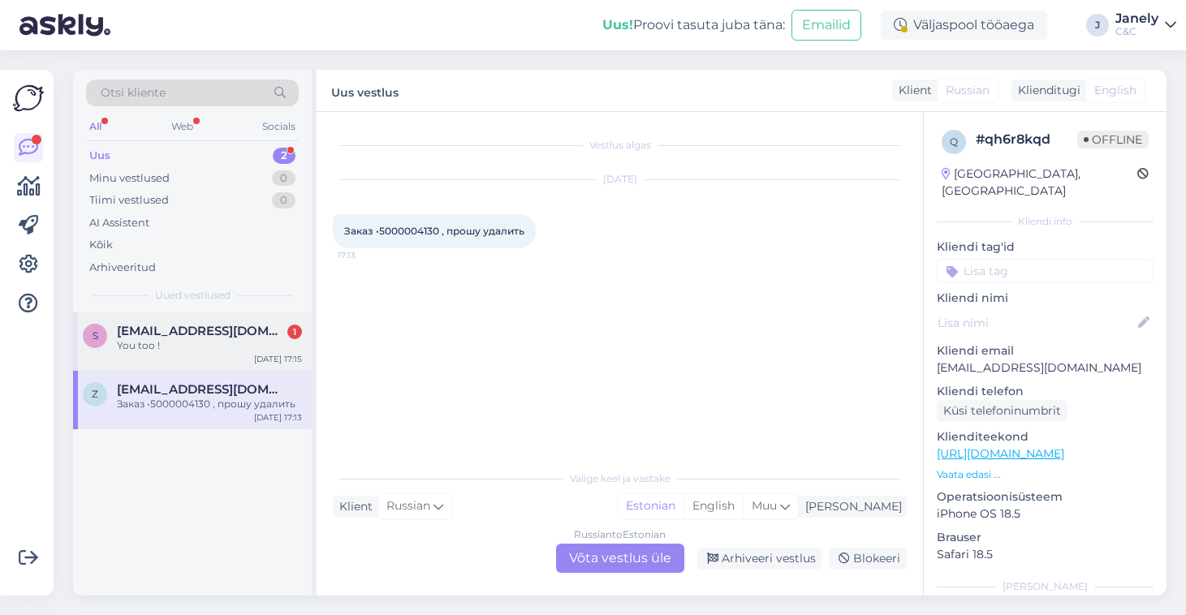
click at [240, 338] on div "You too !" at bounding box center [209, 345] width 185 height 15
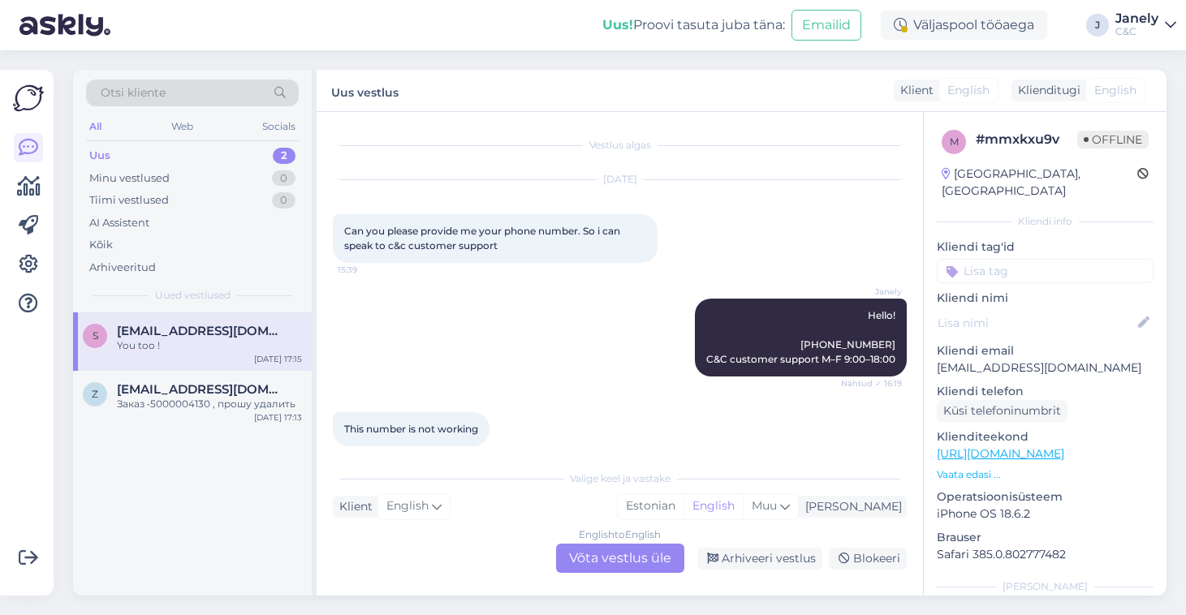
scroll to position [2423, 0]
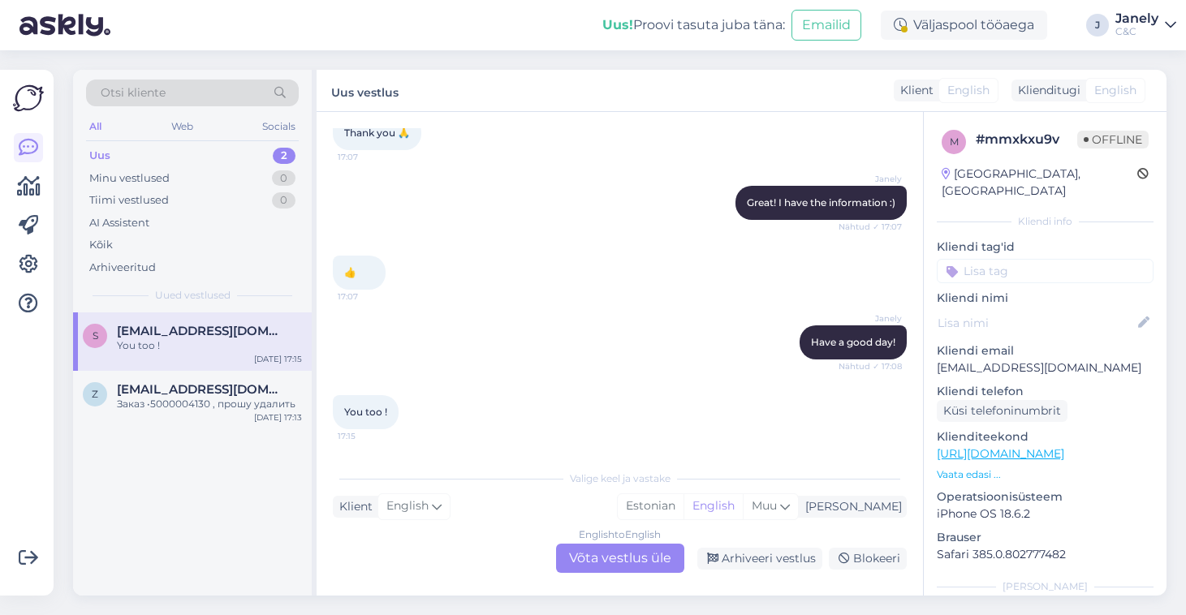
click at [607, 566] on div "English to English Võta vestlus üle" at bounding box center [620, 558] width 128 height 29
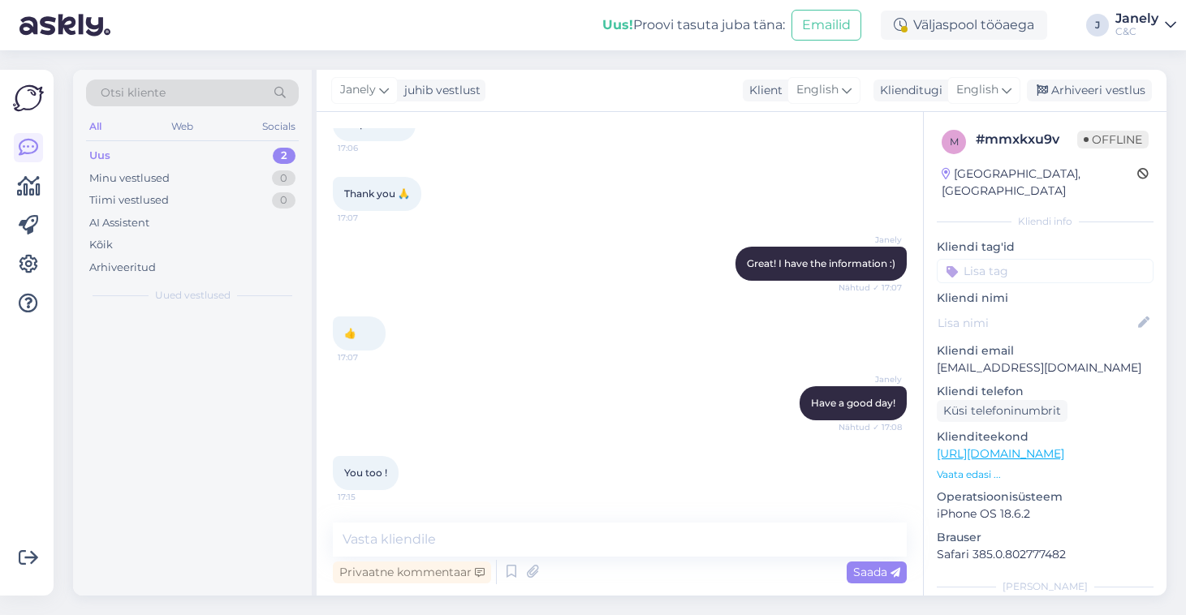
scroll to position [2362, 0]
click at [1102, 98] on div "Arhiveeri vestlus" at bounding box center [1089, 91] width 125 height 22
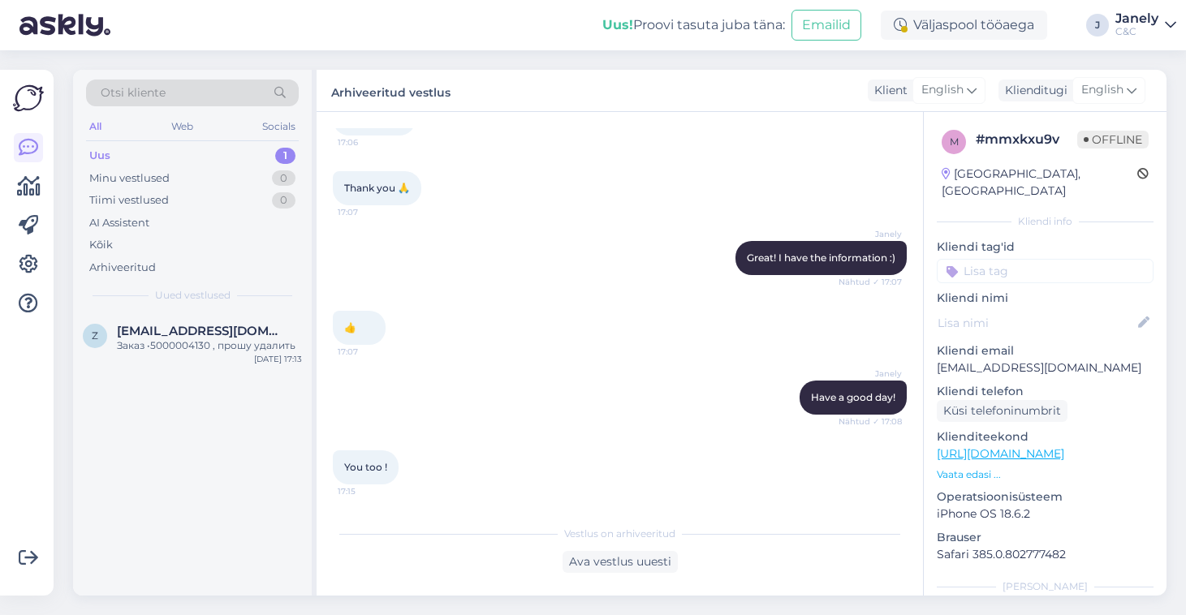
click at [463, 45] on div "Uus! Proovi tasuta juba täna: Emailid Väljaspool tööaega J Janely C&C" at bounding box center [593, 25] width 1186 height 50
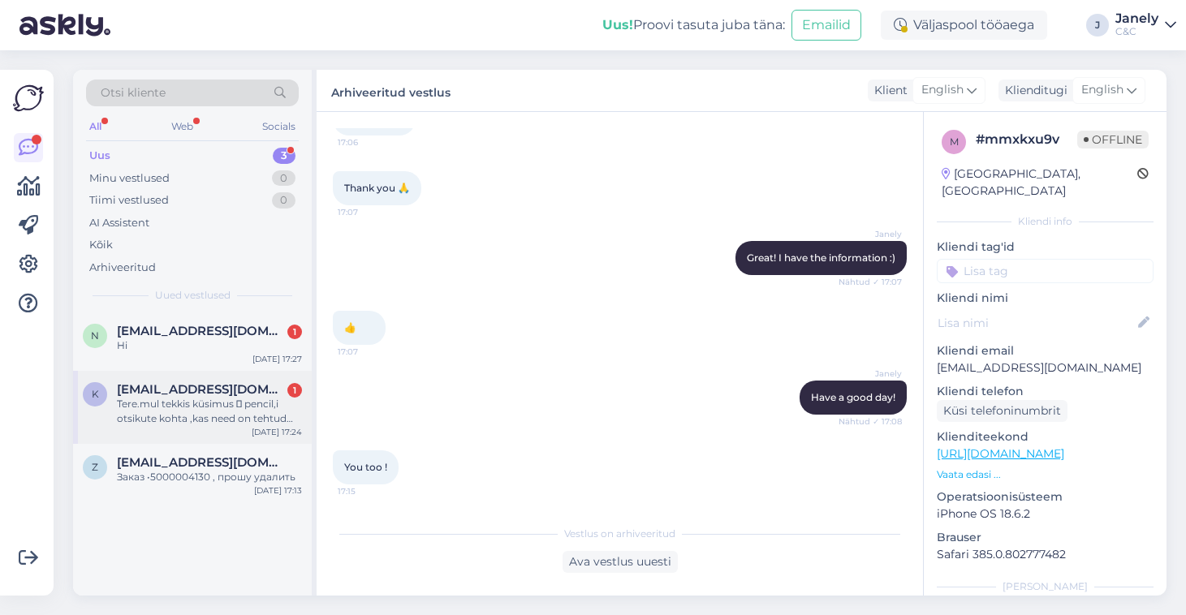
click at [265, 407] on div "Tere.mul tekkis küsimus  pencil,i otsikute kohta ,kas need on tehtud pehmemast…" at bounding box center [209, 411] width 185 height 29
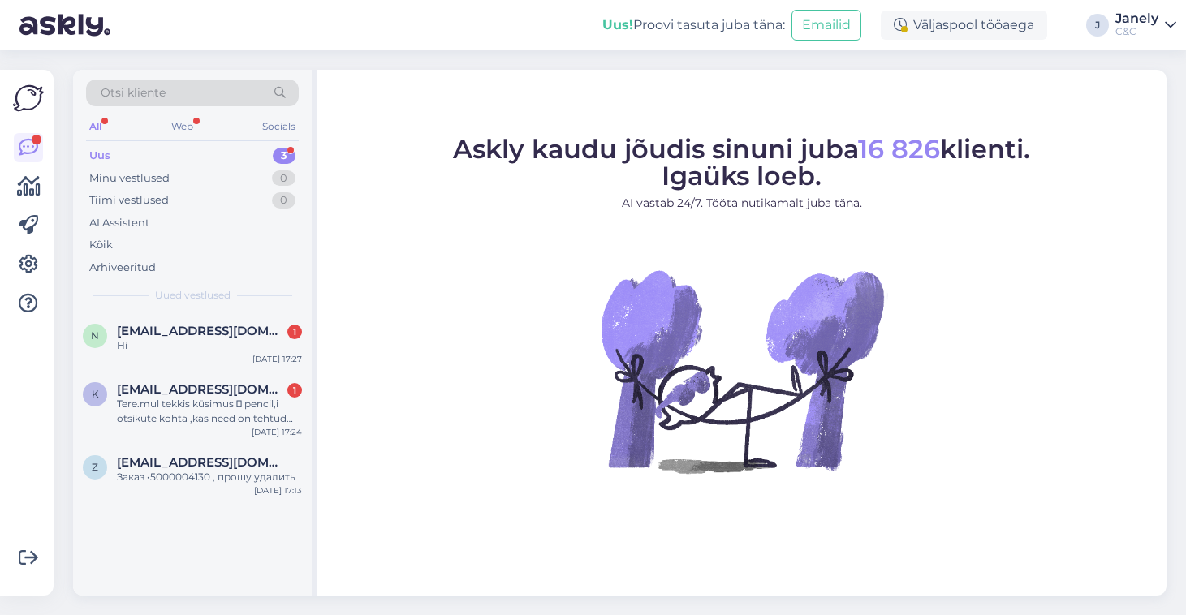
click at [533, 32] on div "Uus! Proovi tasuta [PERSON_NAME]: Emailid Väljaspool tööaega J Janely C&C" at bounding box center [593, 25] width 1186 height 50
click at [234, 321] on div "n noman.faried@gmail.com 1 Hi Sep 20 17:27" at bounding box center [192, 341] width 239 height 58
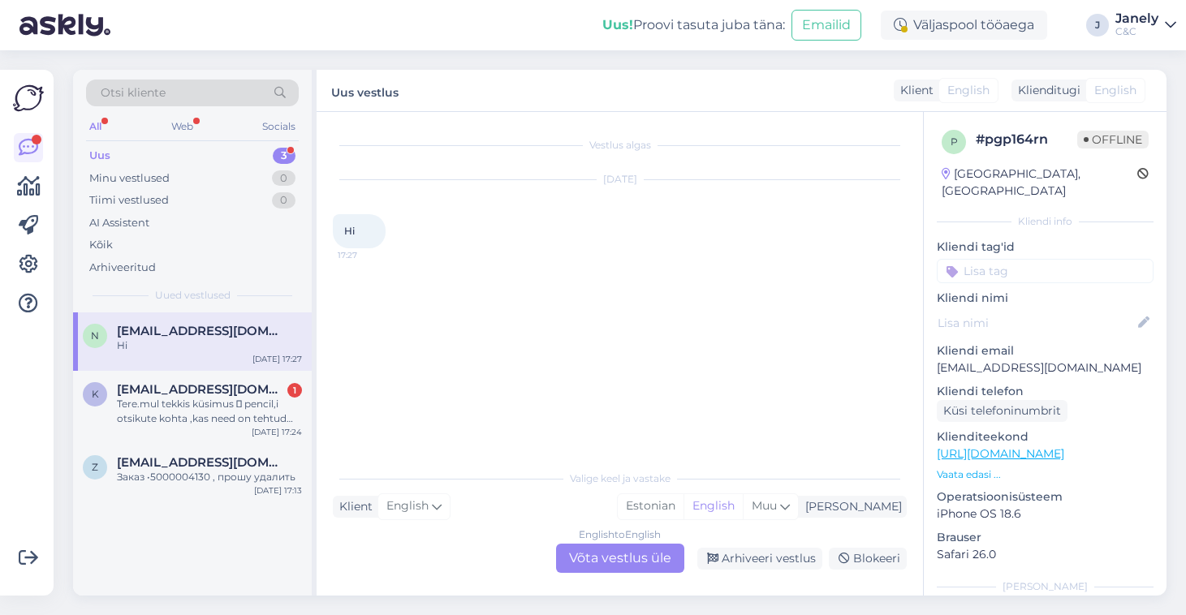
click at [607, 557] on div "English to English Võta vestlus üle" at bounding box center [620, 558] width 128 height 29
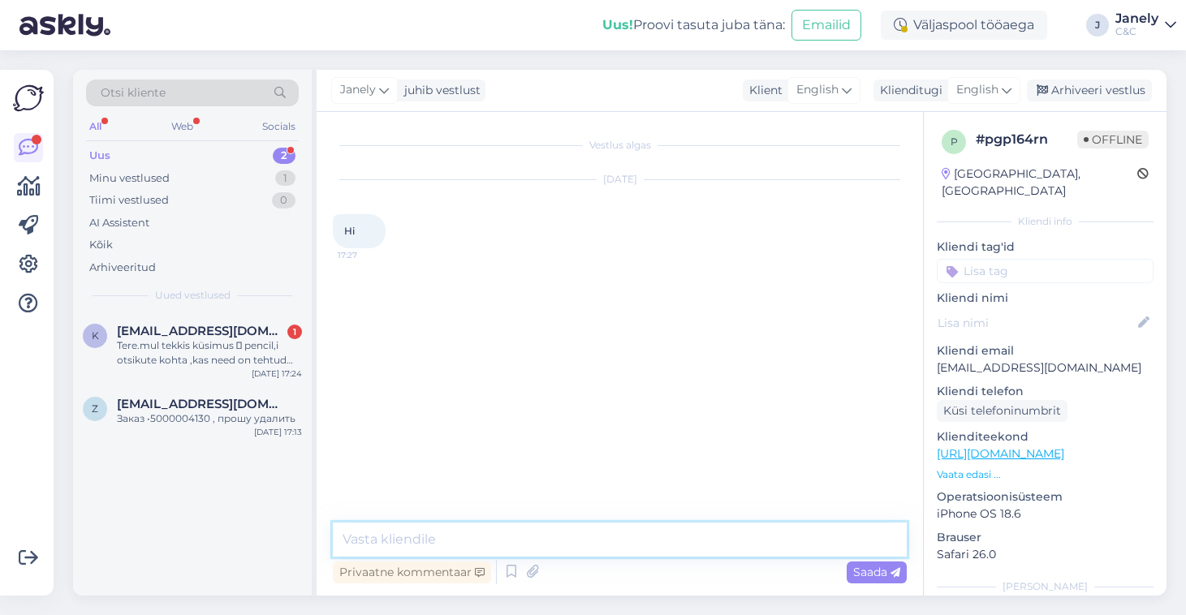
click at [519, 554] on textarea at bounding box center [620, 540] width 574 height 34
type textarea "Hi"
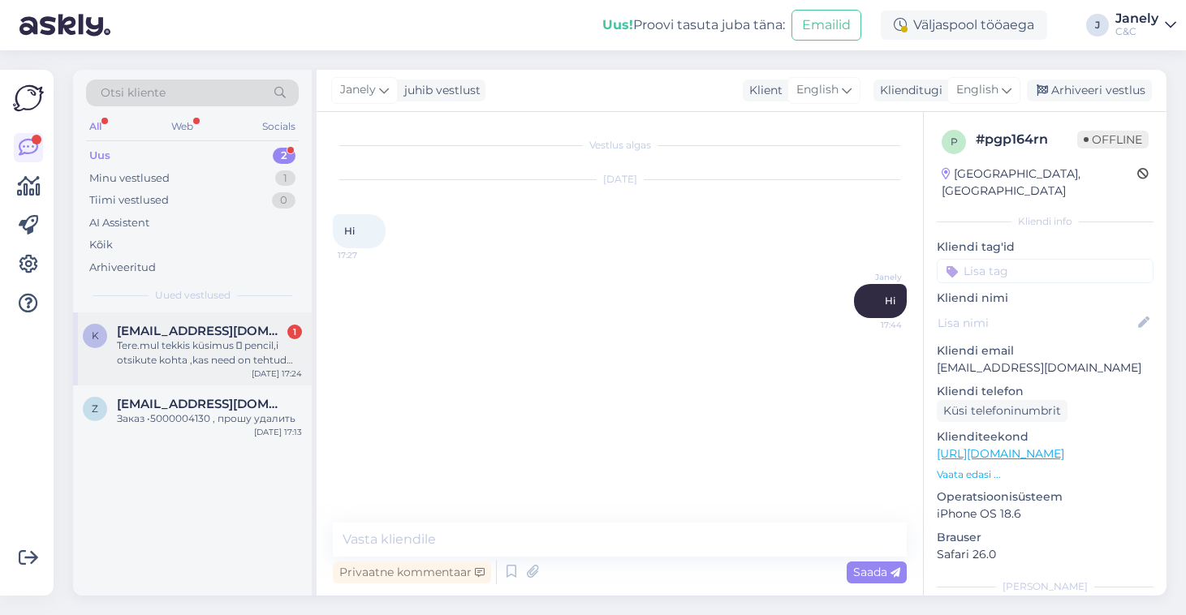
click at [220, 342] on div "Tere.mul tekkis küsimus  pencil,i otsikute kohta ,kas need on tehtud pehmemast…" at bounding box center [209, 352] width 185 height 29
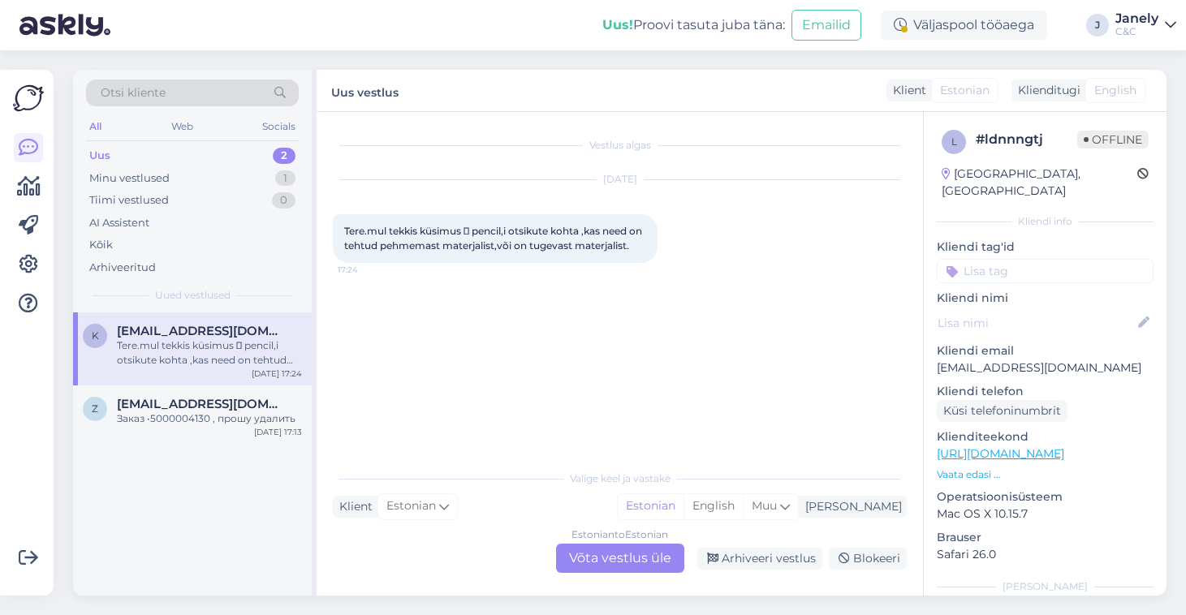
click at [595, 554] on div "Estonian to Estonian Võta vestlus üle" at bounding box center [620, 558] width 128 height 29
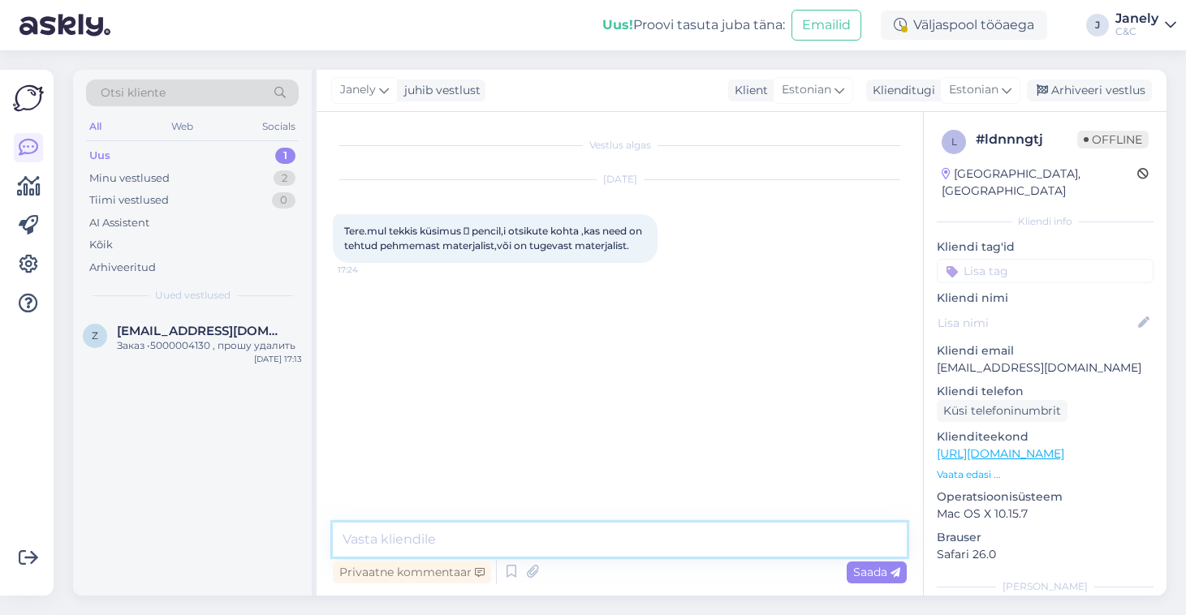
click at [513, 540] on textarea at bounding box center [620, 540] width 574 height 34
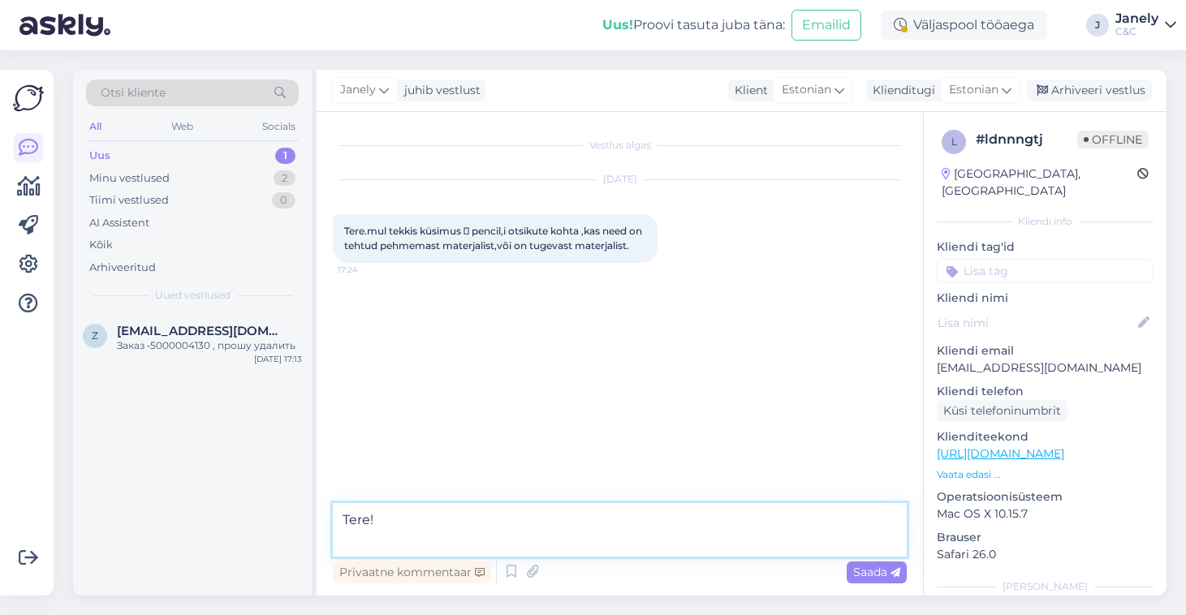
paste textarea "üldiselt ei ole Apple Pencil nõelad eriti pehmed – nad on üsna tugevad, kuid pl…"
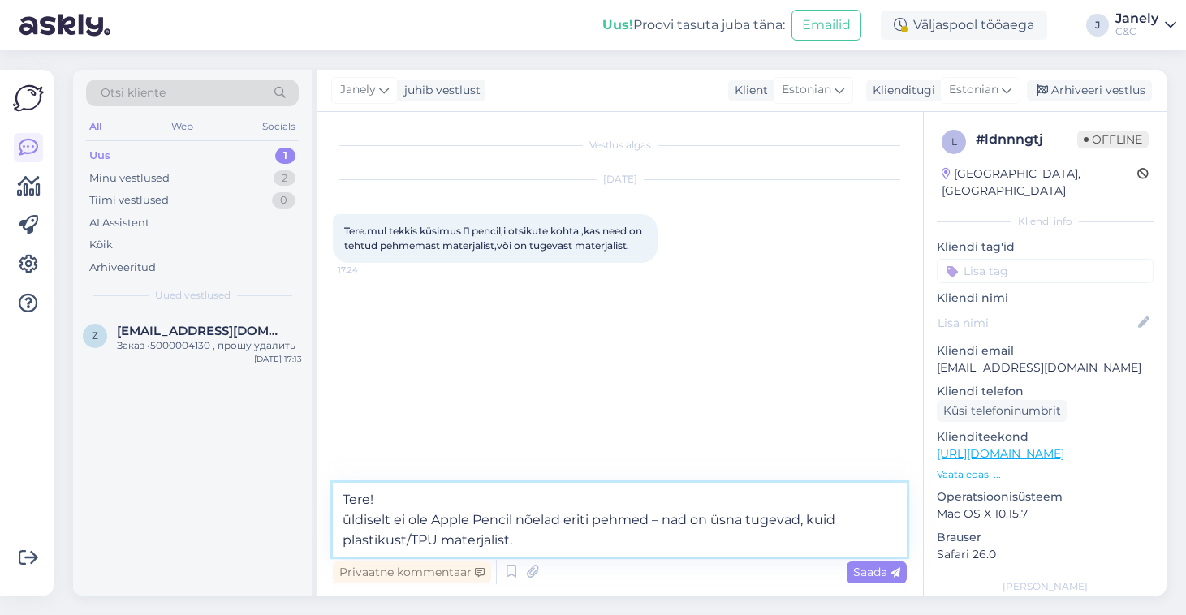
click at [348, 515] on textarea "Tere! üldiselt ei ole Apple Pencil nõelad eriti pehmed – nad on üsna tugevad, k…" at bounding box center [620, 520] width 574 height 74
type textarea "Tere! Üldiselt ei ole Apple Pencil nõelad eriti pehmed – nad on üsna tugevad, k…"
click at [869, 576] on span "Saada" at bounding box center [876, 572] width 47 height 15
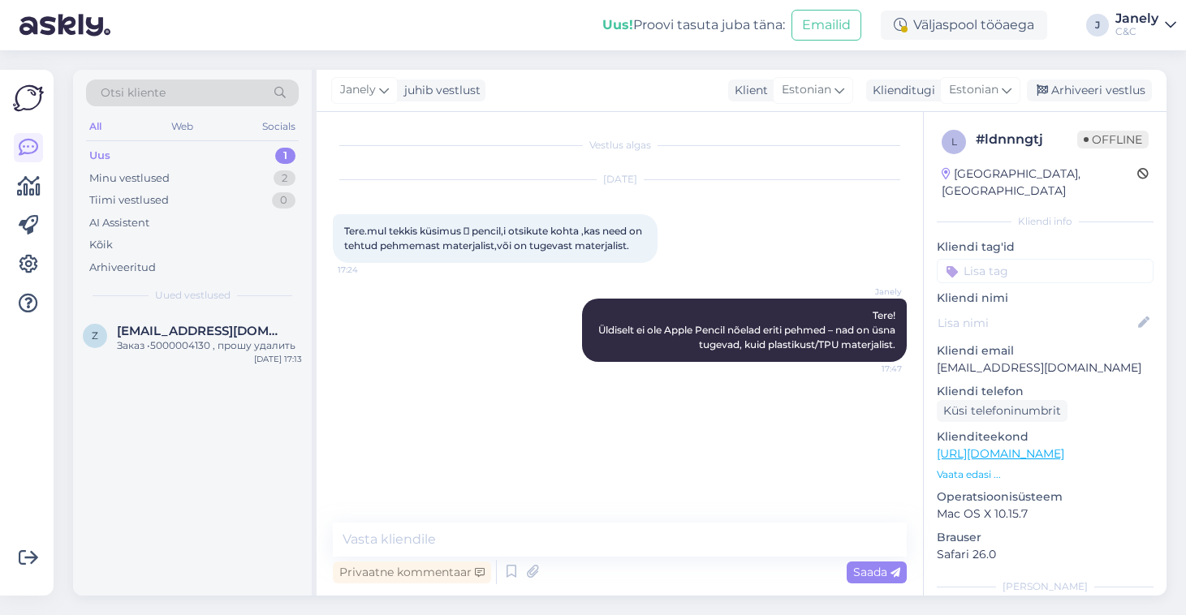
click at [401, 44] on div "Uus! Proovi tasuta juba täna: Emailid Väljaspool tööaega J Janely C&C" at bounding box center [593, 25] width 1186 height 50
click at [532, 28] on div "Uus! Proovi tasuta juba täna: Emailid Väljaspool tööaega J Janely C&C" at bounding box center [593, 25] width 1186 height 50
click at [213, 353] on div "z zze6ra@gmaol.com Заказ •5000004130 , прошу удалить Sep 20 17:13" at bounding box center [192, 341] width 239 height 58
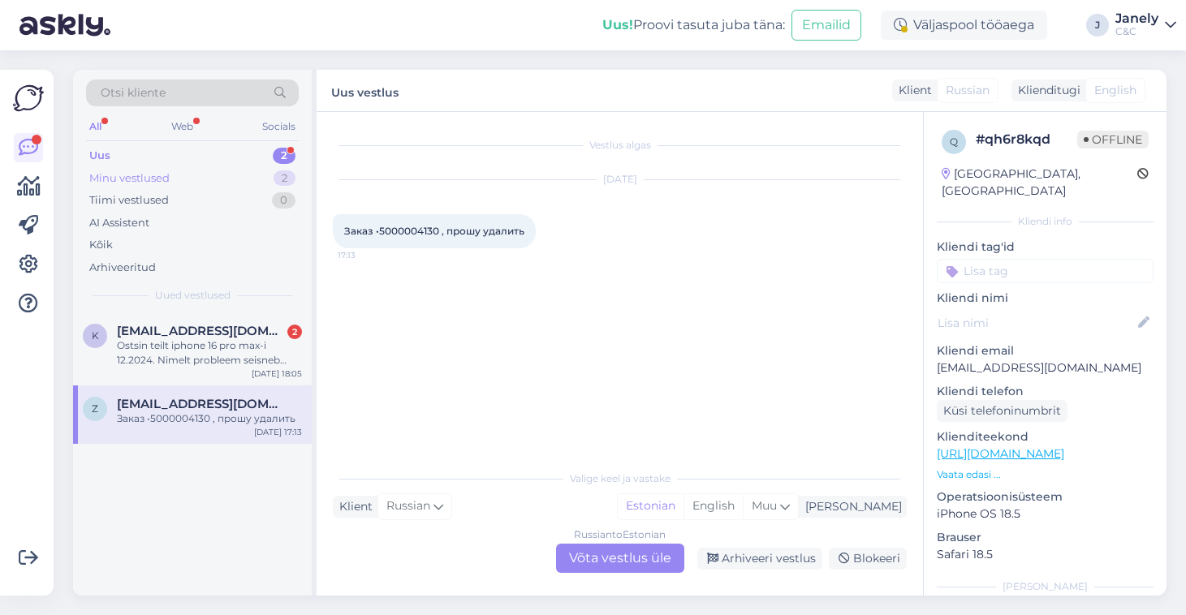
click at [243, 176] on div "Minu vestlused 2" at bounding box center [192, 178] width 213 height 23
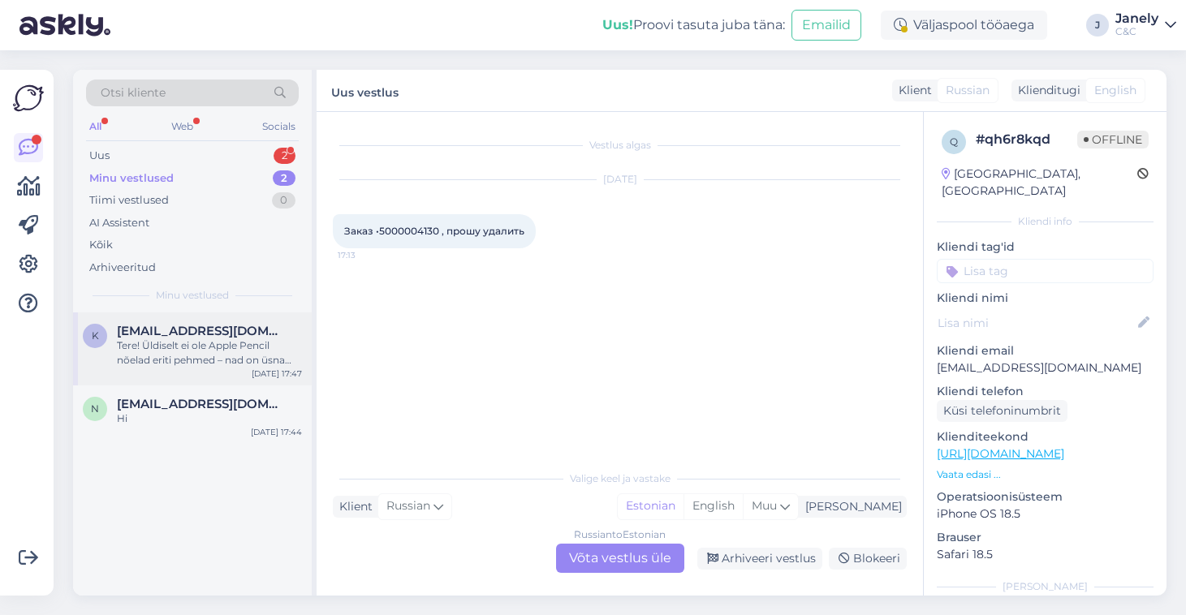
click at [246, 330] on span "[EMAIL_ADDRESS][DOMAIN_NAME]" at bounding box center [201, 331] width 169 height 15
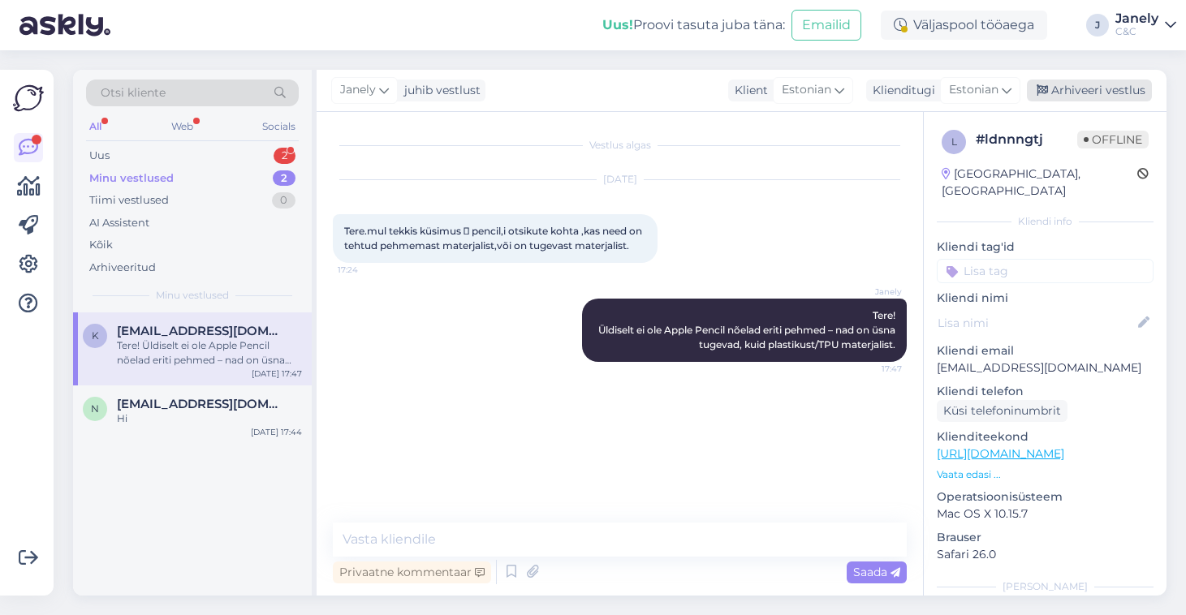
click at [1110, 95] on div "Arhiveeri vestlus" at bounding box center [1089, 91] width 125 height 22
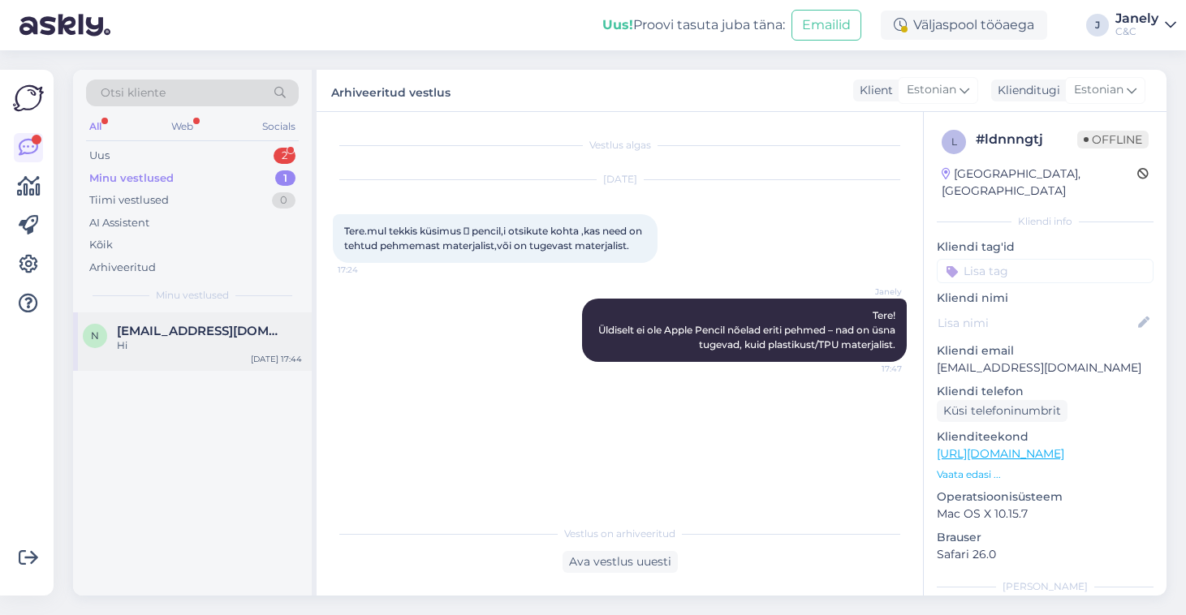
click at [248, 343] on div "Hi" at bounding box center [209, 345] width 185 height 15
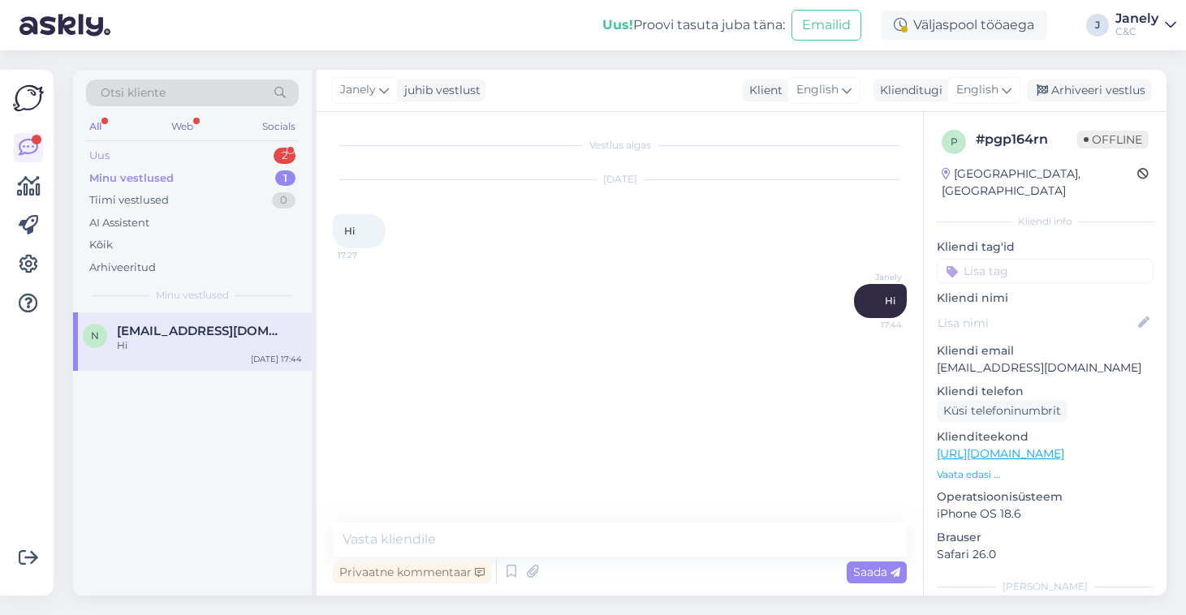
click at [196, 162] on div "Uus 2" at bounding box center [192, 155] width 213 height 23
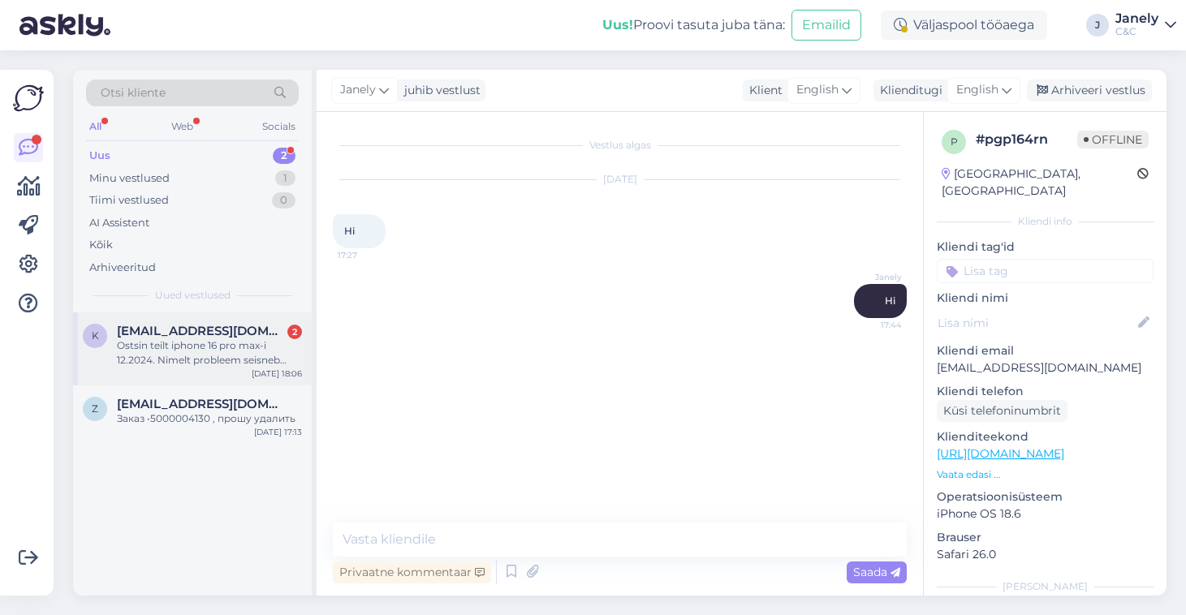
click at [215, 370] on div "k kert_jarvis@hotmail.com 2 Ostsin teilt iphone 16 pro max-i 12.2024. Nimelt pr…" at bounding box center [192, 348] width 239 height 73
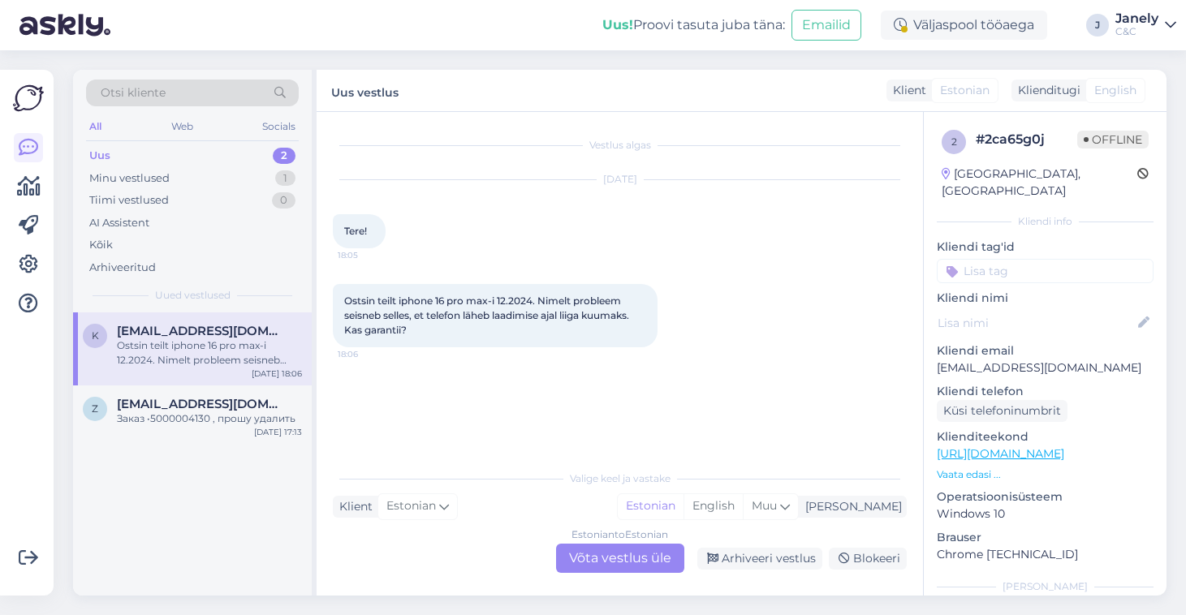
click at [320, 82] on div "Uus vestlus Klient Estonian Klienditugi English" at bounding box center [742, 91] width 850 height 42
click at [231, 173] on div "Minu vestlused 1" at bounding box center [192, 178] width 213 height 23
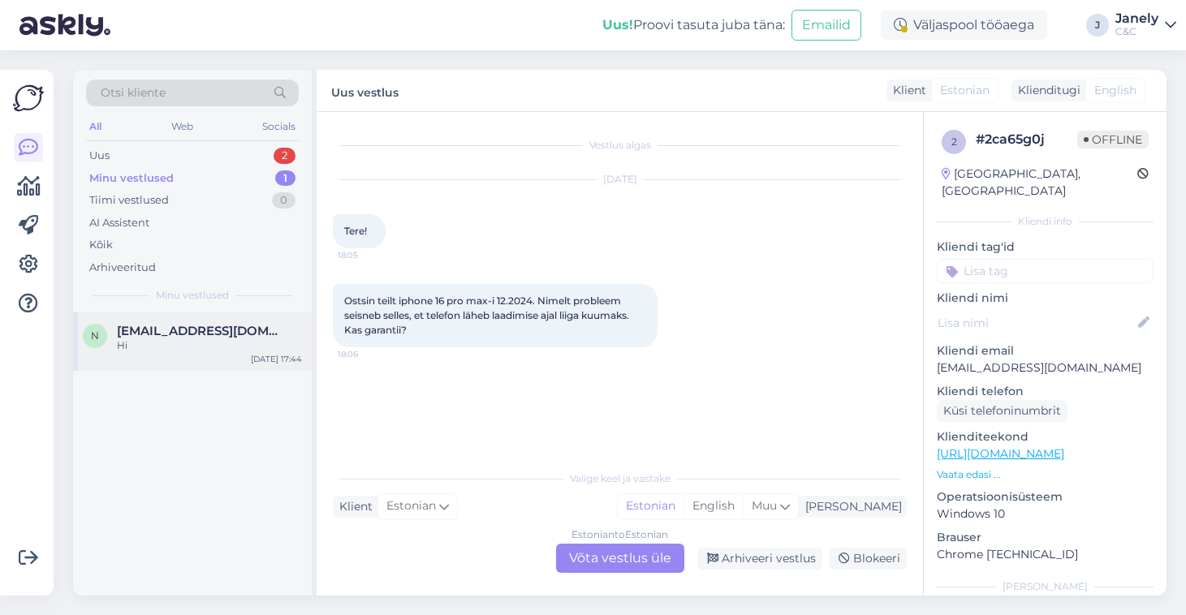
click at [240, 341] on div "Hi" at bounding box center [209, 345] width 185 height 15
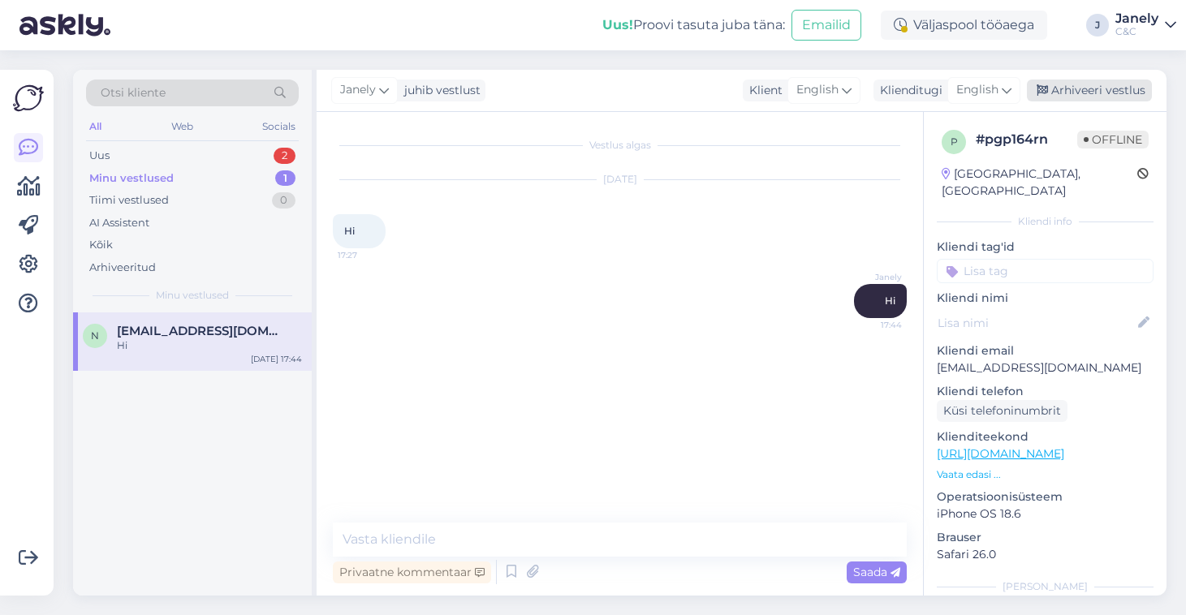
click at [1102, 86] on div "Arhiveeri vestlus" at bounding box center [1089, 91] width 125 height 22
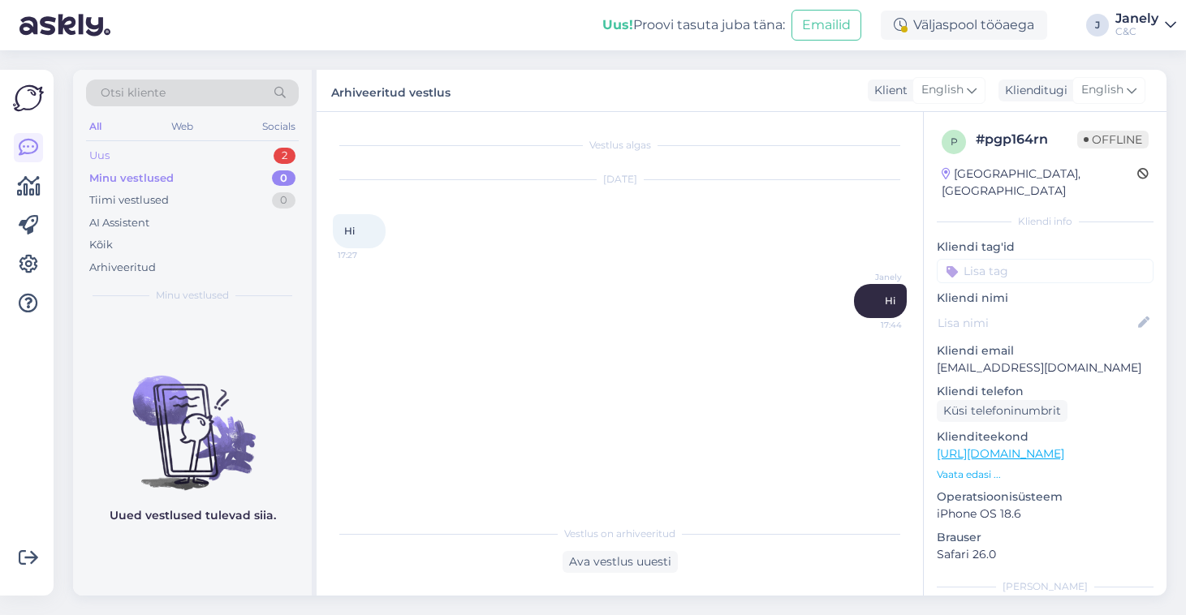
click at [137, 150] on div "Uus 2" at bounding box center [192, 155] width 213 height 23
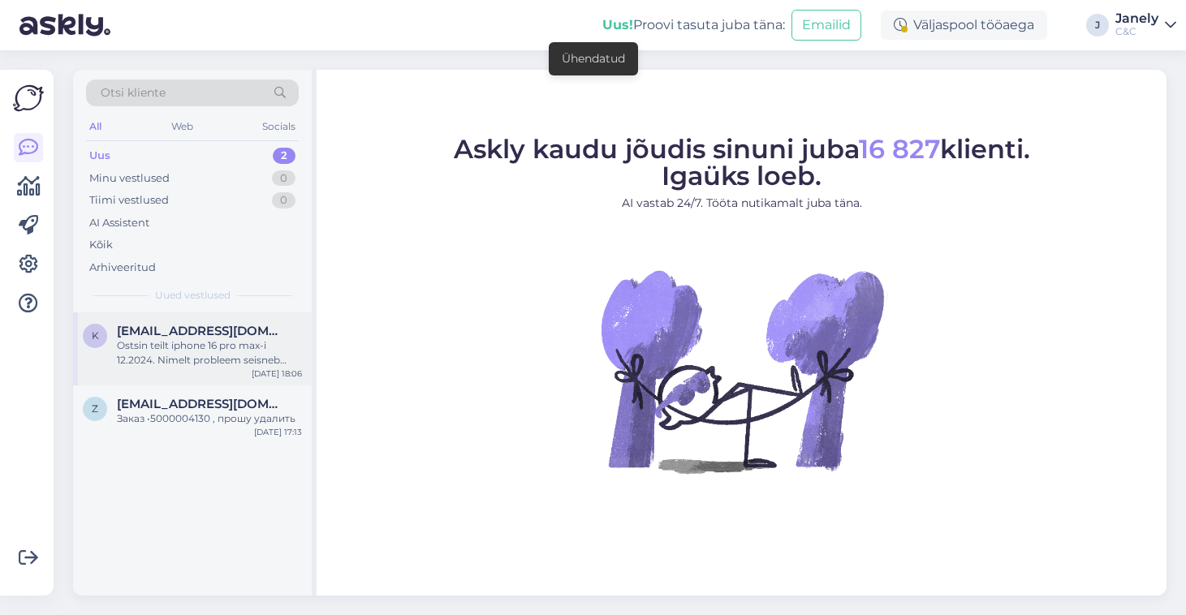
click at [212, 331] on span "kert_jarvis@hotmail.com" at bounding box center [201, 331] width 169 height 15
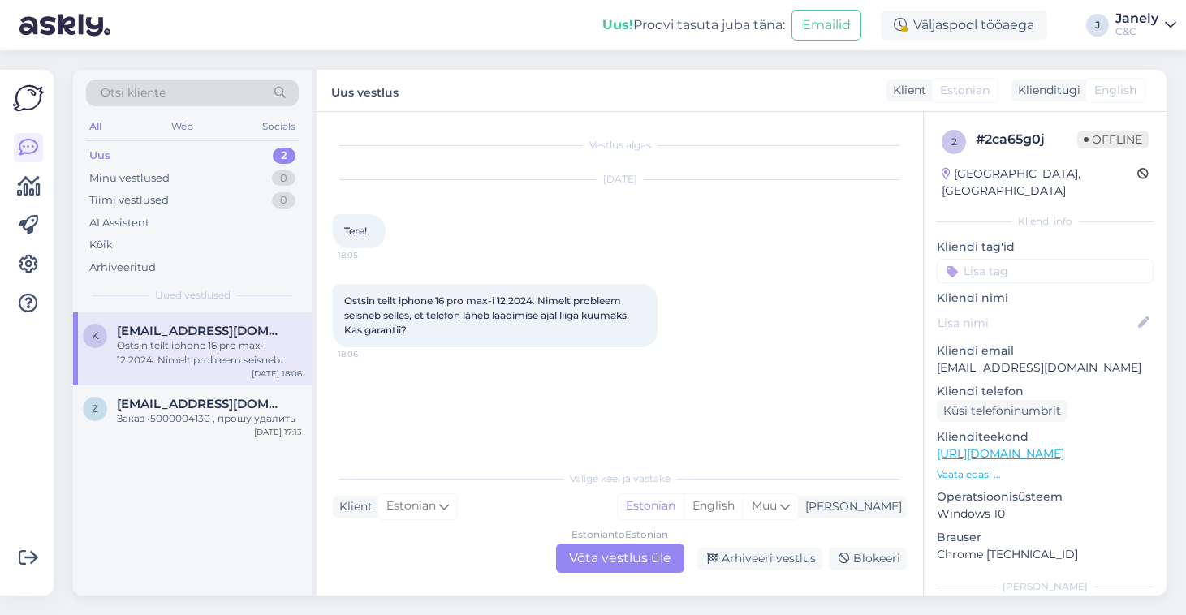
click at [613, 551] on div "Estonian to Estonian Võta vestlus üle" at bounding box center [620, 558] width 128 height 29
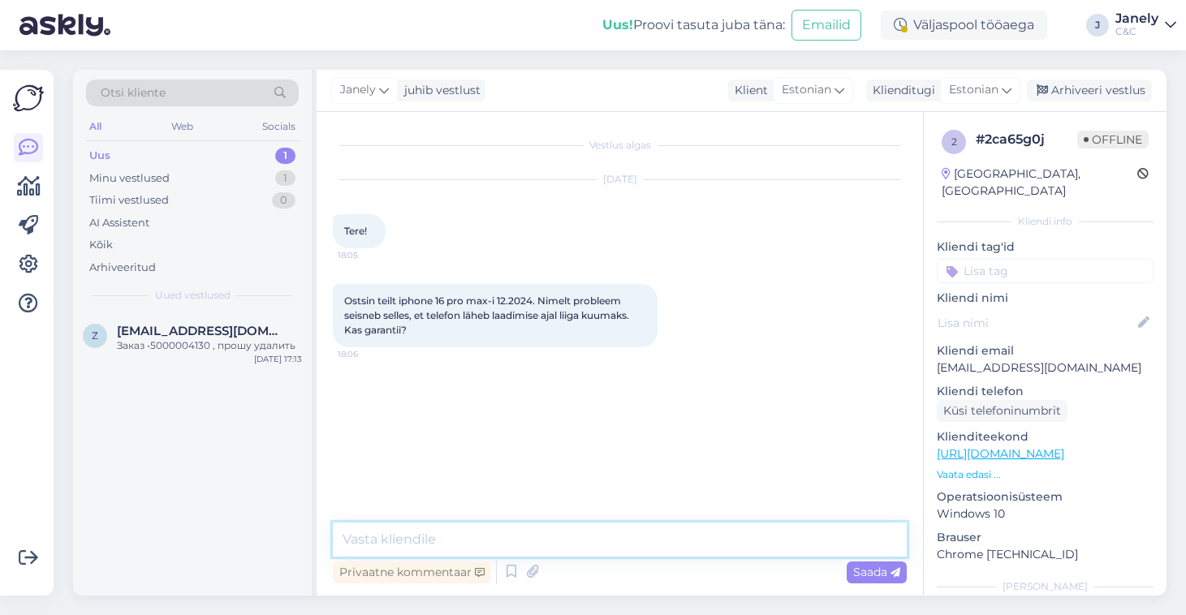
click at [479, 524] on textarea at bounding box center [620, 540] width 574 height 34
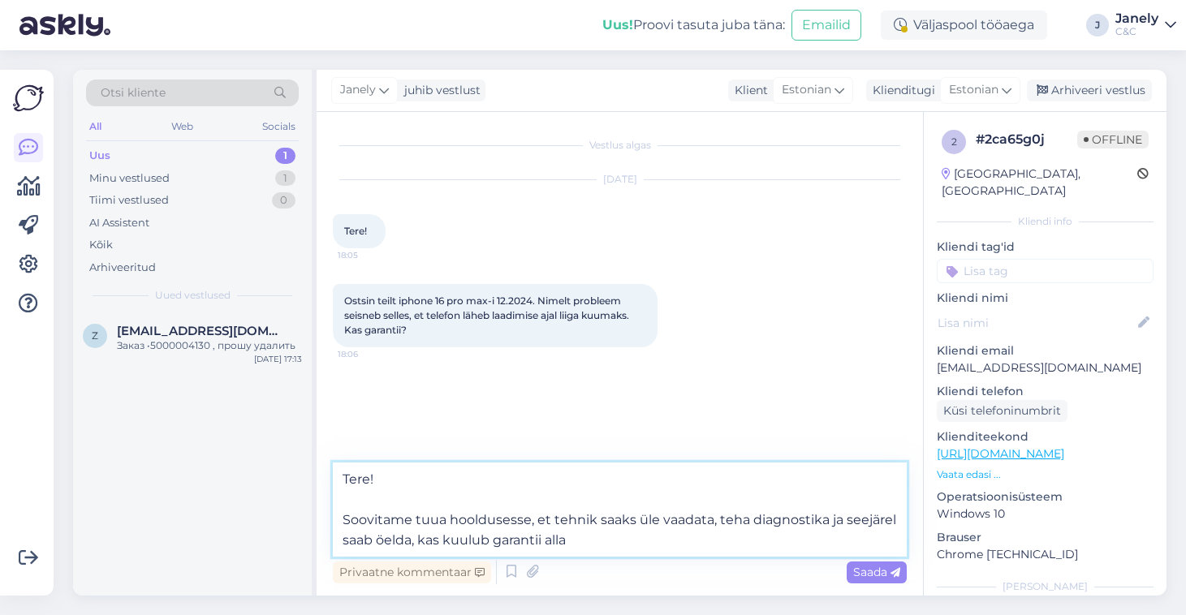
type textarea "Tere! Soovitame tuua hooldusesse, et tehnik saaks üle vaadata, teha diagnostika…"
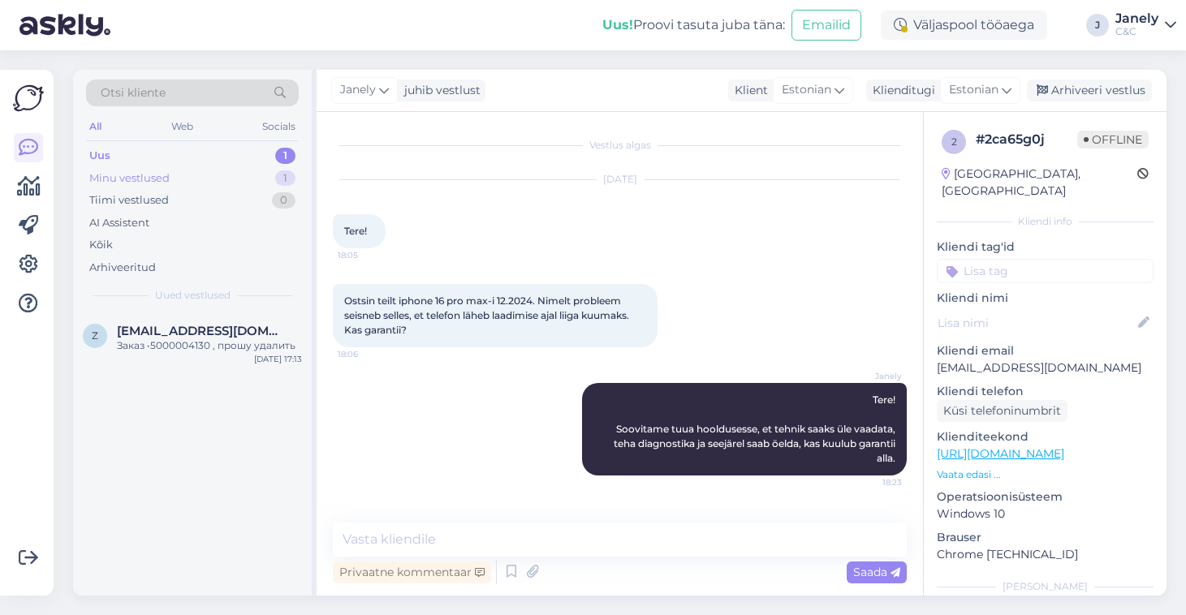
click at [239, 184] on div "Minu vestlused 1" at bounding box center [192, 178] width 213 height 23
click at [241, 148] on div "Uus 1" at bounding box center [192, 155] width 213 height 23
